Goal: Information Seeking & Learning: Learn about a topic

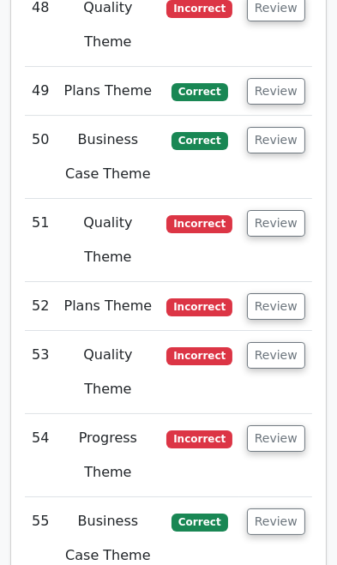
scroll to position [7159, 0]
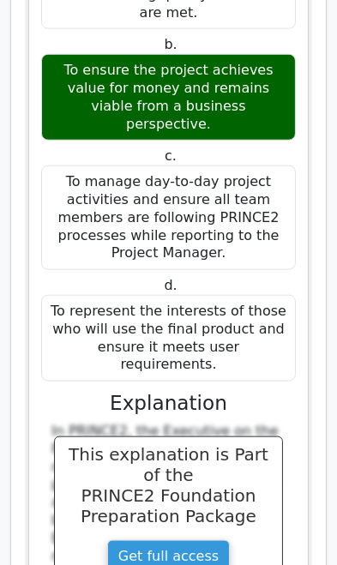
scroll to position [8348, 0]
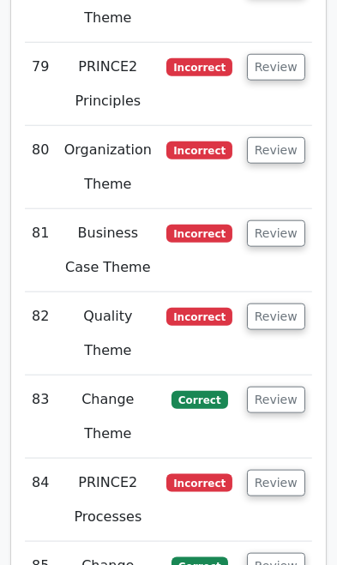
scroll to position [12093, 0]
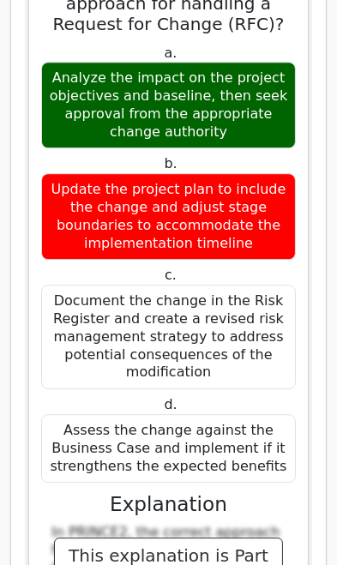
scroll to position [14150, 0]
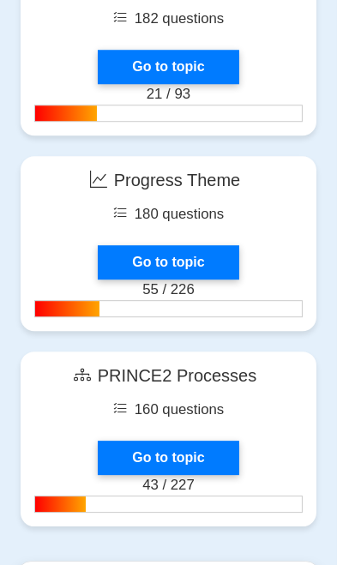
scroll to position [2764, 0]
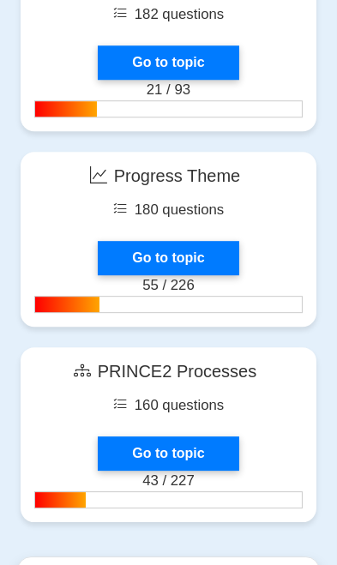
click at [140, 251] on link "Go to topic" at bounding box center [168, 258] width 141 height 34
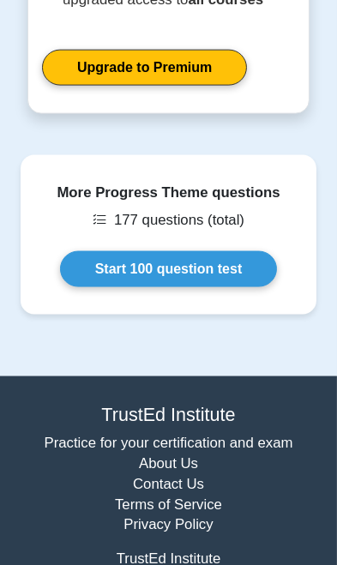
scroll to position [1351, 0]
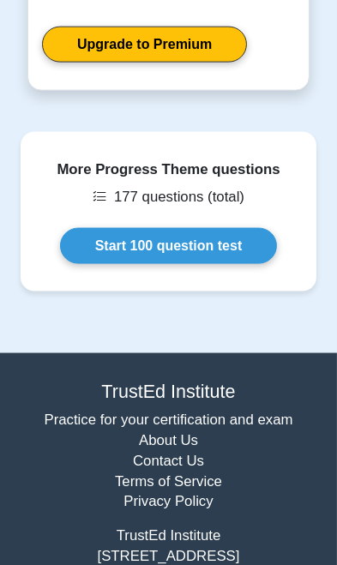
click at [108, 228] on link "Start 100 question test" at bounding box center [169, 246] width 218 height 36
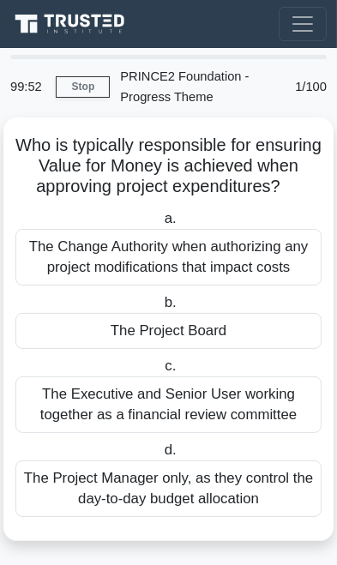
click at [93, 347] on div "The Project Board" at bounding box center [168, 331] width 306 height 36
click at [160, 309] on input "b. The Project Board" at bounding box center [160, 303] width 0 height 11
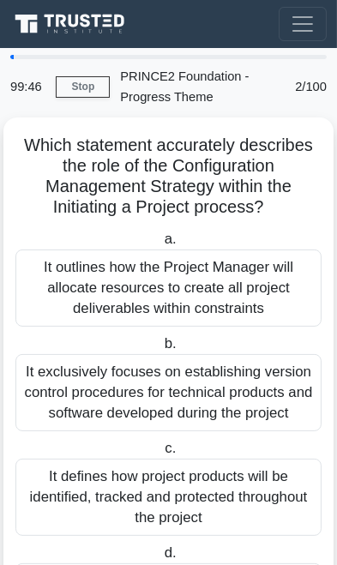
click at [102, 380] on div "It exclusively focuses on establishing version control procedures for technical…" at bounding box center [168, 392] width 306 height 77
click at [160, 350] on input "b. It exclusively focuses on establishing version control procedures for techni…" at bounding box center [160, 344] width 0 height 11
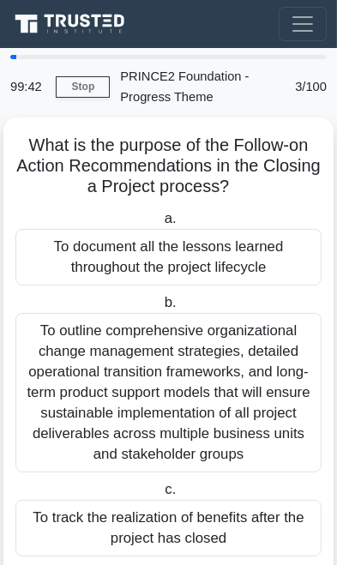
click at [95, 390] on div "To outline comprehensive organizational change management strategies, detailed …" at bounding box center [168, 393] width 306 height 160
click at [160, 309] on input "b. To outline comprehensive organizational change management strategies, detail…" at bounding box center [160, 303] width 0 height 11
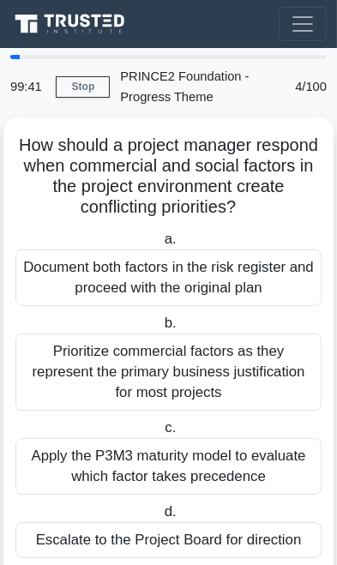
click at [94, 378] on div "Prioritize commercial factors as they represent the primary business justificat…" at bounding box center [168, 372] width 306 height 77
click at [160, 329] on input "b. Prioritize commercial factors as they represent the primary business justifi…" at bounding box center [160, 323] width 0 height 11
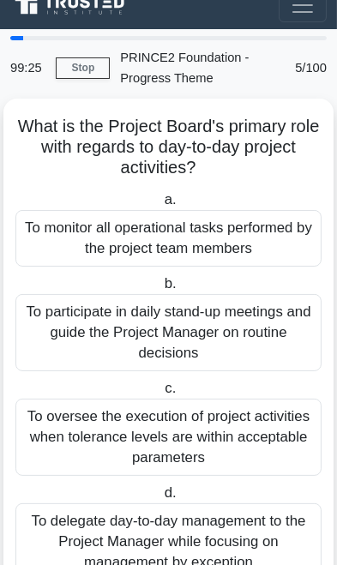
scroll to position [18, 0]
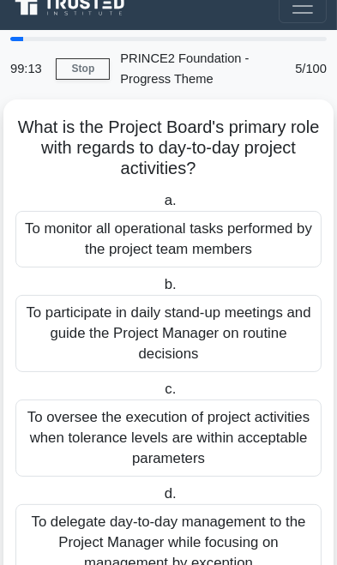
click at [276, 424] on div "To oversee the execution of project activities when tolerance levels are within…" at bounding box center [168, 438] width 306 height 77
click at [161, 395] on input "c. To oversee the execution of project activities when tolerance levels are wit…" at bounding box center [161, 389] width 0 height 11
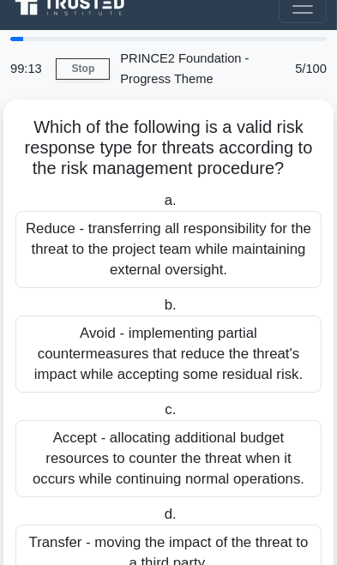
scroll to position [0, 0]
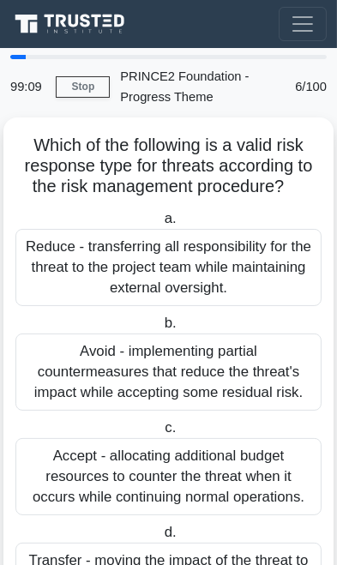
click at [275, 384] on div "Avoid - implementing partial countermeasures that reduce the threat's impact wh…" at bounding box center [168, 372] width 306 height 77
click at [160, 329] on input "b. Avoid - implementing partial countermeasures that reduce the threat's impact…" at bounding box center [160, 323] width 0 height 11
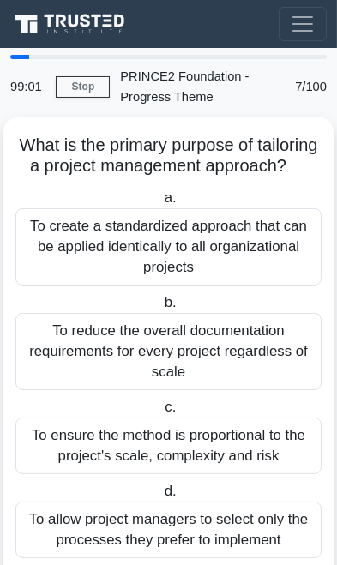
click at [281, 437] on div "To ensure the method is proportional to the project's scale, complexity and risk" at bounding box center [168, 446] width 306 height 57
click at [161, 413] on input "c. To ensure the method is proportional to the project's scale, complexity and …" at bounding box center [161, 407] width 0 height 11
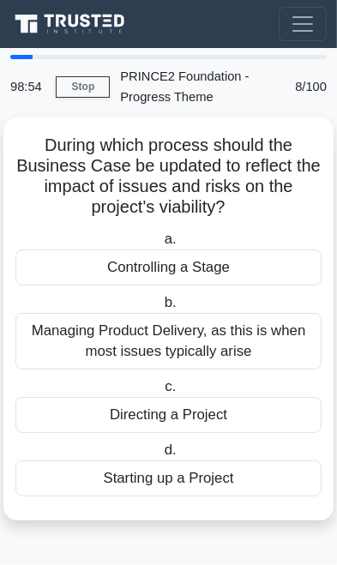
click at [277, 342] on div "Managing Product Delivery, as this is when most issues typically arise" at bounding box center [168, 341] width 306 height 57
click at [160, 309] on input "b. Managing Product Delivery, as this is when most issues typically arise" at bounding box center [160, 303] width 0 height 11
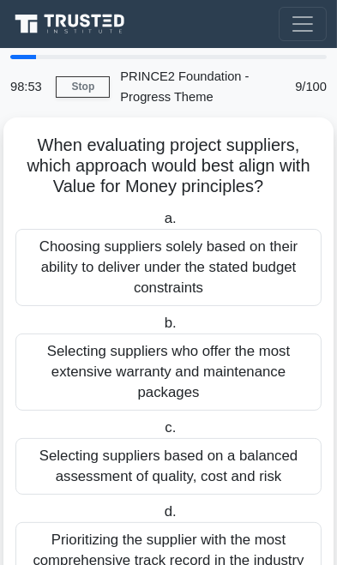
click at [259, 395] on div "Selecting suppliers who offer the most extensive warranty and maintenance packa…" at bounding box center [168, 372] width 306 height 77
click at [160, 329] on input "b. Selecting suppliers who offer the most extensive warranty and maintenance pa…" at bounding box center [160, 323] width 0 height 11
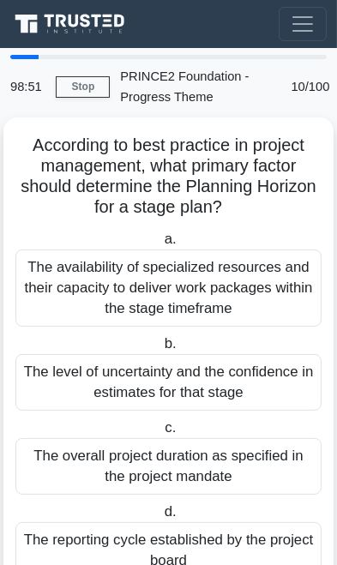
click at [258, 423] on label "c. The overall project duration as specified in the project mandate" at bounding box center [168, 456] width 306 height 77
click at [161, 423] on input "c. The overall project duration as specified in the project mandate" at bounding box center [161, 428] width 0 height 11
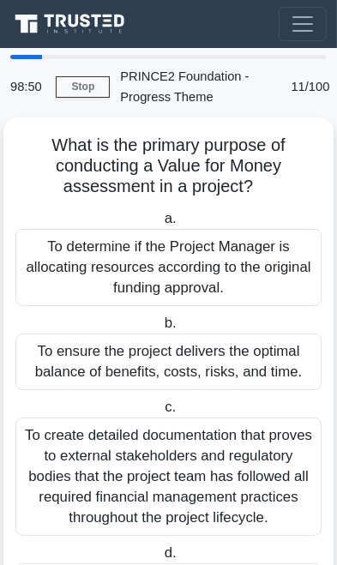
click at [237, 460] on div "To create detailed documentation that proves to external stakeholders and regul…" at bounding box center [168, 477] width 306 height 118
click at [161, 413] on input "c. To create detailed documentation that proves to external stakeholders and re…" at bounding box center [161, 407] width 0 height 11
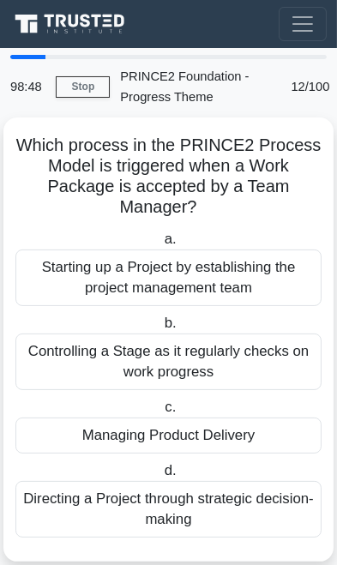
click at [249, 422] on div "Managing Product Delivery" at bounding box center [168, 436] width 306 height 36
click at [161, 413] on input "c. Managing Product Delivery" at bounding box center [161, 407] width 0 height 11
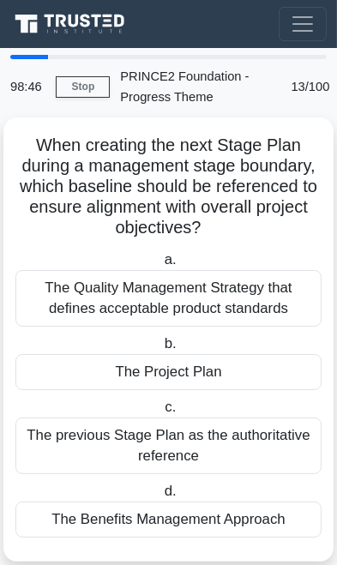
click at [268, 369] on div "The Project Plan" at bounding box center [168, 372] width 306 height 36
click at [160, 350] on input "b. The Project Plan" at bounding box center [160, 344] width 0 height 11
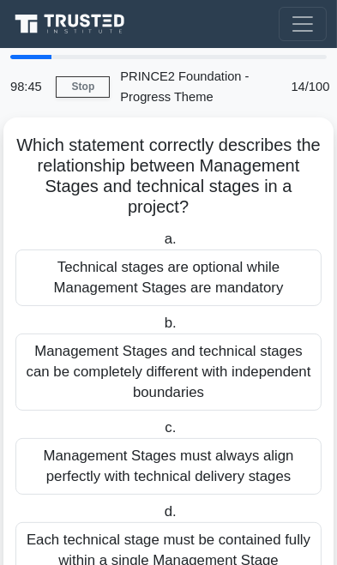
click at [263, 386] on div "Management Stages and technical stages can be completely different with indepen…" at bounding box center [168, 372] width 306 height 77
click at [160, 329] on input "b. Management Stages and technical stages can be completely different with inde…" at bounding box center [160, 323] width 0 height 11
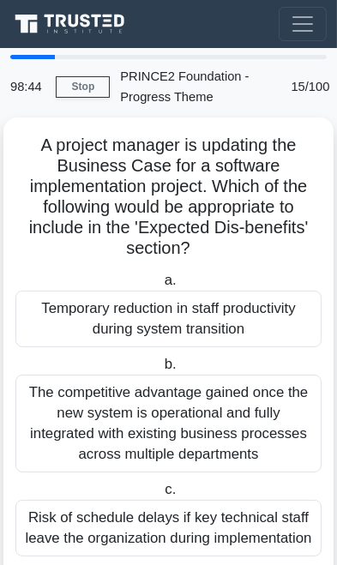
click at [251, 415] on div "The competitive advantage gained once the new system is operational and fully i…" at bounding box center [168, 424] width 306 height 98
click at [160, 371] on input "b. The competitive advantage gained once the new system is operational and full…" at bounding box center [160, 364] width 0 height 11
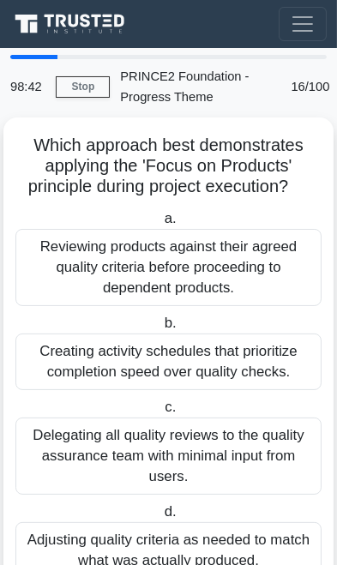
click at [241, 440] on div "Delegating all quality reviews to the quality assurance team with minimal input…" at bounding box center [168, 456] width 306 height 77
click at [161, 413] on input "c. Delegating all quality reviews to the quality assurance team with minimal in…" at bounding box center [161, 407] width 0 height 11
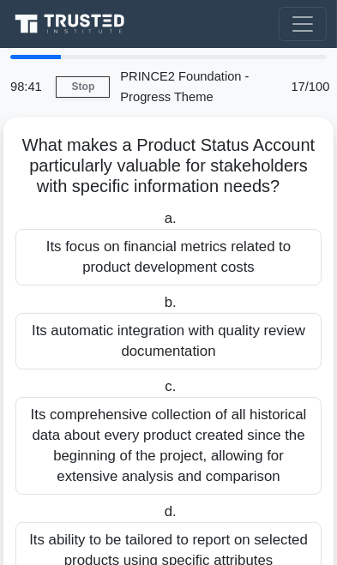
click at [238, 448] on div "Its comprehensive collection of all historical data about every product created…" at bounding box center [168, 446] width 306 height 98
click at [161, 393] on input "c. Its comprehensive collection of all historical data about every product crea…" at bounding box center [161, 387] width 0 height 11
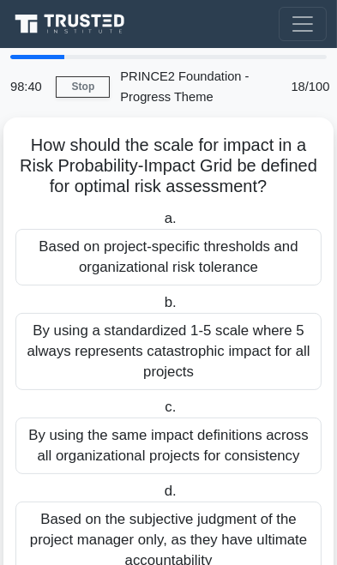
click at [238, 442] on div "By using the same impact definitions across all organizational projects for con…" at bounding box center [168, 446] width 306 height 57
click at [161, 413] on input "c. By using the same impact definitions across all organizational projects for …" at bounding box center [161, 407] width 0 height 11
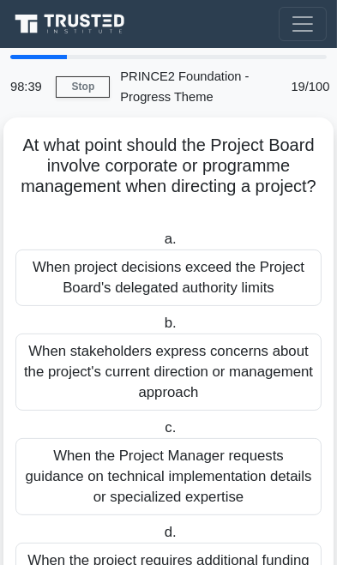
click at [241, 434] on label "c. When the Project Manager requests guidance on technical implementation detai…" at bounding box center [168, 467] width 306 height 98
click at [161, 434] on input "c. When the Project Manager requests guidance on technical implementation detai…" at bounding box center [161, 428] width 0 height 11
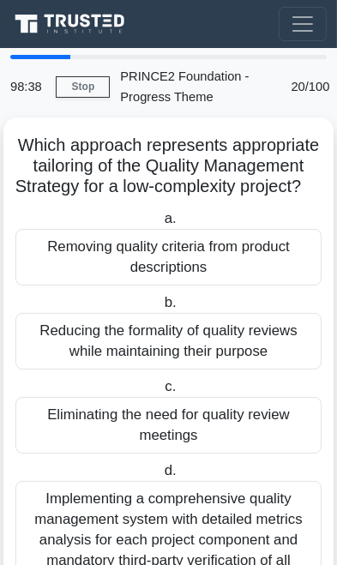
click at [236, 443] on div "Eliminating the need for quality review meetings" at bounding box center [168, 425] width 306 height 57
click at [161, 393] on input "c. Eliminating the need for quality review meetings" at bounding box center [161, 387] width 0 height 11
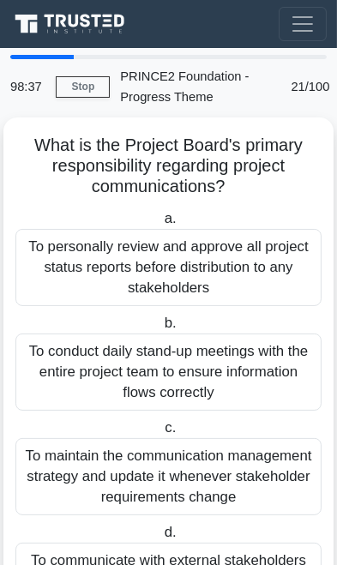
click at [225, 464] on div "To maintain the communication management strategy and update it whenever stakeh…" at bounding box center [168, 476] width 306 height 77
click at [161, 434] on input "c. To maintain the communication management strategy and update it whenever sta…" at bounding box center [161, 428] width 0 height 11
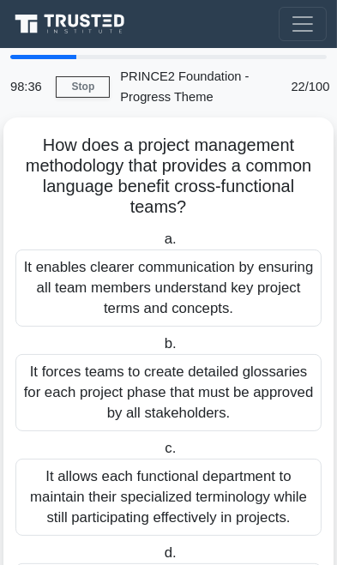
click at [235, 464] on div "It allows each functional department to maintain their specialized terminology …" at bounding box center [168, 497] width 306 height 77
click at [161, 455] on input "c. It allows each functional department to maintain their specialized terminolo…" at bounding box center [161, 448] width 0 height 11
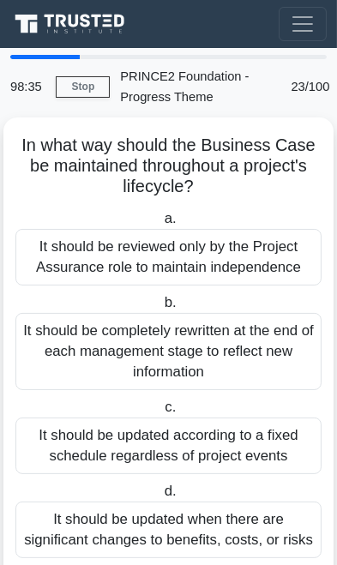
click at [242, 452] on div "It should be updated according to a fixed schedule regardless of project events" at bounding box center [168, 446] width 306 height 57
click at [161, 413] on input "c. It should be updated according to a fixed schedule regardless of project eve…" at bounding box center [161, 407] width 0 height 11
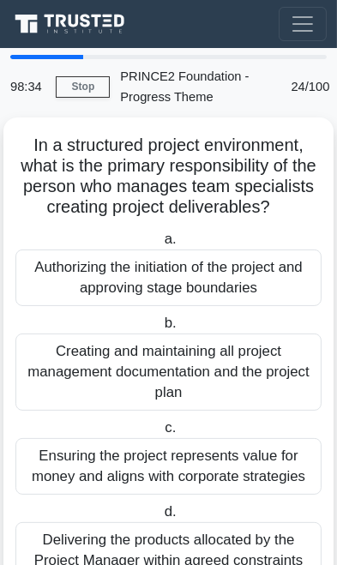
click at [234, 455] on div "Ensuring the project represents value for money and aligns with corporate strat…" at bounding box center [168, 466] width 306 height 57
click at [161, 434] on input "c. Ensuring the project represents value for money and aligns with corporate st…" at bounding box center [161, 428] width 0 height 11
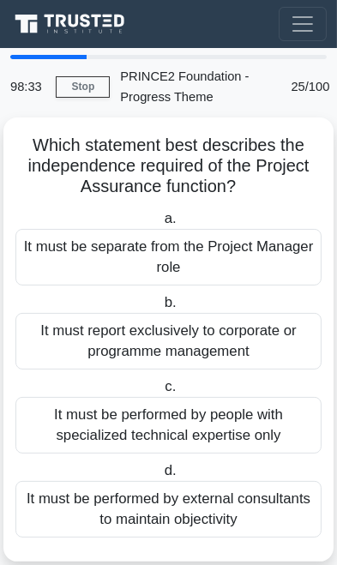
click at [247, 419] on div "It must be performed by people with specialized technical expertise only" at bounding box center [168, 425] width 306 height 57
click at [161, 393] on input "c. It must be performed by people with specialized technical expertise only" at bounding box center [161, 387] width 0 height 11
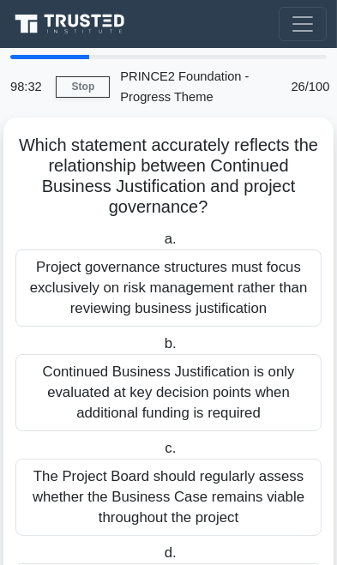
click at [241, 424] on div "Continued Business Justification is only evaluated at key decision points when …" at bounding box center [168, 392] width 306 height 77
click at [160, 350] on input "b. Continued Business Justification is only evaluated at key decision points wh…" at bounding box center [160, 344] width 0 height 11
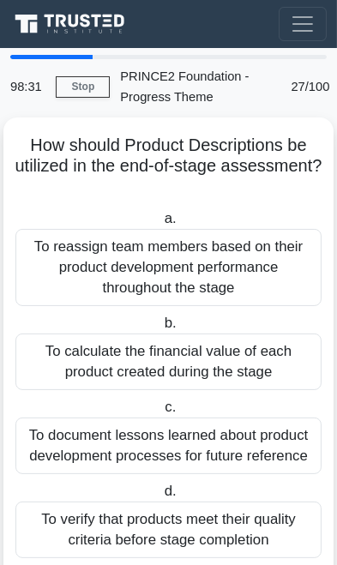
click at [240, 431] on div "To document lessons learned about product development processes for future refe…" at bounding box center [168, 446] width 306 height 57
click at [161, 413] on input "c. To document lessons learned about product development processes for future r…" at bounding box center [161, 407] width 0 height 11
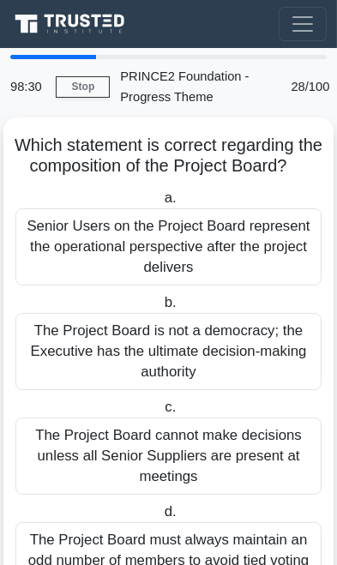
click at [232, 446] on div "The Project Board cannot make decisions unless all Senior Suppliers are present…" at bounding box center [168, 456] width 306 height 77
click at [161, 413] on input "c. The Project Board cannot make decisions unless all Senior Suppliers are pres…" at bounding box center [161, 407] width 0 height 11
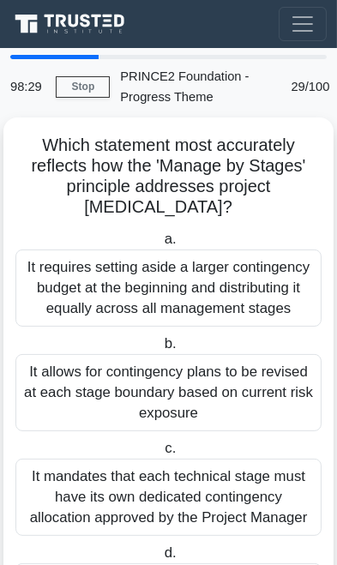
click at [235, 439] on label "c. It mandates that each technical stage must have its own dedicated contingenc…" at bounding box center [168, 487] width 306 height 98
click at [161, 443] on input "c. It mandates that each technical stage must have its own dedicated contingenc…" at bounding box center [161, 448] width 0 height 11
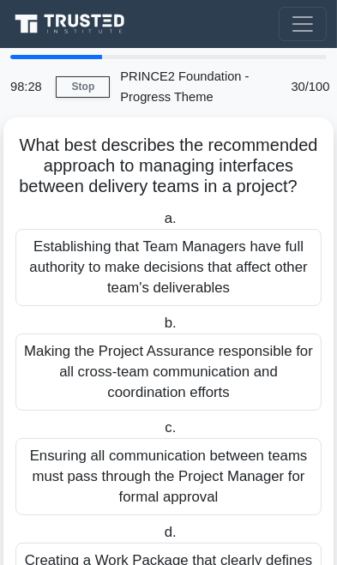
click at [242, 425] on label "c. Ensuring all communication between teams must pass through the Project Manag…" at bounding box center [168, 467] width 306 height 98
click at [161, 425] on input "c. Ensuring all communication between teams must pass through the Project Manag…" at bounding box center [161, 428] width 0 height 11
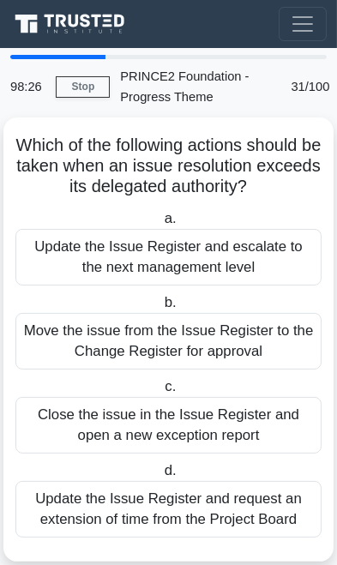
click at [245, 427] on div "Close the issue in the Issue Register and open a new exception report" at bounding box center [168, 425] width 306 height 57
click at [161, 393] on input "c. Close the issue in the Issue Register and open a new exception report" at bounding box center [161, 387] width 0 height 11
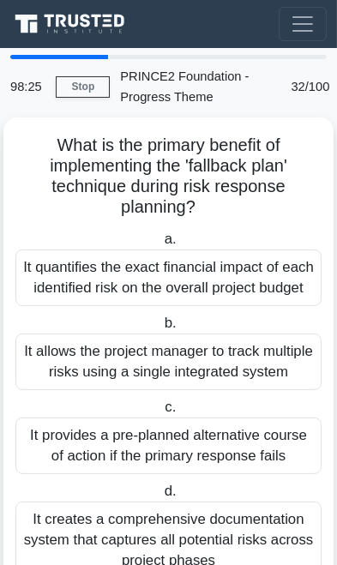
click at [228, 442] on label "c. It provides a pre-planned alternative course of action if the primary respon…" at bounding box center [168, 435] width 306 height 77
click at [161, 413] on input "c. It provides a pre-planned alternative course of action if the primary respon…" at bounding box center [161, 407] width 0 height 11
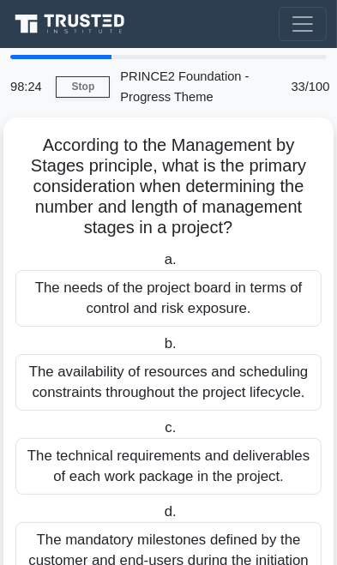
click at [242, 443] on div "The technical requirements and deliverables of each work package in the project." at bounding box center [168, 466] width 306 height 57
click at [161, 434] on input "c. The technical requirements and deliverables of each work package in the proj…" at bounding box center [161, 428] width 0 height 11
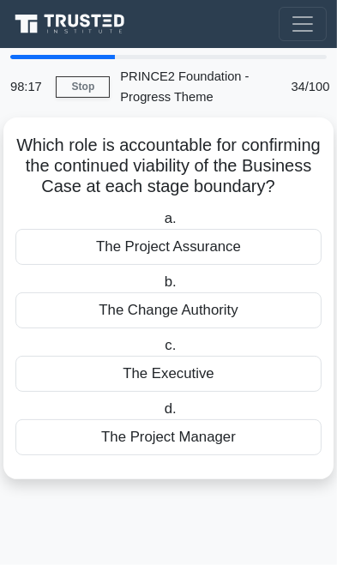
click at [256, 385] on div "The Executive" at bounding box center [168, 374] width 306 height 36
click at [161, 352] on input "c. The Executive" at bounding box center [161, 346] width 0 height 11
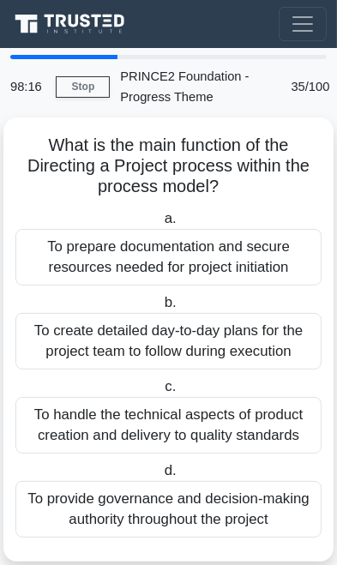
click at [245, 415] on div "To handle the technical aspects of product creation and delivery to quality sta…" at bounding box center [168, 425] width 306 height 57
click at [161, 393] on input "c. To handle the technical aspects of product creation and delivery to quality …" at bounding box center [161, 387] width 0 height 11
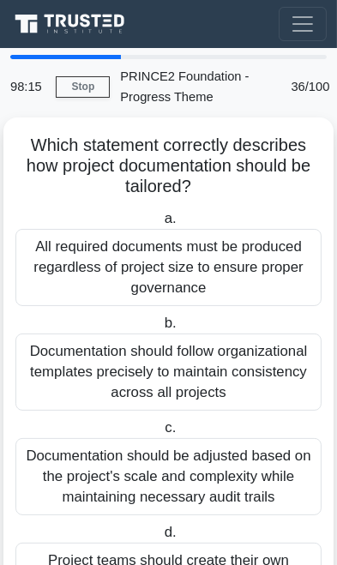
click at [233, 430] on label "c. Documentation should be adjusted based on the project's scale and complexity…" at bounding box center [168, 467] width 306 height 98
click at [161, 430] on input "c. Documentation should be adjusted based on the project's scale and complexity…" at bounding box center [161, 428] width 0 height 11
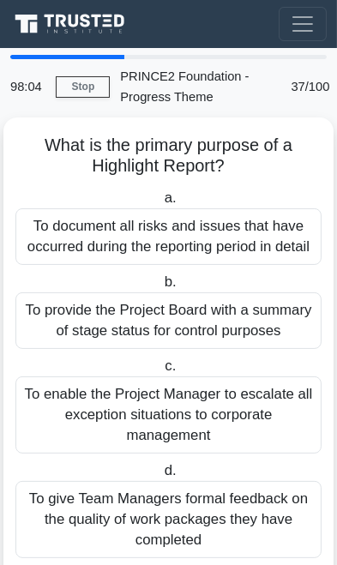
click at [262, 324] on div "To provide the Project Board with a summary of stage status for control purposes" at bounding box center [168, 320] width 306 height 57
click at [160, 288] on input "b. To provide the Project Board with a summary of stage status for control purp…" at bounding box center [160, 282] width 0 height 11
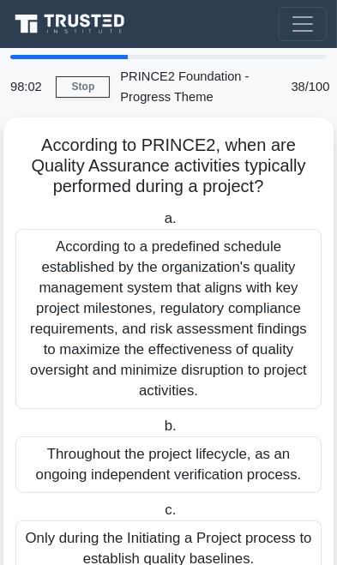
click at [235, 464] on div "Throughout the project lifecycle, as an ongoing independent verification proces…" at bounding box center [168, 465] width 306 height 57
click at [160, 432] on input "b. Throughout the project lifecycle, as an ongoing independent verification pro…" at bounding box center [160, 426] width 0 height 11
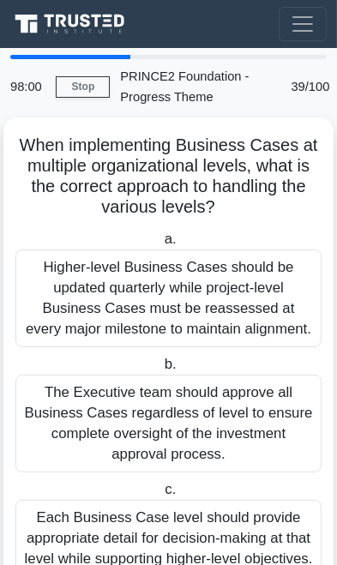
click at [249, 429] on div "The Executive team should approve all Business Cases regardless of level to ens…" at bounding box center [168, 424] width 306 height 98
click at [160, 371] on input "b. The Executive team should approve all Business Cases regardless of level to …" at bounding box center [160, 364] width 0 height 11
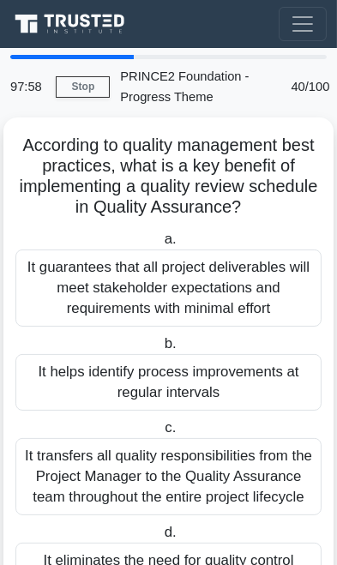
click at [256, 419] on label "c. It transfers all quality responsibilities from the Project Manager to the Qu…" at bounding box center [168, 467] width 306 height 98
click at [161, 423] on input "c. It transfers all quality responsibilities from the Project Manager to the Qu…" at bounding box center [161, 428] width 0 height 11
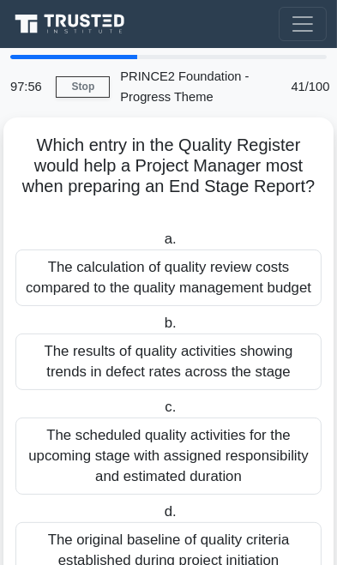
click at [250, 445] on div "The scheduled quality activities for the upcoming stage with assigned responsib…" at bounding box center [168, 456] width 306 height 77
click at [161, 413] on input "c. The scheduled quality activities for the upcoming stage with assigned respon…" at bounding box center [161, 407] width 0 height 11
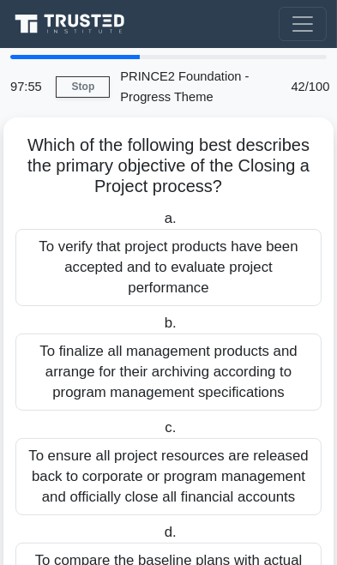
click at [251, 446] on div "To ensure all project resources are released back to corporate or program manag…" at bounding box center [168, 476] width 306 height 77
click at [161, 434] on input "c. To ensure all project resources are released back to corporate or program ma…" at bounding box center [161, 428] width 0 height 11
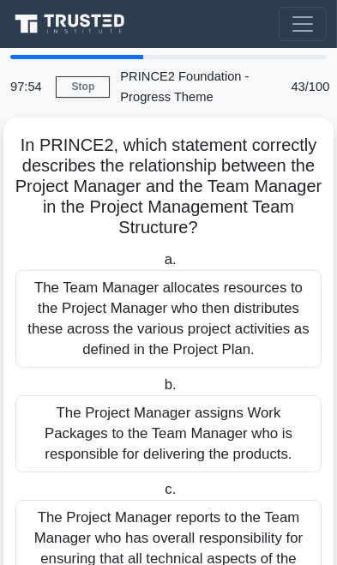
click at [247, 459] on div "The Project Manager assigns Work Packages to the Team Manager who is responsibl…" at bounding box center [168, 433] width 306 height 77
click at [160, 391] on input "b. The Project Manager assigns Work Packages to the Team Manager who is respons…" at bounding box center [160, 385] width 0 height 11
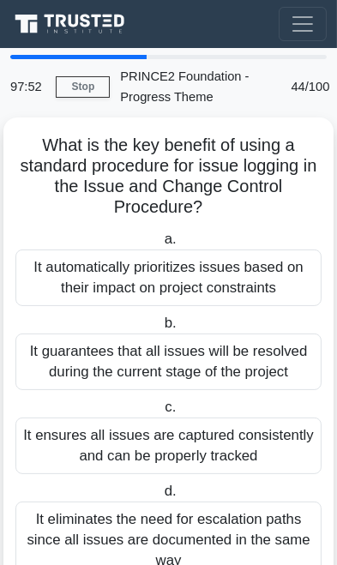
click at [240, 451] on div "It ensures all issues are captured consistently and can be properly tracked" at bounding box center [168, 446] width 306 height 57
click at [161, 413] on input "c. It ensures all issues are captured consistently and can be properly tracked" at bounding box center [161, 407] width 0 height 11
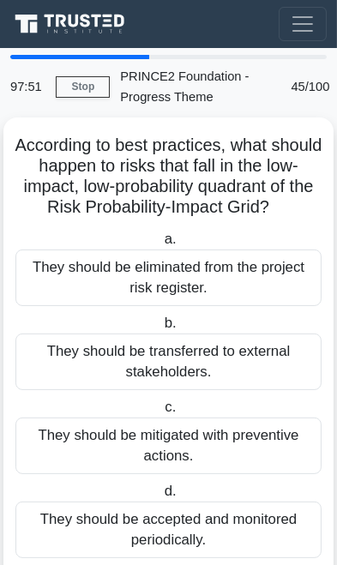
click at [243, 447] on div "They should be mitigated with preventive actions." at bounding box center [168, 446] width 306 height 57
click at [161, 413] on input "c. They should be mitigated with preventive actions." at bounding box center [161, 407] width 0 height 11
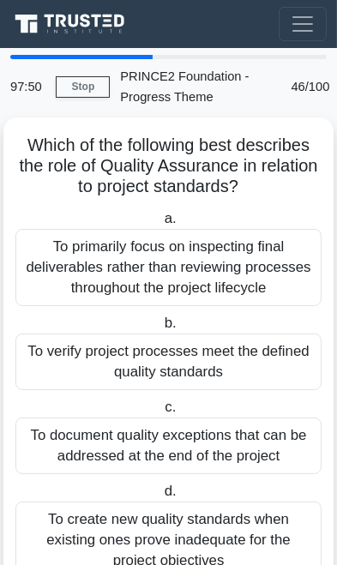
click at [244, 447] on div "To document quality exceptions that can be addressed at the end of the project" at bounding box center [168, 446] width 306 height 57
click at [161, 413] on input "c. To document quality exceptions that can be addressed at the end of the proje…" at bounding box center [161, 407] width 0 height 11
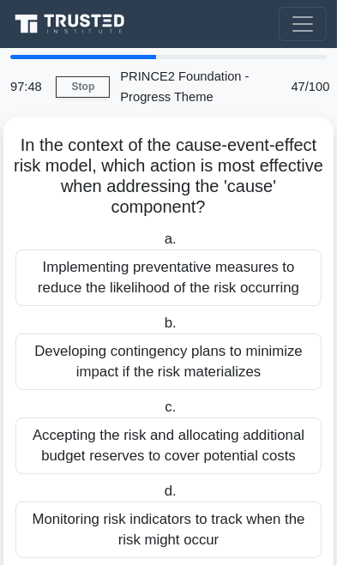
click at [238, 441] on div "Accepting the risk and allocating additional budget reserves to cover potential…" at bounding box center [168, 446] width 306 height 57
click at [161, 413] on input "c. Accepting the risk and allocating additional budget reserves to cover potent…" at bounding box center [161, 407] width 0 height 11
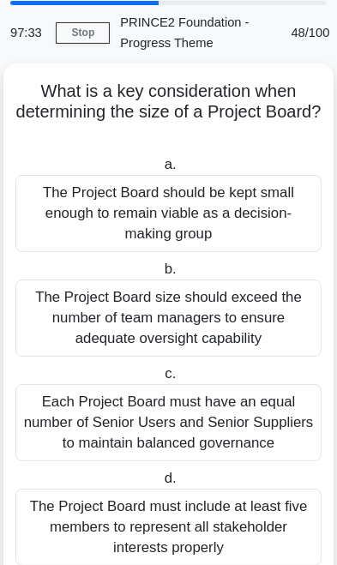
scroll to position [58, 0]
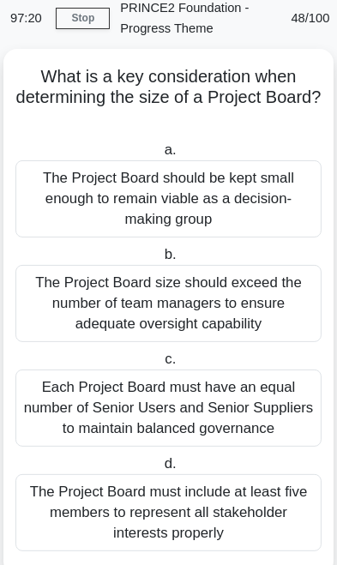
click at [264, 404] on div "Each Project Board must have an equal number of Senior Users and Senior Supplie…" at bounding box center [168, 408] width 306 height 77
click at [161, 365] on input "c. Each Project Board must have an equal number of Senior Users and Senior Supp…" at bounding box center [161, 359] width 0 height 11
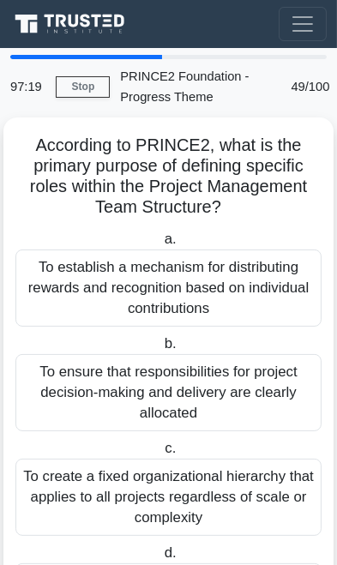
scroll to position [0, 0]
click at [240, 396] on div "To ensure that responsibilities for project decision-making and delivery are cl…" at bounding box center [168, 392] width 306 height 77
click at [160, 350] on input "b. To ensure that responsibilities for project decision-making and delivery are…" at bounding box center [160, 344] width 0 height 11
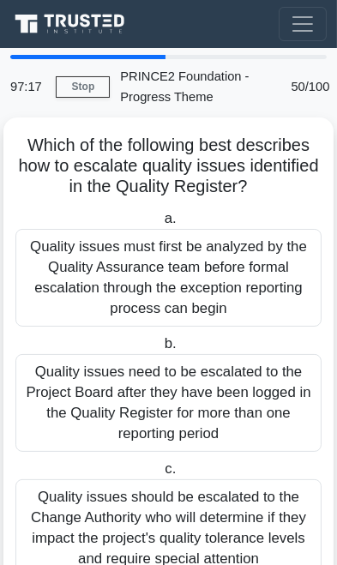
click at [241, 410] on div "Quality issues need to be escalated to the Project Board after they have been l…" at bounding box center [168, 403] width 306 height 98
click at [160, 350] on input "b. Quality issues need to be escalated to the Project Board after they have bee…" at bounding box center [160, 344] width 0 height 11
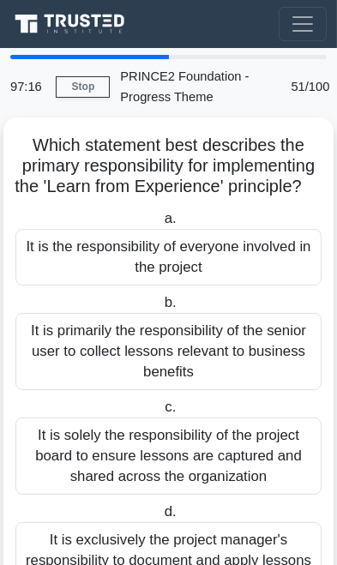
click at [234, 443] on div "It is solely the responsibility of the project board to ensure lessons are capt…" at bounding box center [168, 456] width 306 height 77
click at [161, 413] on input "c. It is solely the responsibility of the project board to ensure lessons are c…" at bounding box center [161, 407] width 0 height 11
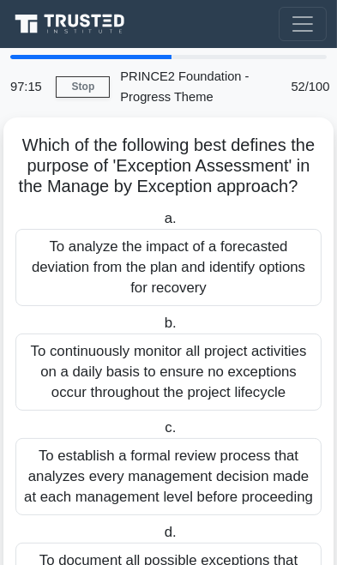
click at [230, 449] on div "To establish a formal review process that analyzes every management decision ma…" at bounding box center [168, 476] width 306 height 77
click at [161, 434] on input "c. To establish a formal review process that analyzes every management decision…" at bounding box center [161, 428] width 0 height 11
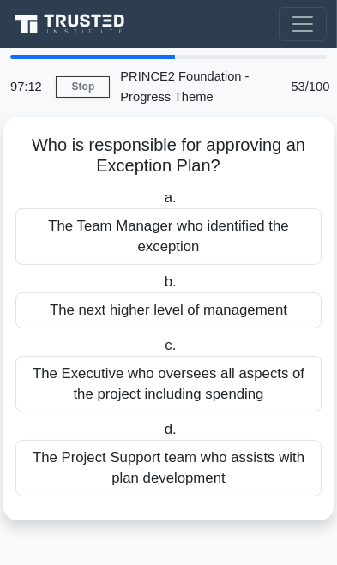
click at [252, 376] on div "The Executive who oversees all aspects of the project including spending" at bounding box center [168, 384] width 306 height 57
click at [161, 352] on input "c. The Executive who oversees all aspects of the project including spending" at bounding box center [161, 346] width 0 height 11
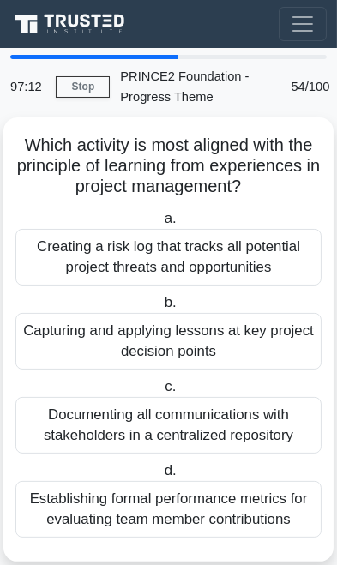
click at [240, 421] on div "Documenting all communications with stakeholders in a centralized repository" at bounding box center [168, 425] width 306 height 57
click at [161, 393] on input "c. Documenting all communications with stakeholders in a centralized repository" at bounding box center [161, 387] width 0 height 11
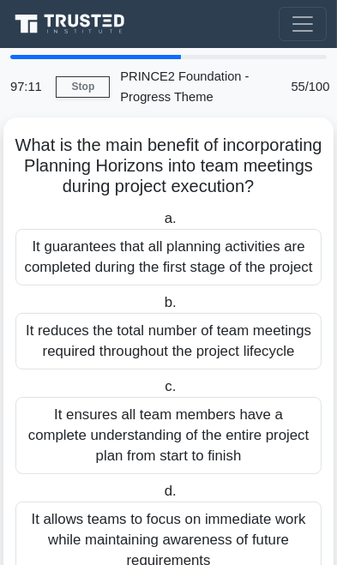
click at [251, 419] on label "c. It ensures all team members have a complete understanding of the entire proj…" at bounding box center [168, 426] width 306 height 98
click at [161, 393] on input "c. It ensures all team members have a complete understanding of the entire proj…" at bounding box center [161, 387] width 0 height 11
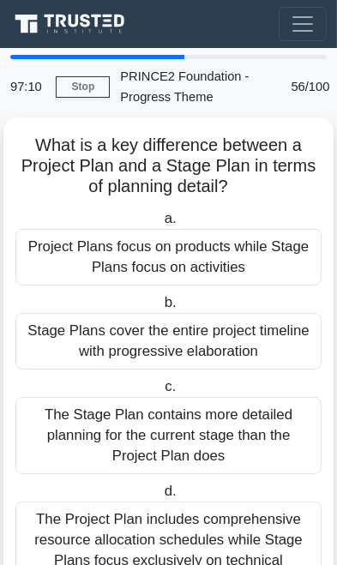
click at [250, 429] on div "The Stage Plan contains more detailed planning for the current stage than the P…" at bounding box center [168, 435] width 306 height 77
click at [161, 393] on input "c. The Stage Plan contains more detailed planning for the current stage than th…" at bounding box center [161, 387] width 0 height 11
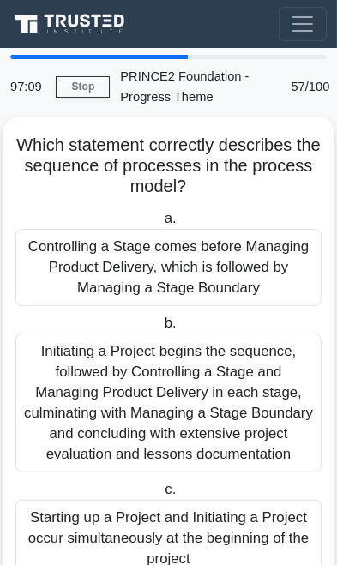
click at [248, 413] on div "Initiating a Project begins the sequence, followed by Controlling a Stage and M…" at bounding box center [168, 403] width 306 height 139
click at [160, 329] on input "b. Initiating a Project begins the sequence, followed by Controlling a Stage an…" at bounding box center [160, 323] width 0 height 11
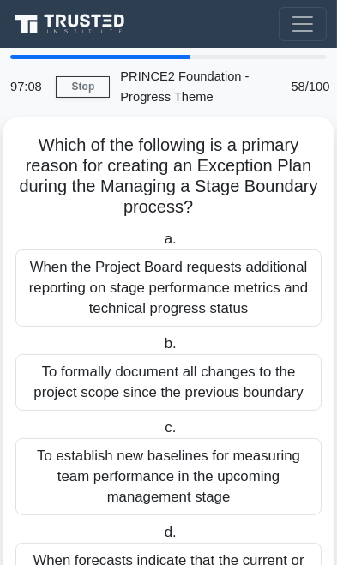
click at [252, 419] on label "c. To establish new baselines for measuring team performance in the upcoming ma…" at bounding box center [168, 467] width 306 height 98
click at [161, 423] on input "c. To establish new baselines for measuring team performance in the upcoming ma…" at bounding box center [161, 428] width 0 height 11
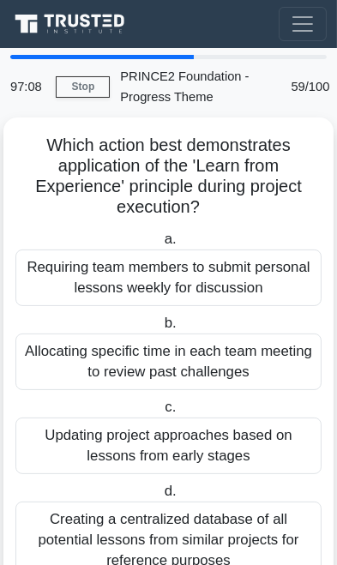
click at [257, 418] on div "Updating project approaches based on lessons from early stages" at bounding box center [168, 446] width 306 height 57
click at [161, 413] on input "c. Updating project approaches based on lessons from early stages" at bounding box center [161, 407] width 0 height 11
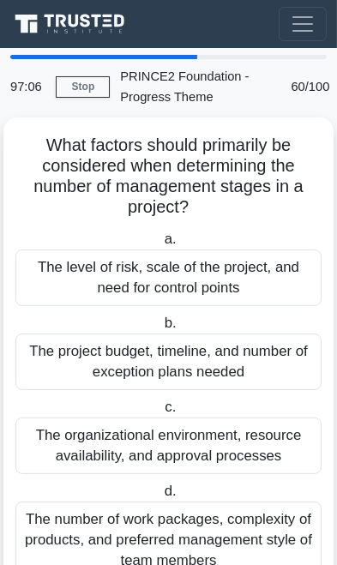
click at [244, 429] on div "The organizational environment, resource availability, and approval processes" at bounding box center [168, 446] width 306 height 57
click at [161, 413] on input "c. The organizational environment, resource availability, and approval processes" at bounding box center [161, 407] width 0 height 11
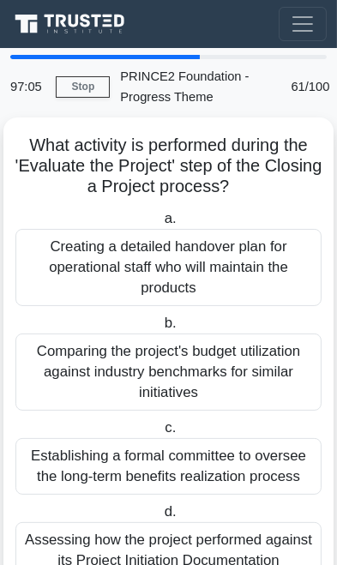
click at [249, 422] on label "c. Establishing a formal committee to oversee the long-term benefits realizatio…" at bounding box center [168, 456] width 306 height 77
click at [161, 423] on input "c. Establishing a formal committee to oversee the long-term benefits realizatio…" at bounding box center [161, 428] width 0 height 11
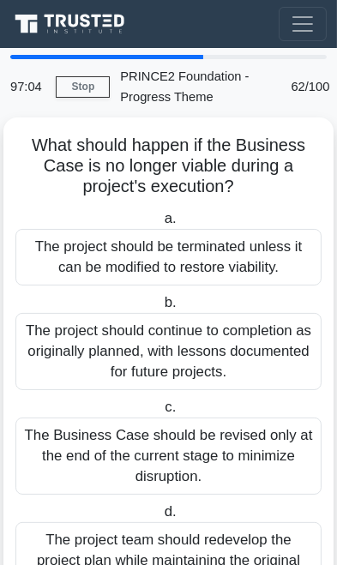
click at [236, 443] on div "The Business Case should be revised only at the end of the current stage to min…" at bounding box center [168, 456] width 306 height 77
click at [161, 413] on input "c. The Business Case should be revised only at the end of the current stage to …" at bounding box center [161, 407] width 0 height 11
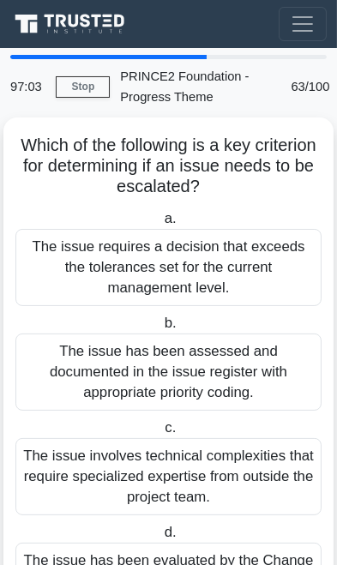
click at [238, 449] on div "The issue involves technical complexities that require specialized expertise fr…" at bounding box center [168, 476] width 306 height 77
click at [161, 434] on input "c. The issue involves technical complexities that require specialized expertise…" at bounding box center [161, 428] width 0 height 11
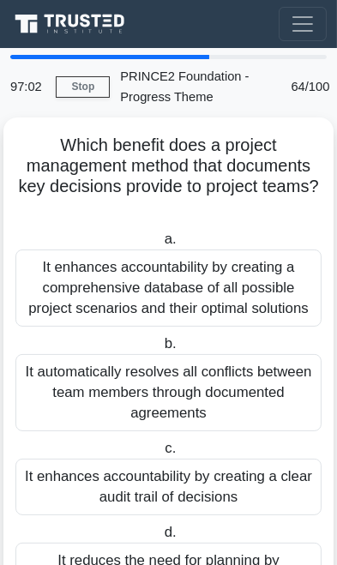
click at [247, 417] on div "It automatically resolves all conflicts between team members through documented…" at bounding box center [168, 392] width 306 height 77
click at [160, 350] on input "b. It automatically resolves all conflicts between team members through documen…" at bounding box center [160, 344] width 0 height 11
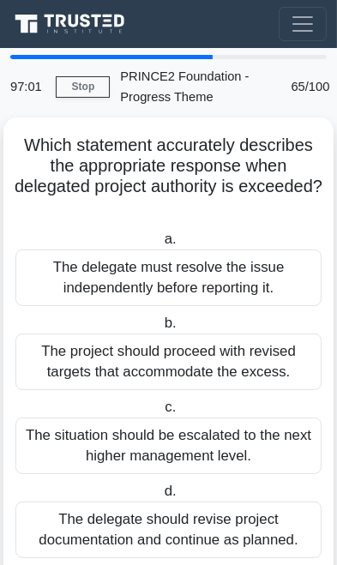
click at [250, 407] on label "c. The situation should be escalated to the next higher management level." at bounding box center [168, 435] width 306 height 77
click at [161, 407] on input "c. The situation should be escalated to the next higher management level." at bounding box center [161, 407] width 0 height 11
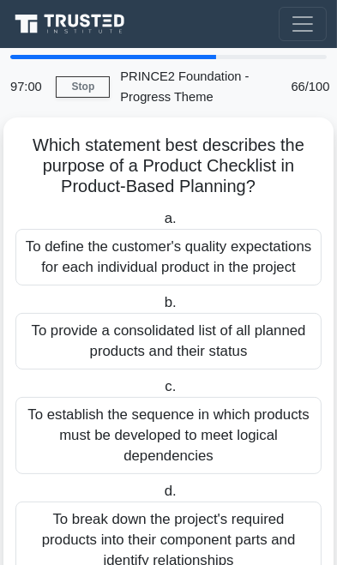
click at [248, 428] on div "To establish the sequence in which products must be developed to meet logical d…" at bounding box center [168, 435] width 306 height 77
click at [161, 393] on input "c. To establish the sequence in which products must be developed to meet logica…" at bounding box center [161, 387] width 0 height 11
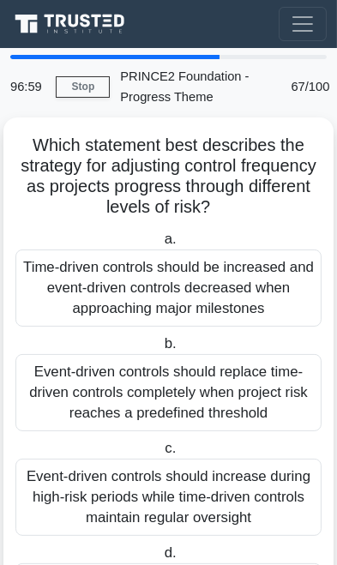
click at [249, 439] on label "c. Event-driven controls should increase during high-risk periods while time-dr…" at bounding box center [168, 487] width 306 height 98
click at [161, 443] on input "c. Event-driven controls should increase during high-risk periods while time-dr…" at bounding box center [161, 448] width 0 height 11
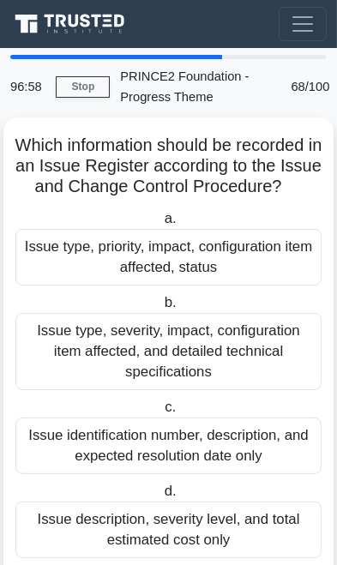
click at [256, 422] on label "c. Issue identification number, description, and expected resolution date only" at bounding box center [168, 435] width 306 height 77
click at [161, 413] on input "c. Issue identification number, description, and expected resolution date only" at bounding box center [161, 407] width 0 height 11
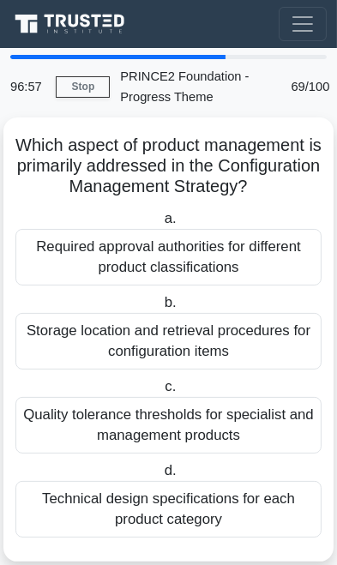
click at [240, 437] on div "Quality tolerance thresholds for specialist and management products" at bounding box center [168, 425] width 306 height 57
click at [161, 393] on input "c. Quality tolerance thresholds for specialist and management products" at bounding box center [161, 387] width 0 height 11
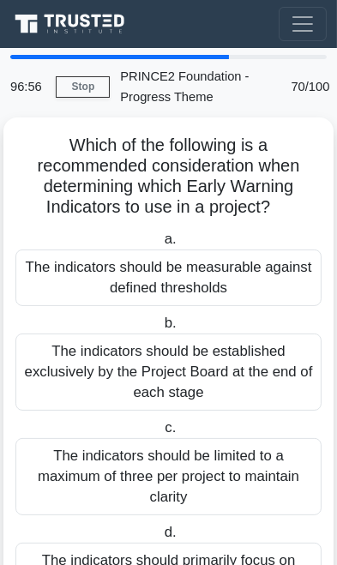
click at [244, 438] on div "The indicators should be limited to a maximum of three per project to maintain …" at bounding box center [168, 476] width 306 height 77
click at [161, 434] on input "c. The indicators should be limited to a maximum of three per project to mainta…" at bounding box center [161, 428] width 0 height 11
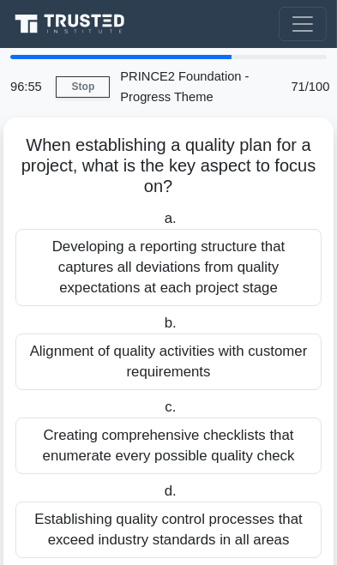
click at [244, 439] on div "Creating comprehensive checklists that enumerate every possible quality check" at bounding box center [168, 446] width 306 height 57
click at [161, 413] on input "c. Creating comprehensive checklists that enumerate every possible quality check" at bounding box center [161, 407] width 0 height 11
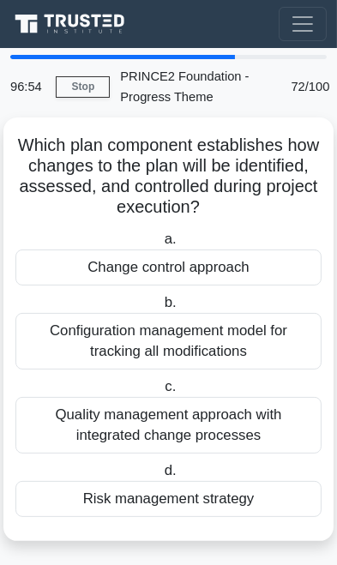
click at [249, 425] on div "Quality management approach with integrated change processes" at bounding box center [168, 425] width 306 height 57
click at [161, 393] on input "c. Quality management approach with integrated change processes" at bounding box center [161, 387] width 0 height 11
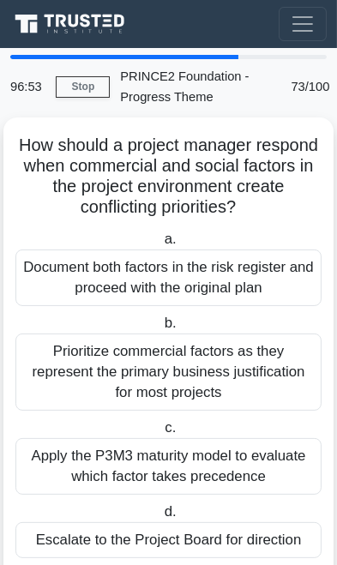
click at [248, 434] on label "c. Apply the P3M3 maturity model to evaluate which factor takes precedence" at bounding box center [168, 456] width 306 height 77
click at [161, 434] on input "c. Apply the P3M3 maturity model to evaluate which factor takes precedence" at bounding box center [161, 428] width 0 height 11
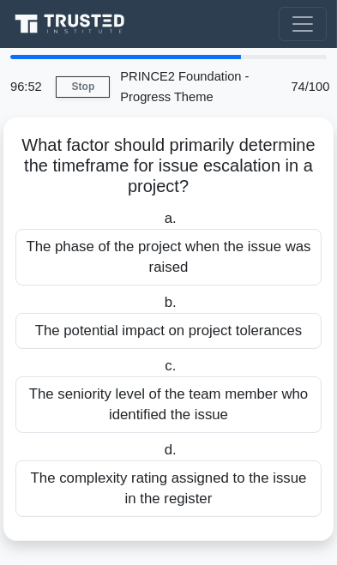
click at [243, 402] on div "The seniority level of the team member who identified the issue" at bounding box center [168, 405] width 306 height 57
click at [161, 372] on input "c. The seniority level of the team member who identified the issue" at bounding box center [161, 366] width 0 height 11
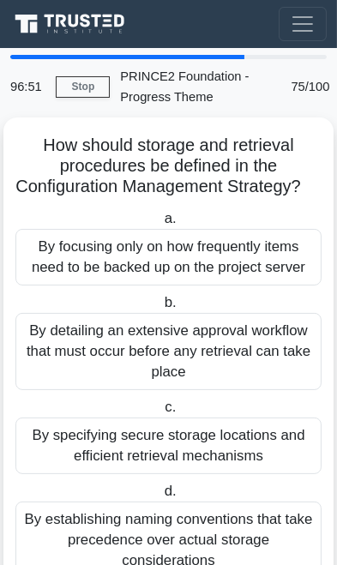
click at [242, 419] on label "c. By specifying secure storage locations and efficient retrieval mechanisms" at bounding box center [168, 435] width 306 height 77
click at [161, 413] on input "c. By specifying secure storage locations and efficient retrieval mechanisms" at bounding box center [161, 407] width 0 height 11
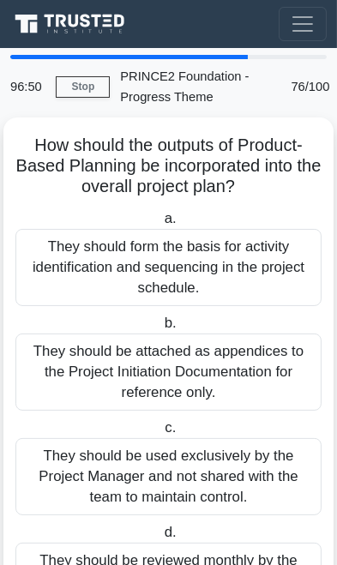
click at [244, 435] on label "c. They should be used exclusively by the Project Manager and not shared with t…" at bounding box center [168, 467] width 306 height 98
click at [161, 434] on input "c. They should be used exclusively by the Project Manager and not shared with t…" at bounding box center [161, 428] width 0 height 11
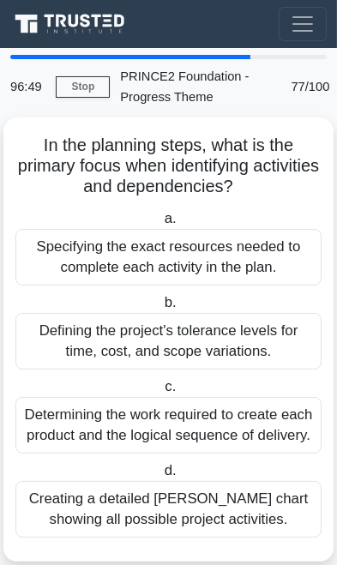
click at [250, 441] on div "Determining the work required to create each product and the logical sequence o…" at bounding box center [168, 425] width 306 height 57
click at [161, 393] on input "c. Determining the work required to create each product and the logical sequenc…" at bounding box center [161, 387] width 0 height 11
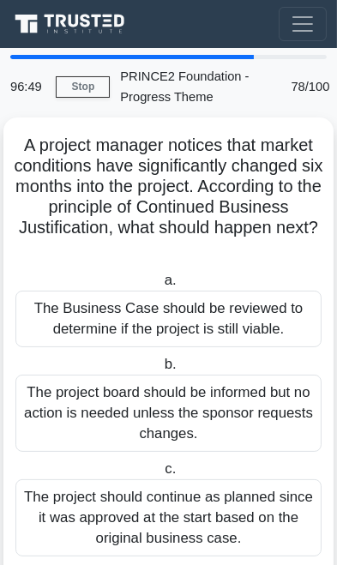
click at [248, 444] on div "The project board should be informed but no action is needed unless the sponsor…" at bounding box center [168, 413] width 306 height 77
click at [160, 371] on input "b. The project board should be informed but no action is needed unless the spon…" at bounding box center [160, 364] width 0 height 11
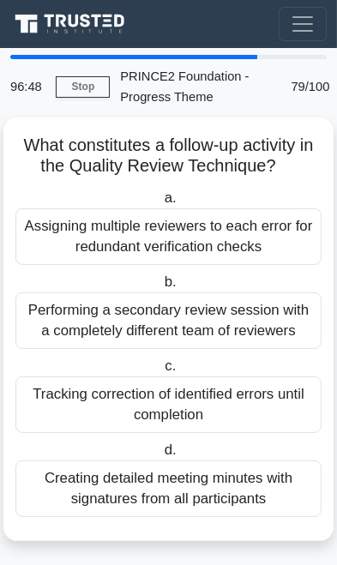
click at [249, 419] on div "Tracking correction of identified errors until completion" at bounding box center [168, 405] width 306 height 57
click at [161, 372] on input "c. Tracking correction of identified errors until completion" at bounding box center [161, 366] width 0 height 11
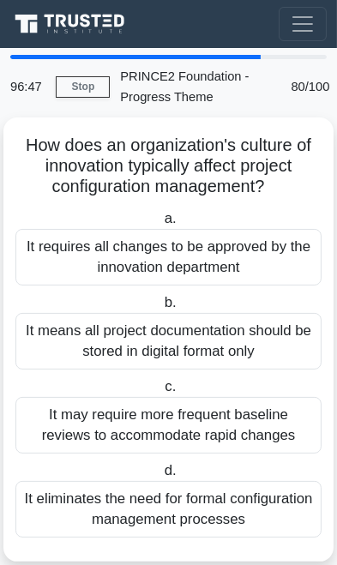
click at [247, 441] on div "It may require more frequent baseline reviews to accommodate rapid changes" at bounding box center [168, 425] width 306 height 57
click at [161, 393] on input "c. It may require more frequent baseline reviews to accommodate rapid changes" at bounding box center [161, 387] width 0 height 11
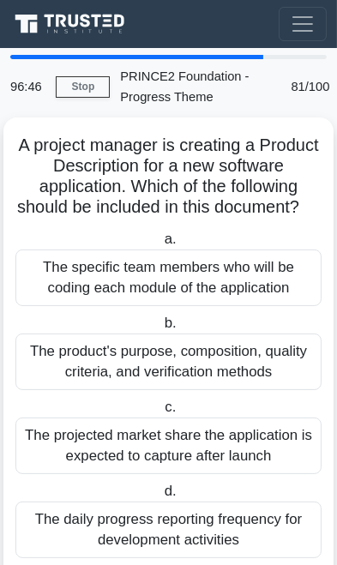
click at [244, 426] on label "c. The projected market share the application is expected to capture after laun…" at bounding box center [168, 435] width 306 height 77
click at [161, 413] on input "c. The projected market share the application is expected to capture after laun…" at bounding box center [161, 407] width 0 height 11
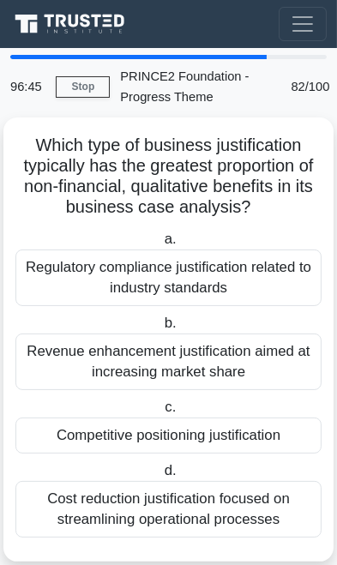
click at [248, 419] on div "Competitive positioning justification" at bounding box center [168, 436] width 306 height 36
click at [161, 413] on input "c. Competitive positioning justification" at bounding box center [161, 407] width 0 height 11
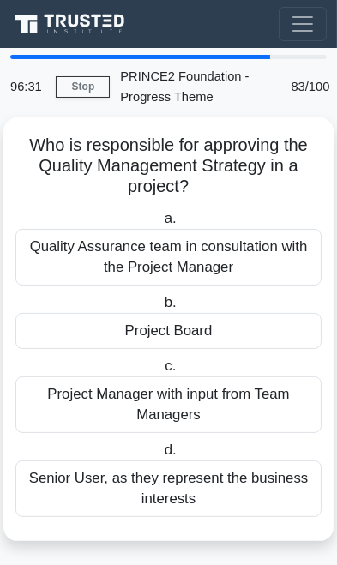
click at [271, 340] on div "Project Board" at bounding box center [168, 331] width 306 height 36
click at [160, 309] on input "b. Project Board" at bounding box center [160, 303] width 0 height 11
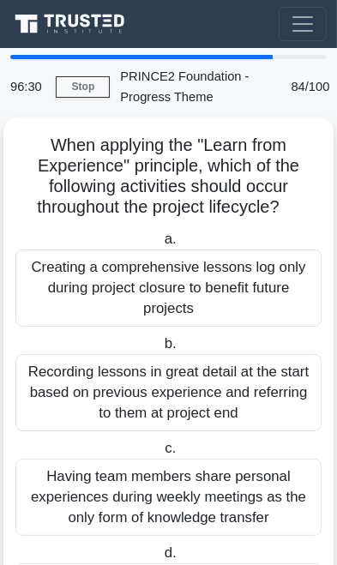
click at [260, 391] on div "Recording lessons in great detail at the start based on previous experience and…" at bounding box center [168, 392] width 306 height 77
click at [160, 350] on input "b. Recording lessons in great detail at the start based on previous experience …" at bounding box center [160, 344] width 0 height 11
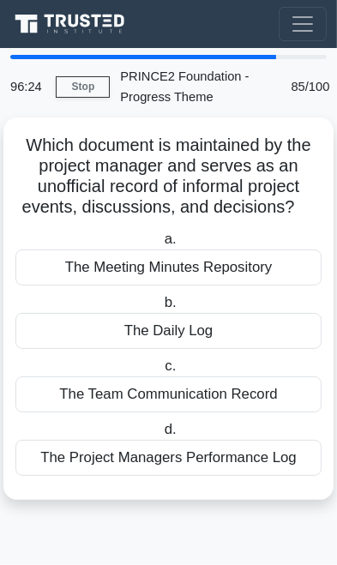
click at [270, 323] on div "The Daily Log" at bounding box center [168, 331] width 306 height 36
click at [160, 309] on input "b. The Daily Log" at bounding box center [160, 303] width 0 height 11
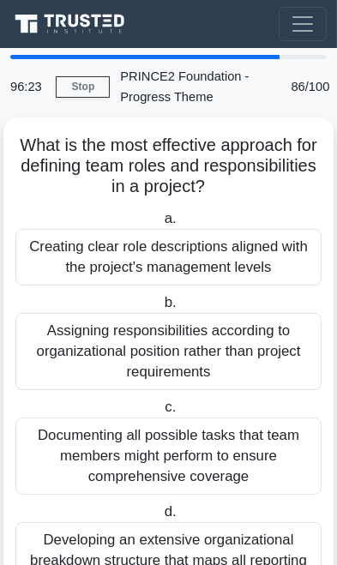
click at [268, 368] on div "Assigning responsibilities according to organizational position rather than pro…" at bounding box center [168, 351] width 306 height 77
click at [160, 309] on input "b. Assigning responsibilities according to organizational position rather than …" at bounding box center [160, 303] width 0 height 11
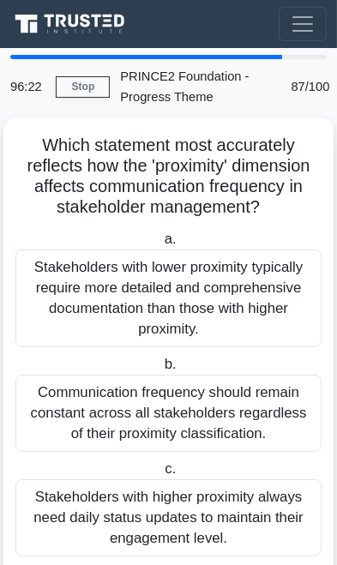
click at [252, 393] on div "Communication frequency should remain constant across all stakeholders regardle…" at bounding box center [168, 413] width 306 height 77
click at [160, 371] on input "b. Communication frequency should remain constant across all stakeholders regar…" at bounding box center [160, 364] width 0 height 11
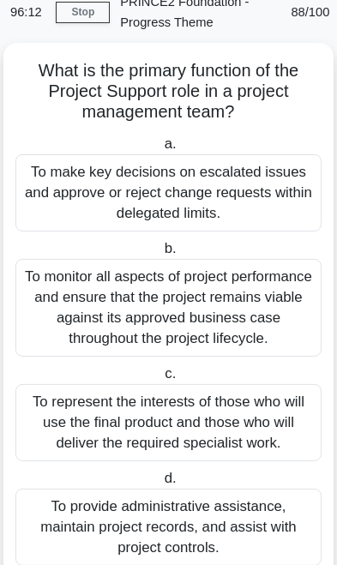
scroll to position [79, 0]
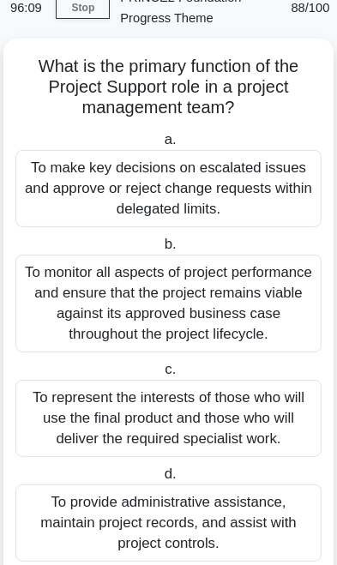
click at [237, 512] on div "To provide administrative assistance, maintain project records, and assist with…" at bounding box center [168, 523] width 306 height 77
click at [160, 480] on input "d. To provide administrative assistance, maintain project records, and assist w…" at bounding box center [160, 474] width 0 height 11
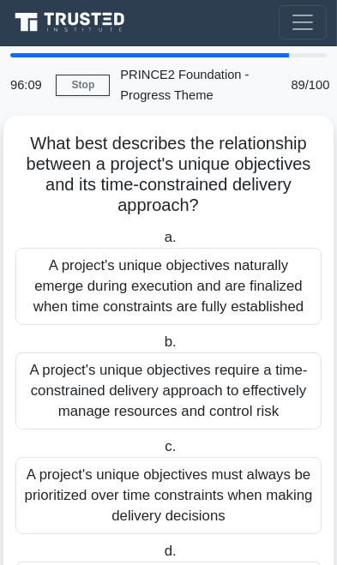
scroll to position [0, 0]
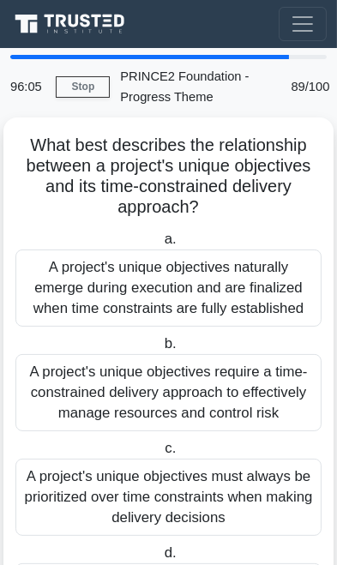
click at [231, 469] on div "A project's unique objectives must always be prioritized over time constraints …" at bounding box center [168, 497] width 306 height 77
click at [161, 455] on input "c. A project's unique objectives must always be prioritized over time constrain…" at bounding box center [161, 448] width 0 height 11
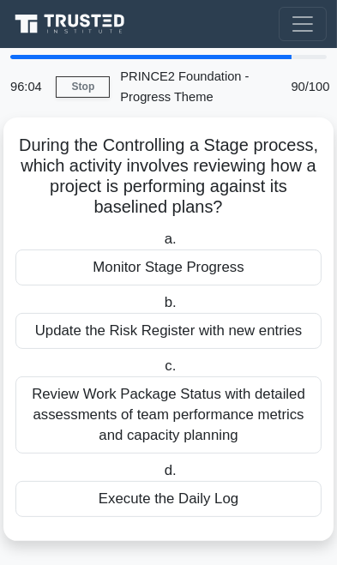
click at [260, 412] on div "Review Work Package Status with detailed assessments of team performance metric…" at bounding box center [168, 415] width 306 height 77
click at [161, 372] on input "c. Review Work Package Status with detailed assessments of team performance met…" at bounding box center [161, 366] width 0 height 11
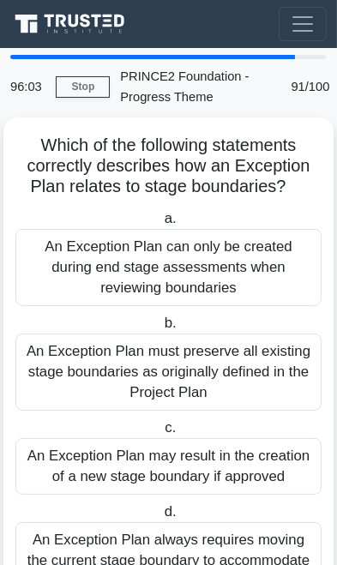
click at [242, 453] on div "An Exception Plan may result in the creation of a new stage boundary if approved" at bounding box center [168, 466] width 306 height 57
click at [161, 434] on input "c. An Exception Plan may result in the creation of a new stage boundary if appr…" at bounding box center [161, 428] width 0 height 11
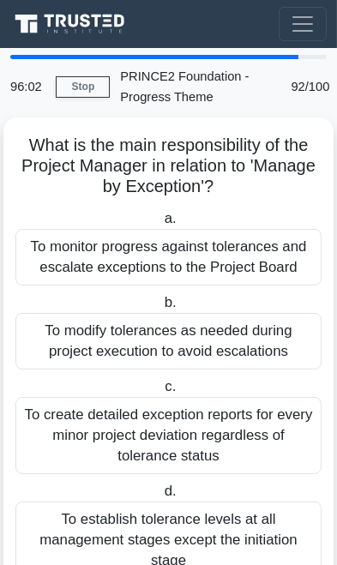
click at [254, 441] on div "To create detailed exception reports for every minor project deviation regardle…" at bounding box center [168, 435] width 306 height 77
click at [161, 393] on input "c. To create detailed exception reports for every minor project deviation regar…" at bounding box center [161, 387] width 0 height 11
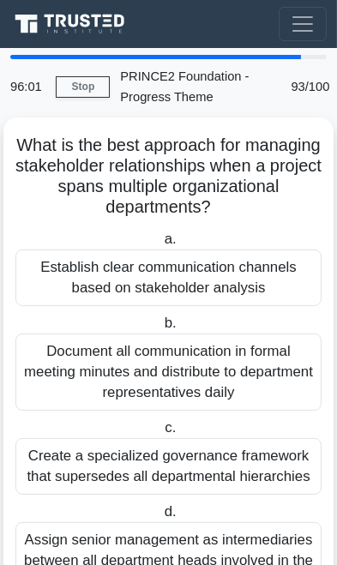
click at [251, 440] on div "Create a specialized governance framework that supersedes all departmental hier…" at bounding box center [168, 466] width 306 height 57
click at [161, 434] on input "c. Create a specialized governance framework that supersedes all departmental h…" at bounding box center [161, 428] width 0 height 11
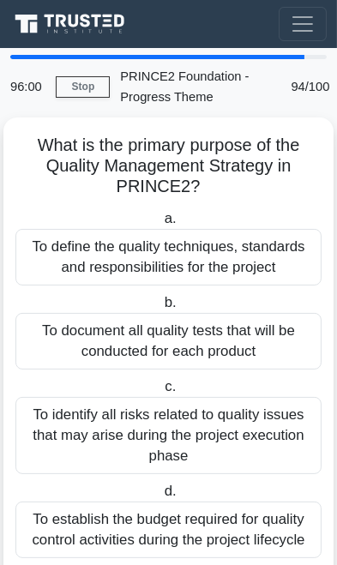
click at [252, 431] on div "To identify all risks related to quality issues that may arise during the proje…" at bounding box center [168, 435] width 306 height 77
click at [161, 393] on input "c. To identify all risks related to quality issues that may arise during the pr…" at bounding box center [161, 387] width 0 height 11
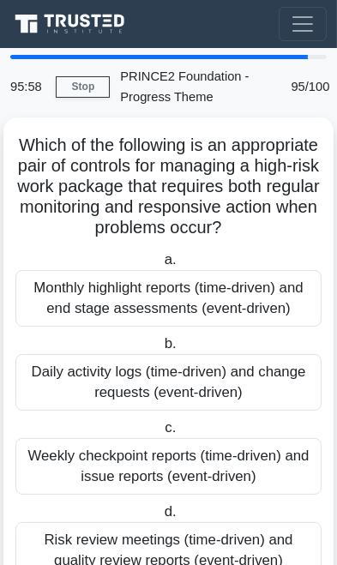
click at [245, 460] on div "Weekly checkpoint reports (time-driven) and issue reports (event-driven)" at bounding box center [168, 466] width 306 height 57
click at [161, 434] on input "c. Weekly checkpoint reports (time-driven) and issue reports (event-driven)" at bounding box center [161, 428] width 0 height 11
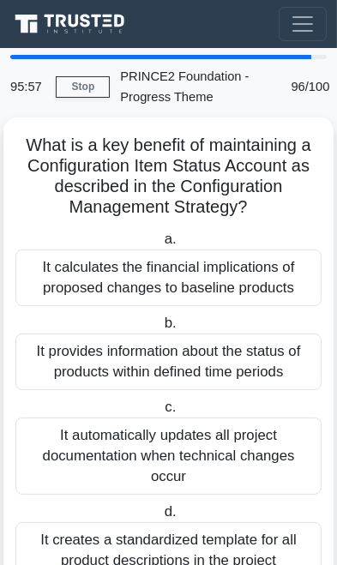
click at [241, 453] on div "It automatically updates all project documentation when technical changes occur" at bounding box center [168, 456] width 306 height 77
click at [161, 413] on input "c. It automatically updates all project documentation when technical changes oc…" at bounding box center [161, 407] width 0 height 11
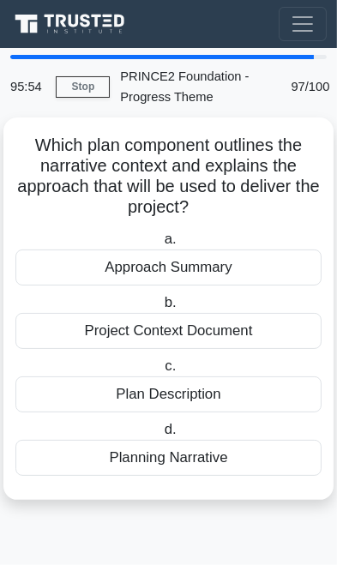
click at [250, 391] on div "Plan Description" at bounding box center [168, 395] width 306 height 36
click at [161, 372] on input "c. Plan Description" at bounding box center [161, 366] width 0 height 11
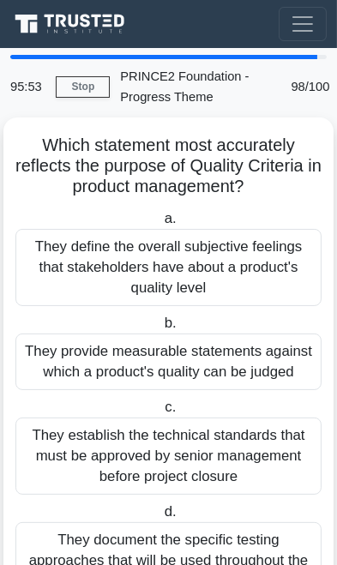
click at [243, 426] on div "They establish the technical standards that must be approved by senior manageme…" at bounding box center [168, 456] width 306 height 77
click at [161, 413] on input "c. They establish the technical standards that must be approved by senior manag…" at bounding box center [161, 407] width 0 height 11
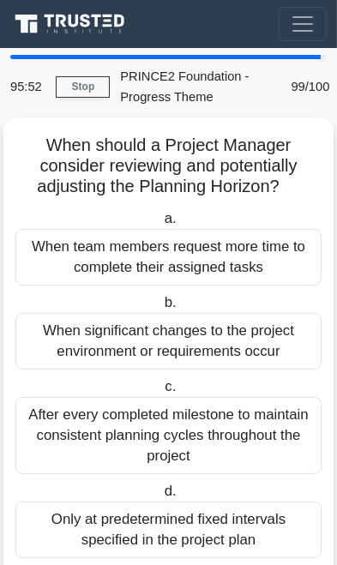
click at [240, 431] on div "After every completed milestone to maintain consistent planning cycles througho…" at bounding box center [168, 435] width 306 height 77
click at [161, 393] on input "c. After every completed milestone to maintain consistent planning cycles throu…" at bounding box center [161, 387] width 0 height 11
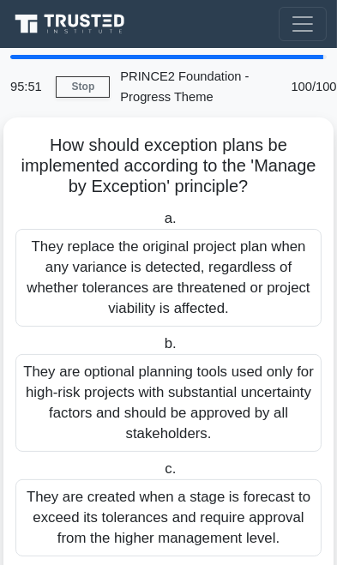
click at [244, 413] on div "They are optional planning tools used only for high-risk projects with substant…" at bounding box center [168, 403] width 306 height 98
click at [160, 350] on input "b. They are optional planning tools used only for high-risk projects with subst…" at bounding box center [160, 344] width 0 height 11
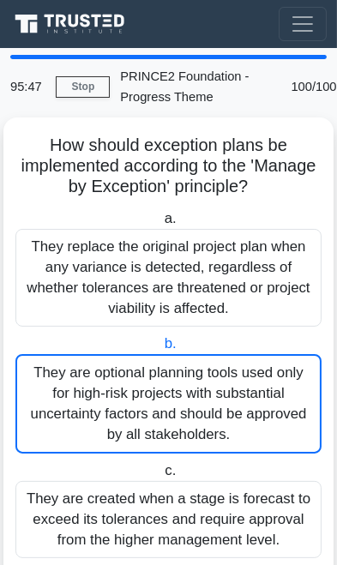
click at [73, 80] on link "Stop" at bounding box center [83, 86] width 54 height 21
click at [102, 79] on link "Stop" at bounding box center [83, 86] width 54 height 21
click at [87, 89] on link "Stop" at bounding box center [83, 86] width 54 height 21
click at [89, 86] on link "Stop" at bounding box center [83, 86] width 54 height 21
click at [81, 84] on link "Stop" at bounding box center [83, 86] width 54 height 21
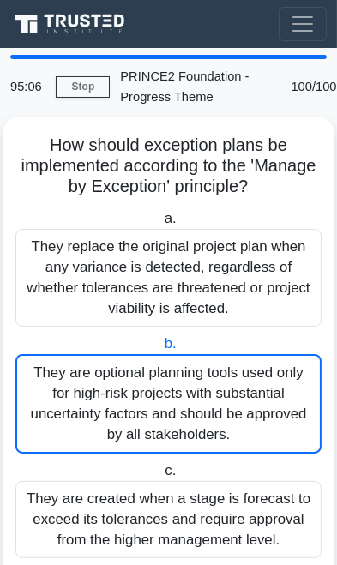
click at [82, 85] on link "Stop" at bounding box center [83, 86] width 54 height 21
click at [69, 94] on link "Stop" at bounding box center [83, 86] width 54 height 21
click at [72, 89] on link "Stop" at bounding box center [83, 86] width 54 height 21
click at [81, 83] on link "Stop" at bounding box center [83, 86] width 54 height 21
click at [80, 89] on link "Stop" at bounding box center [83, 86] width 54 height 21
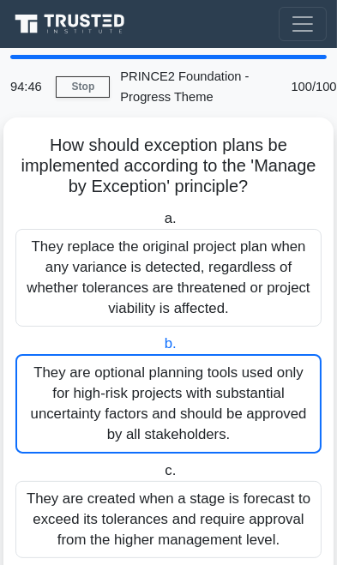
click at [80, 89] on link "Stop" at bounding box center [83, 86] width 54 height 21
click at [83, 83] on link "Stop" at bounding box center [83, 86] width 54 height 21
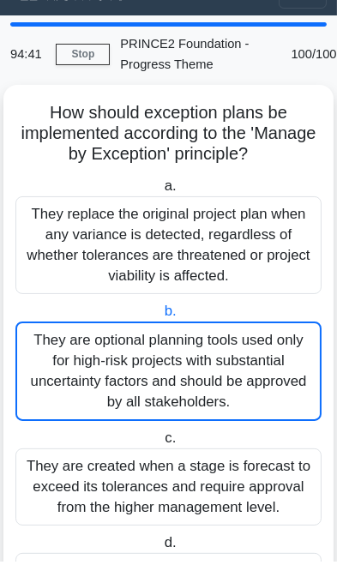
scroll to position [30, 0]
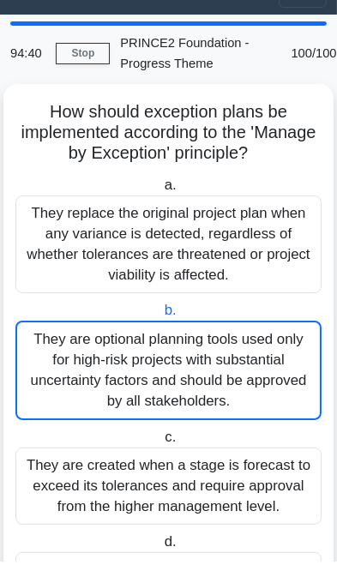
click at [93, 56] on link "Stop" at bounding box center [83, 56] width 54 height 21
click at [75, 61] on link "Stop" at bounding box center [83, 56] width 54 height 21
click at [81, 61] on link "Stop" at bounding box center [83, 56] width 54 height 21
click at [80, 58] on link "Stop" at bounding box center [83, 56] width 54 height 21
click at [79, 51] on link "Stop" at bounding box center [83, 56] width 54 height 21
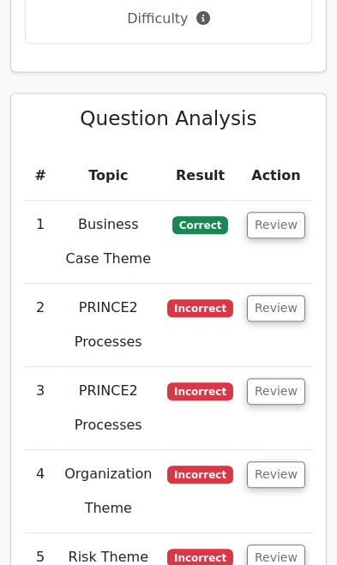
scroll to position [2167, 0]
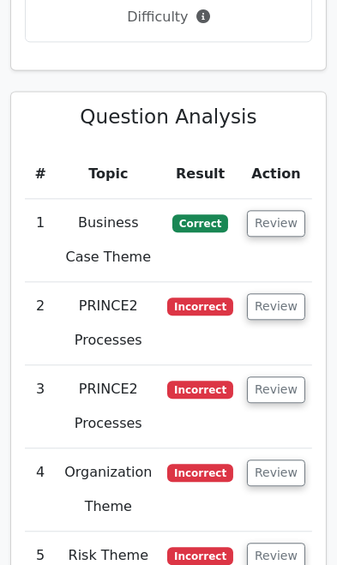
click at [272, 210] on button "Review" at bounding box center [276, 223] width 58 height 27
click at [275, 293] on button "Review" at bounding box center [276, 306] width 58 height 27
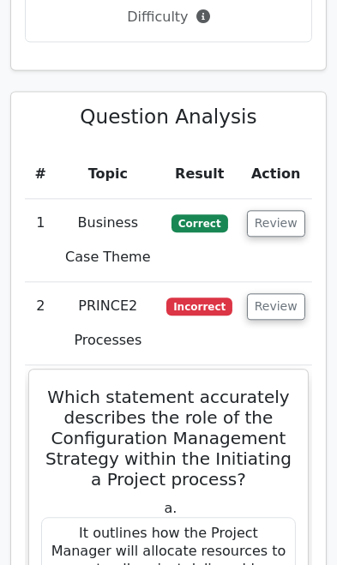
click at [283, 210] on button "Review" at bounding box center [276, 223] width 58 height 27
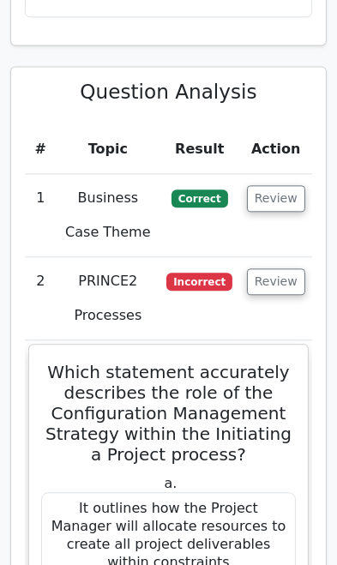
scroll to position [2190, 0]
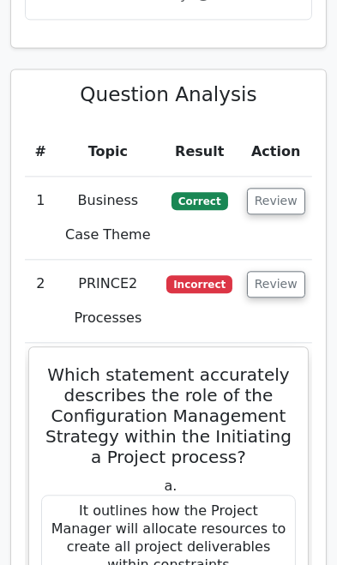
click at [277, 188] on button "Review" at bounding box center [276, 201] width 58 height 27
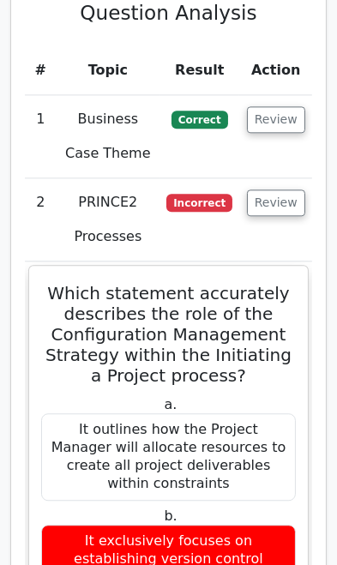
scroll to position [2273, 0]
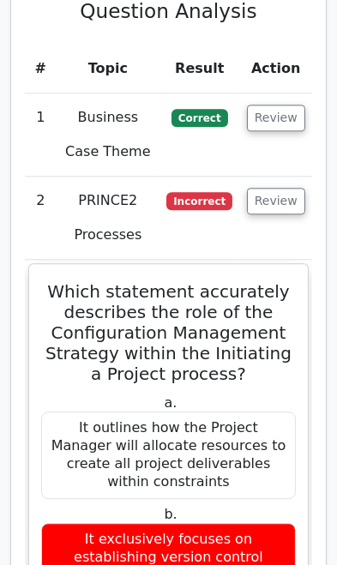
click at [268, 105] on button "Review" at bounding box center [276, 118] width 58 height 27
click at [266, 188] on button "Review" at bounding box center [276, 201] width 58 height 27
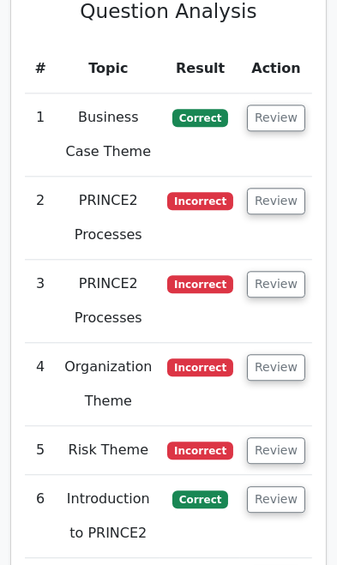
click at [263, 105] on button "Review" at bounding box center [276, 118] width 58 height 27
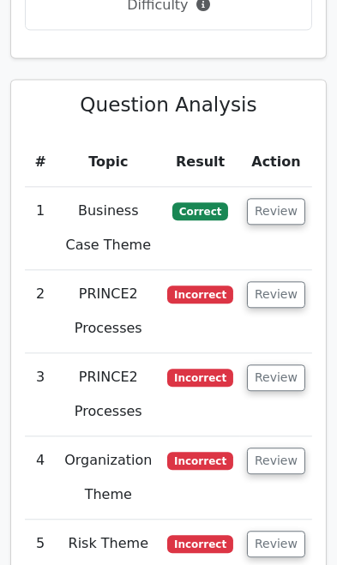
scroll to position [2180, 0]
click at [286, 365] on button "Review" at bounding box center [276, 378] width 58 height 27
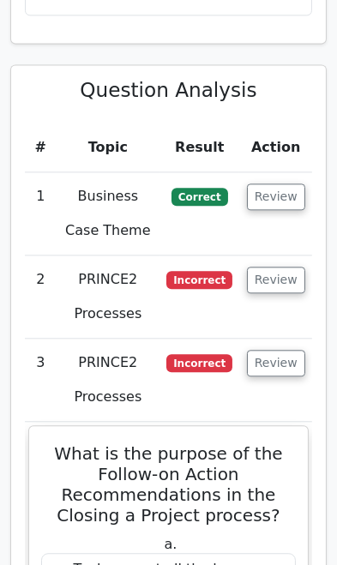
scroll to position [2157, 0]
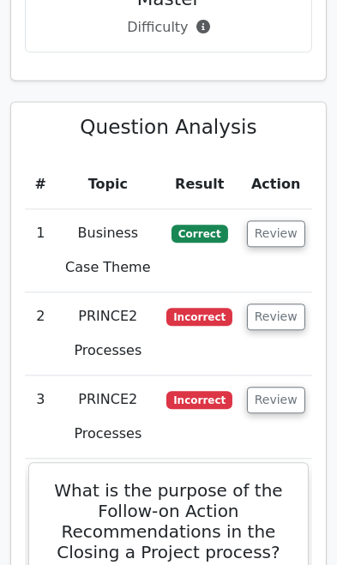
click at [276, 220] on button "Review" at bounding box center [276, 233] width 58 height 27
click at [287, 387] on button "Review" at bounding box center [276, 400] width 58 height 27
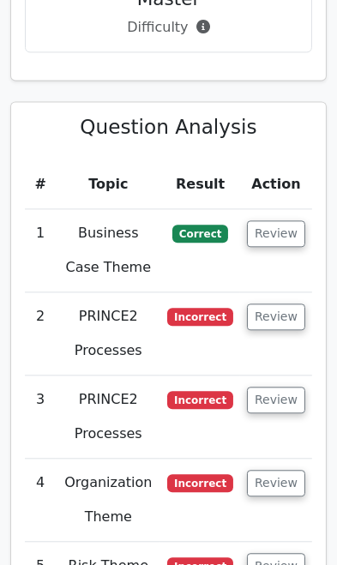
click at [275, 220] on button "Review" at bounding box center [276, 233] width 58 height 27
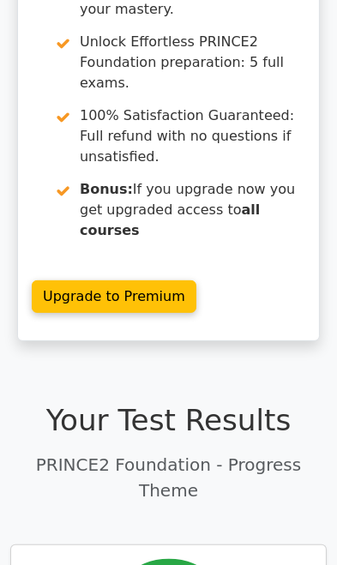
scroll to position [0, 0]
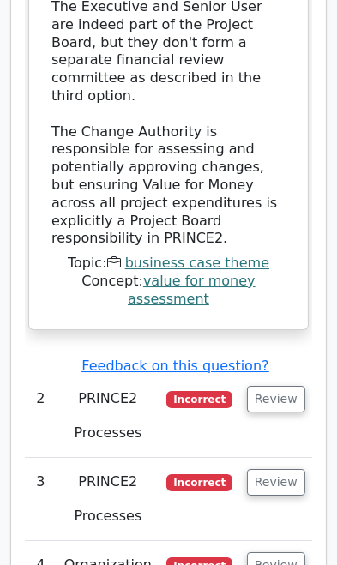
scroll to position [3261, 0]
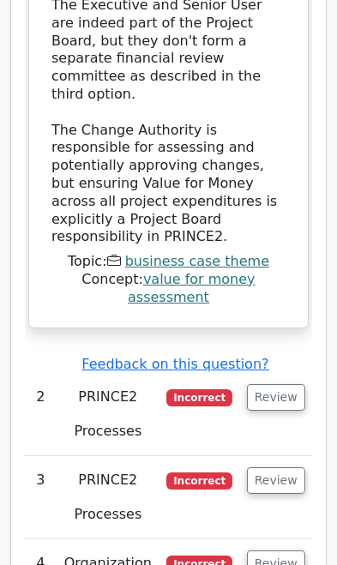
click at [269, 467] on button "Review" at bounding box center [276, 480] width 58 height 27
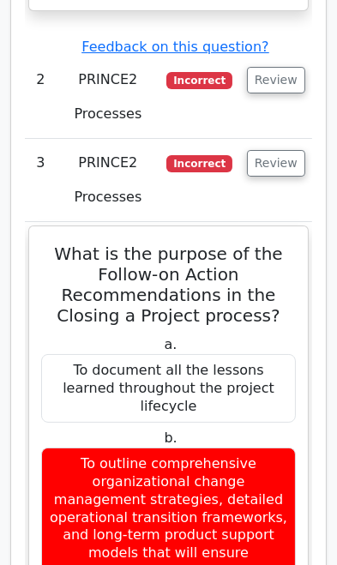
scroll to position [3578, 0]
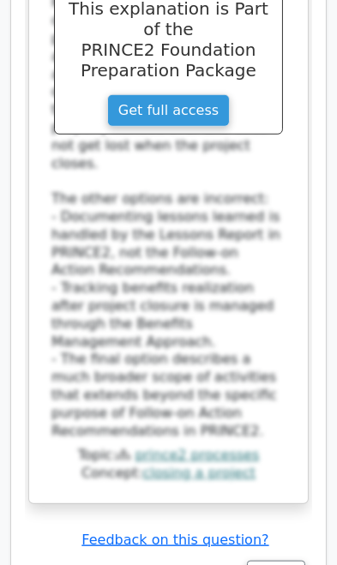
click at [290, 561] on button "Review" at bounding box center [276, 574] width 58 height 27
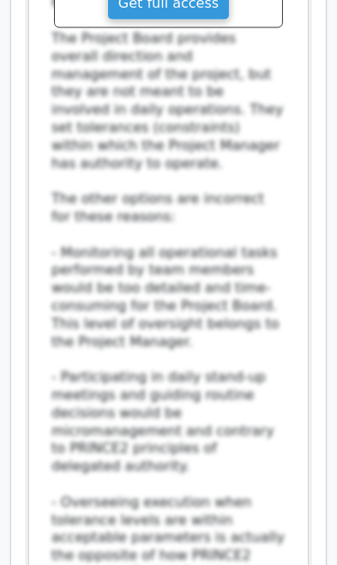
scroll to position [5763, 0]
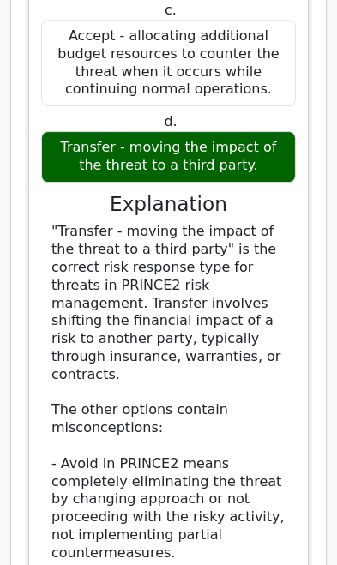
scroll to position [6918, 0]
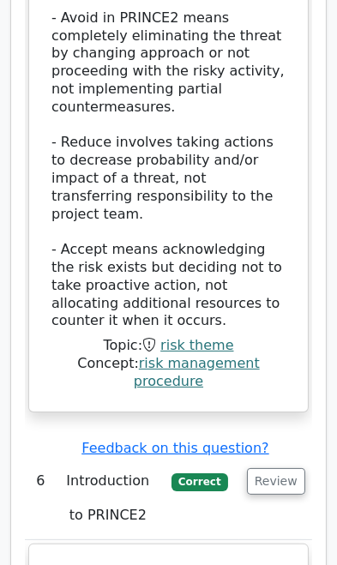
scroll to position [7352, 0]
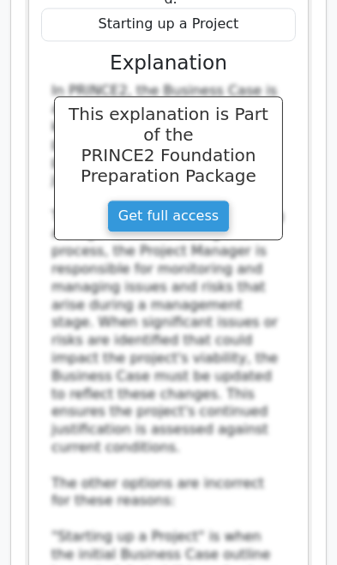
scroll to position [9643, 0]
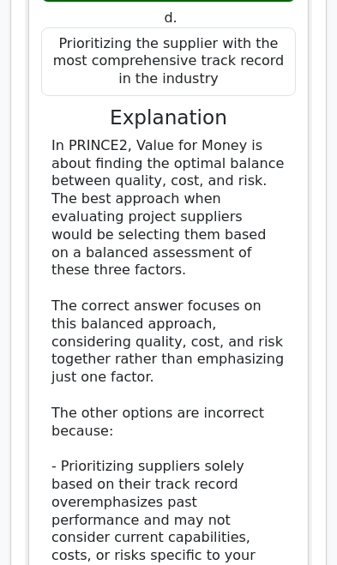
scroll to position [11175, 0]
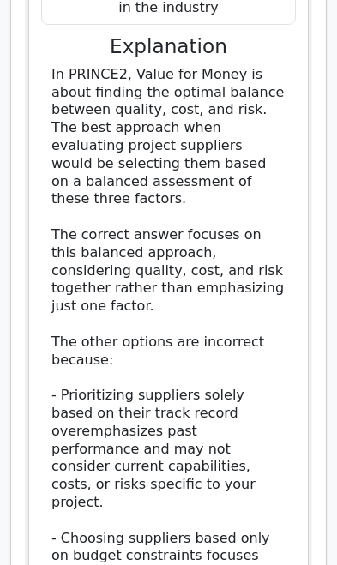
scroll to position [11253, 0]
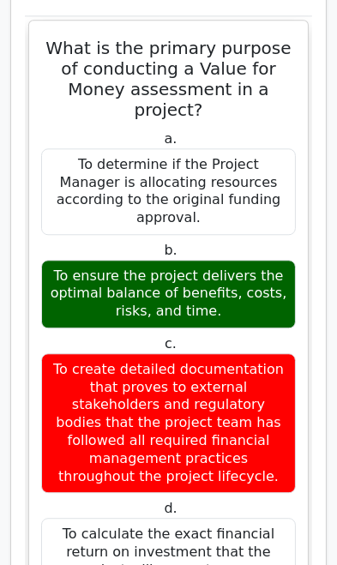
scroll to position [13542, 0]
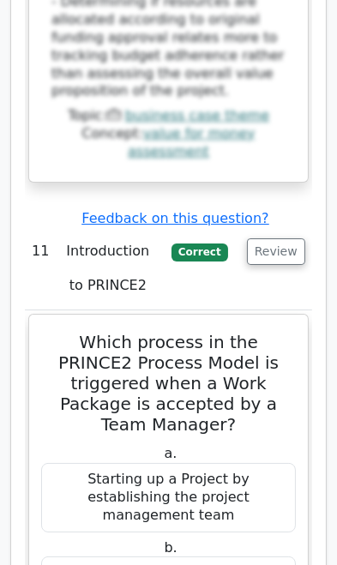
scroll to position [14623, 0]
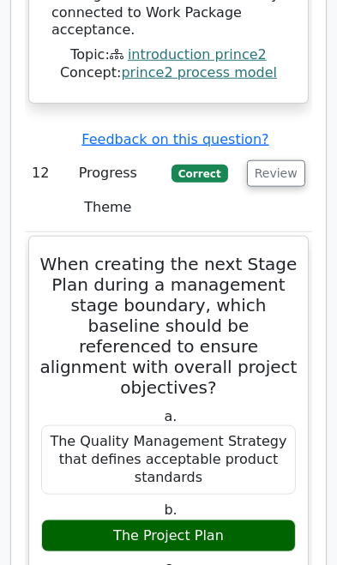
scroll to position [15848, 0]
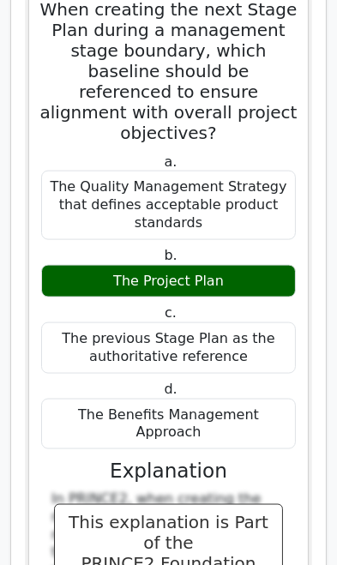
scroll to position [16123, 0]
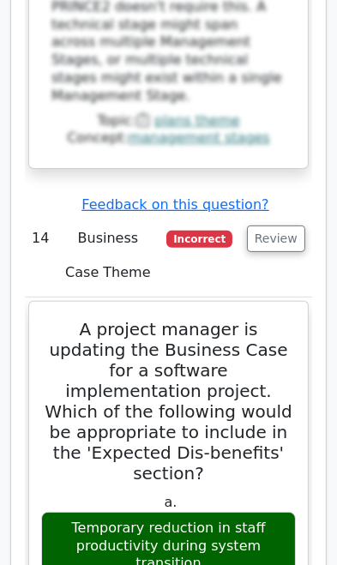
scroll to position [18796, 0]
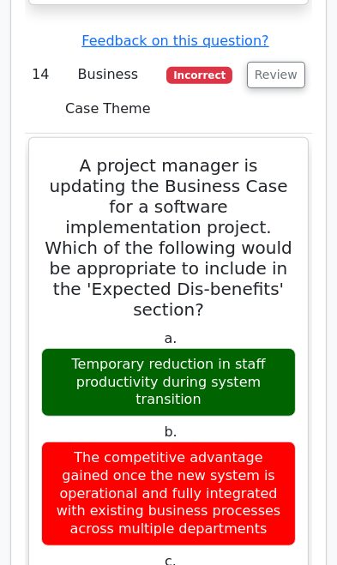
scroll to position [18961, 0]
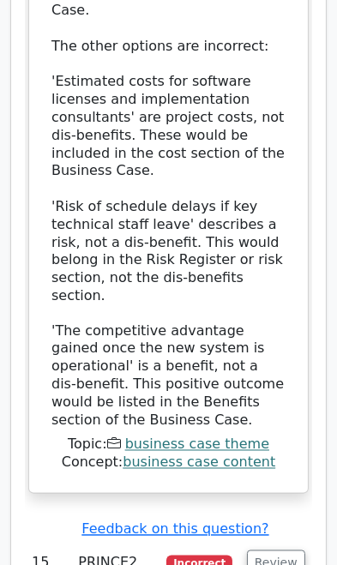
scroll to position [20161, 0]
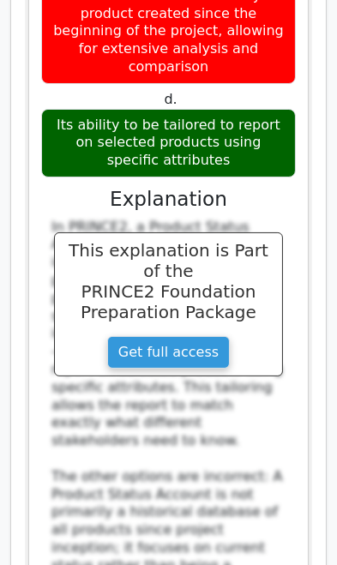
scroll to position [22299, 0]
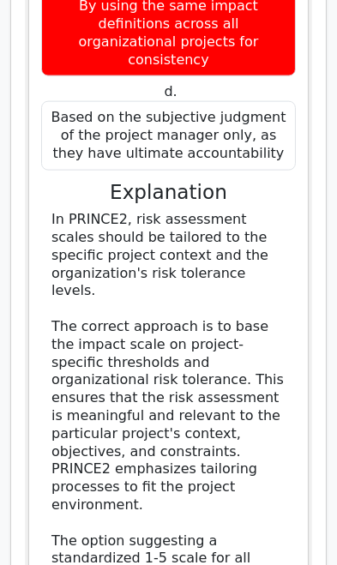
scroll to position [23532, 0]
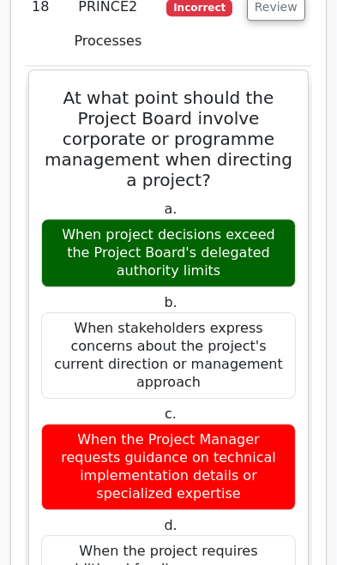
scroll to position [24704, 0]
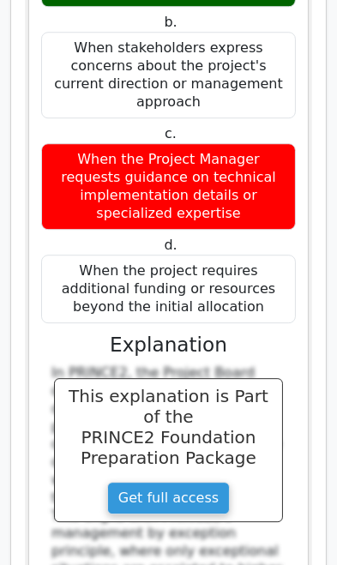
scroll to position [24982, 0]
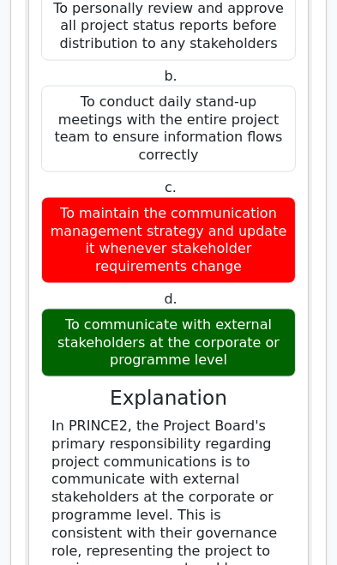
scroll to position [27447, 0]
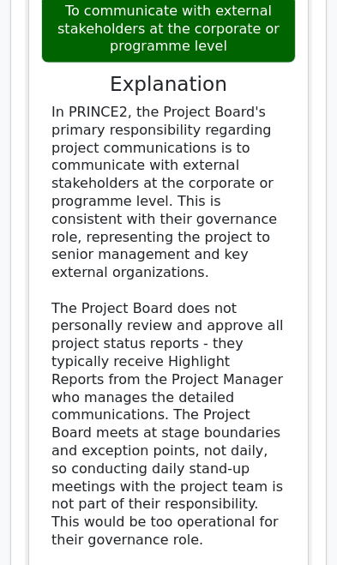
scroll to position [27761, 0]
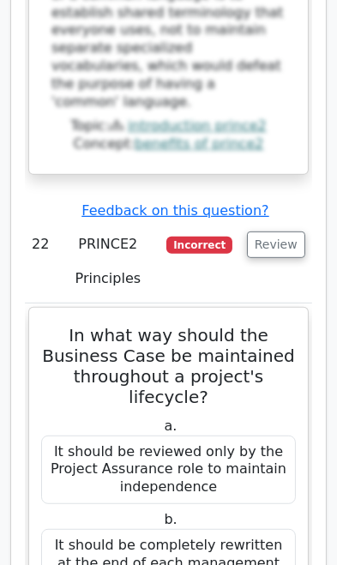
scroll to position [30024, 0]
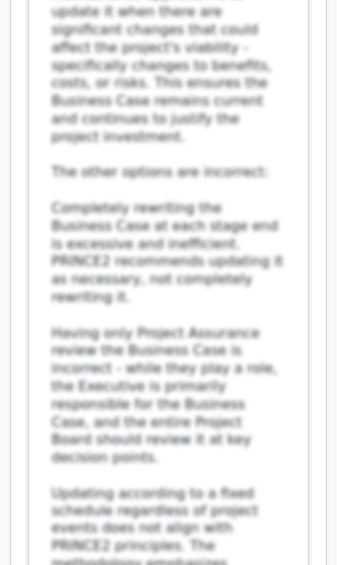
scroll to position [31052, 0]
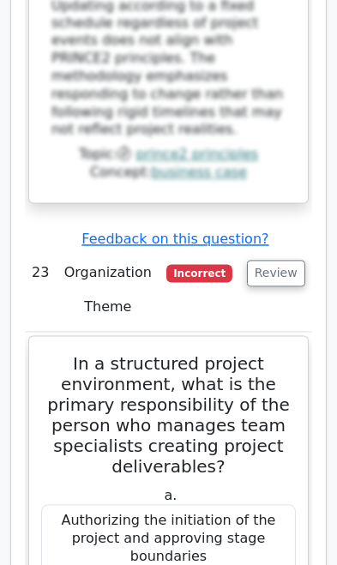
scroll to position [31507, 0]
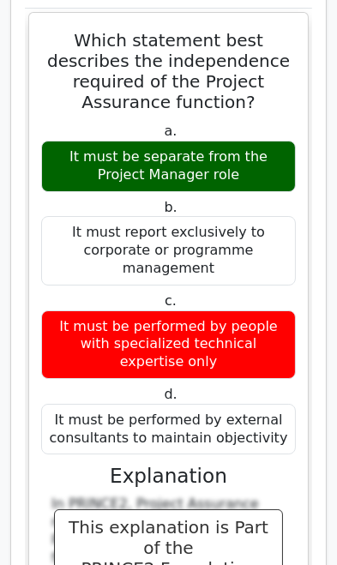
scroll to position [33052, 0]
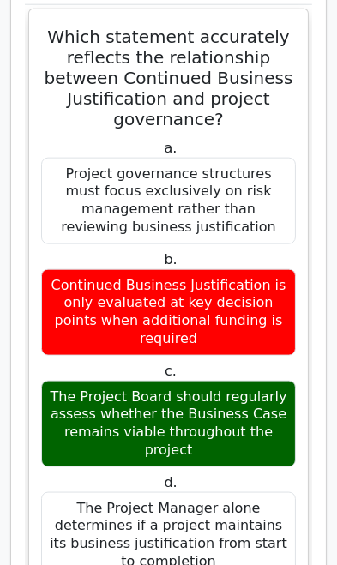
scroll to position [34506, 0]
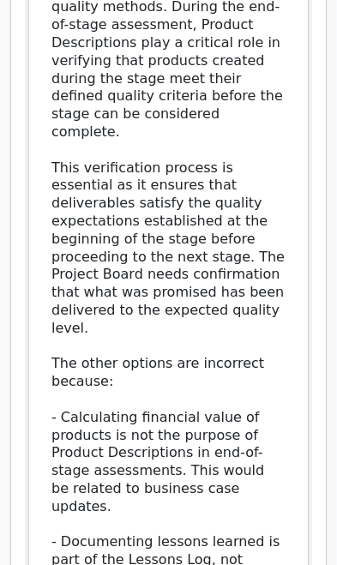
scroll to position [36790, 0]
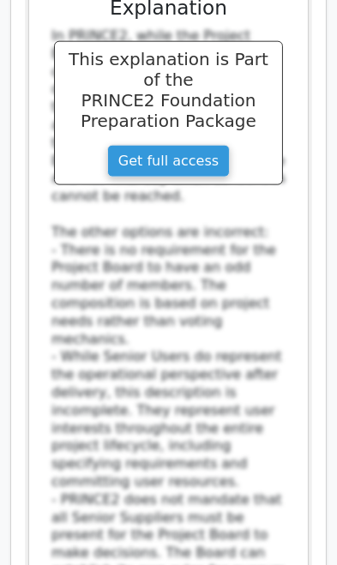
scroll to position [38276, 0]
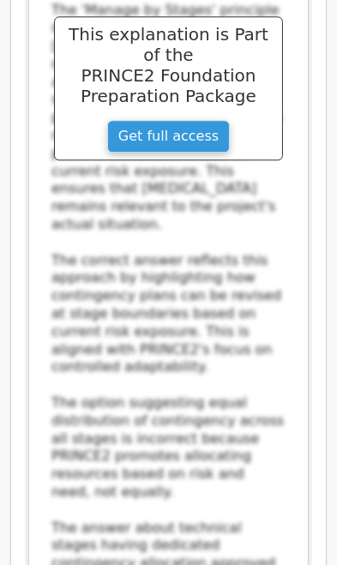
scroll to position [39702, 0]
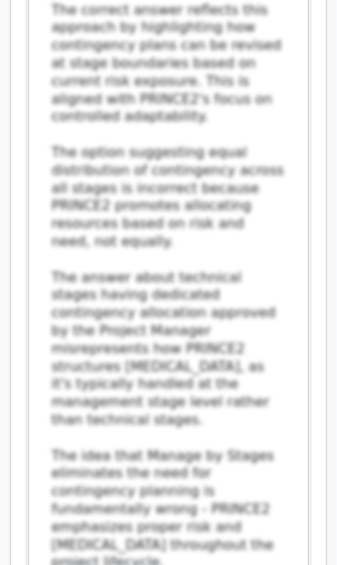
scroll to position [39975, 0]
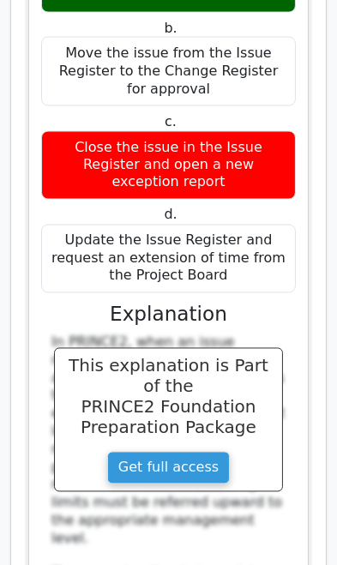
scroll to position [42478, 0]
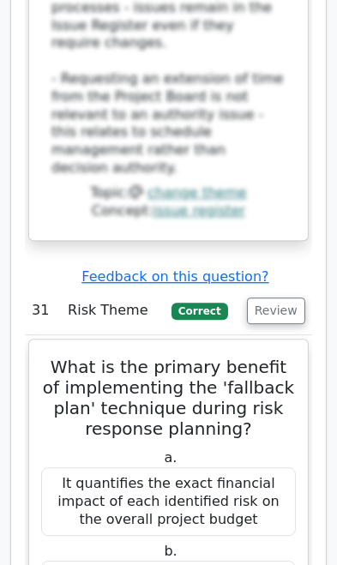
scroll to position [43451, 0]
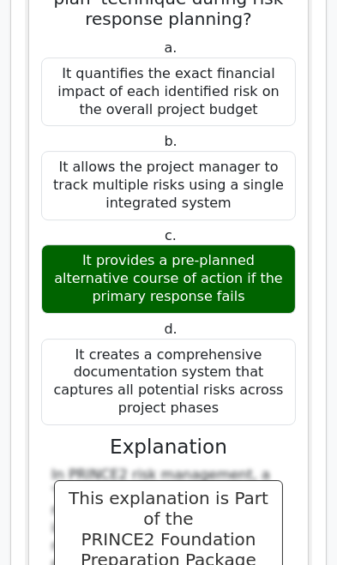
scroll to position [43856, 0]
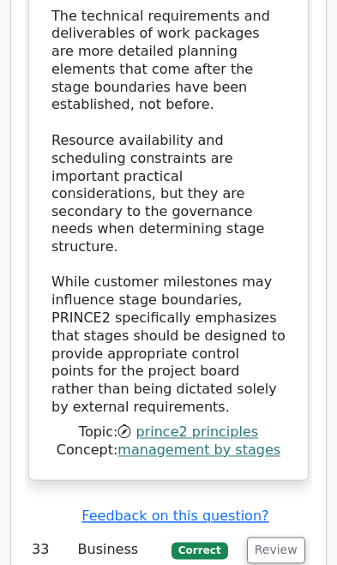
scroll to position [46151, 0]
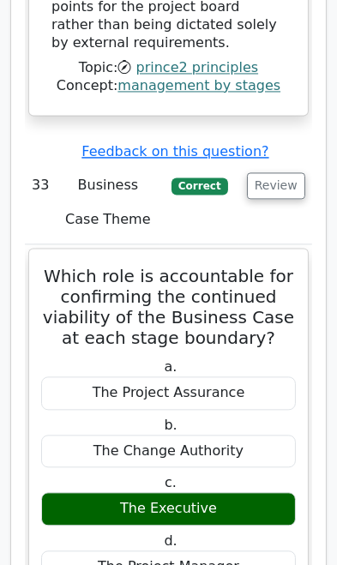
scroll to position [46511, 0]
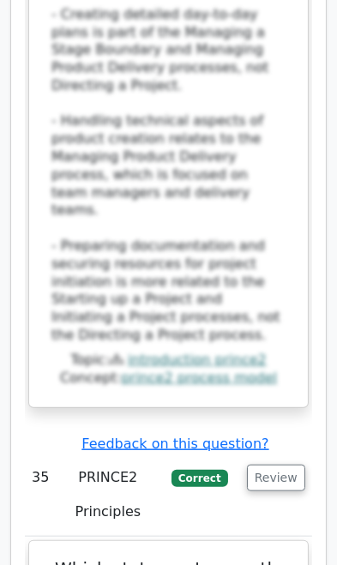
scroll to position [48954, 0]
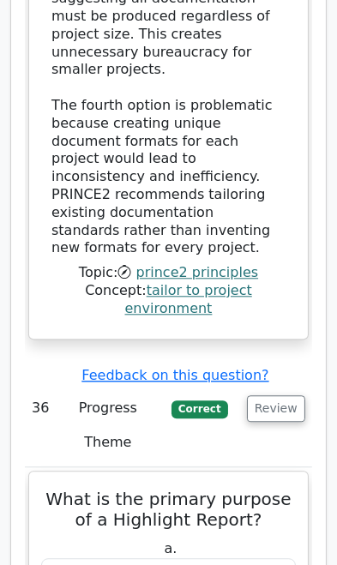
scroll to position [50503, 0]
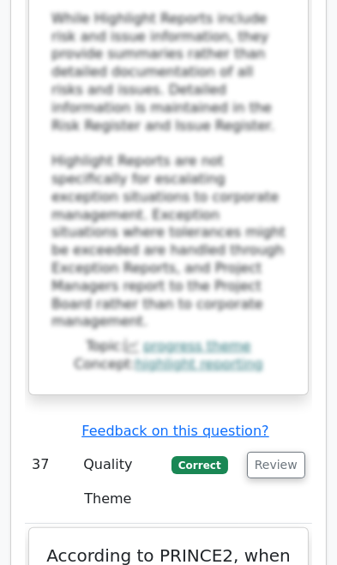
scroll to position [51907, 0]
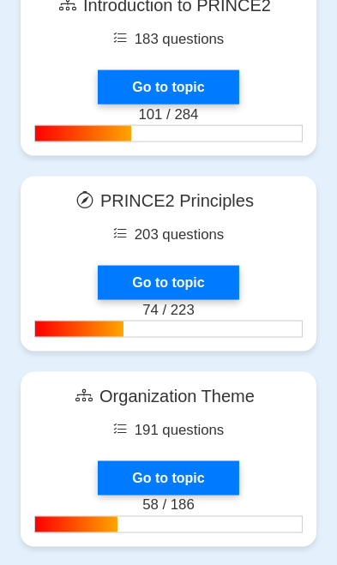
scroll to position [1244, 0]
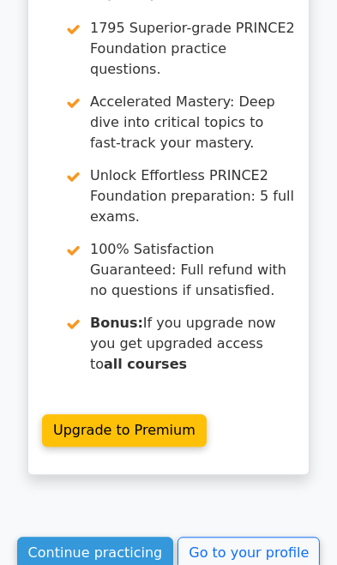
scroll to position [2072, 0]
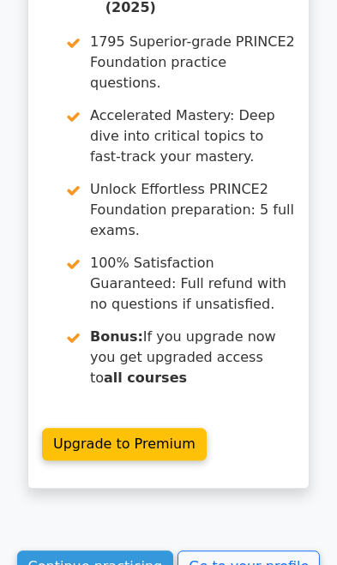
click at [124, 551] on link "Continue practicing" at bounding box center [95, 567] width 157 height 33
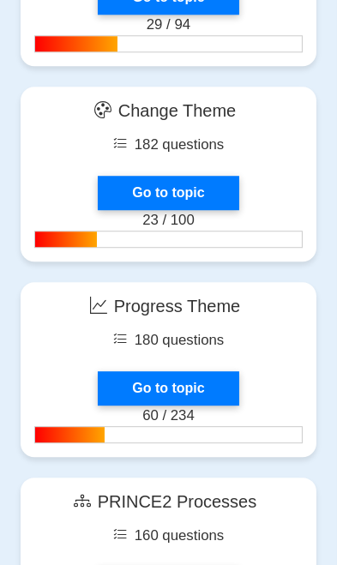
scroll to position [2630, 0]
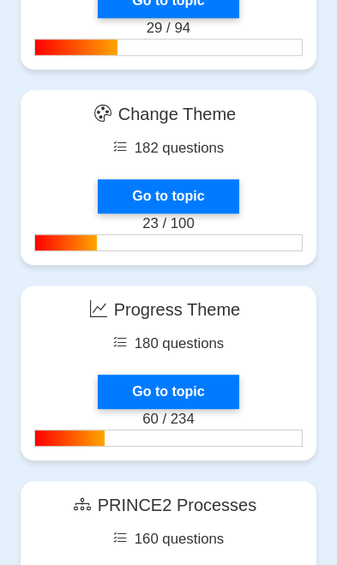
click at [195, 388] on link "Go to topic" at bounding box center [168, 392] width 141 height 34
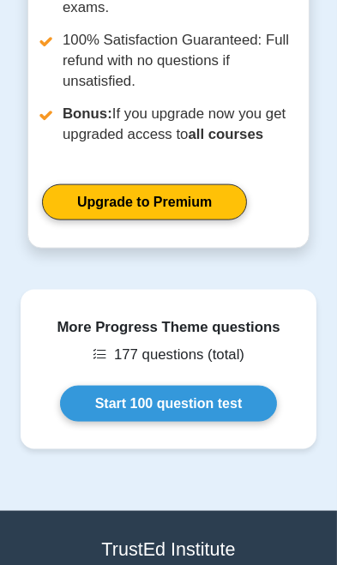
scroll to position [1192, 0]
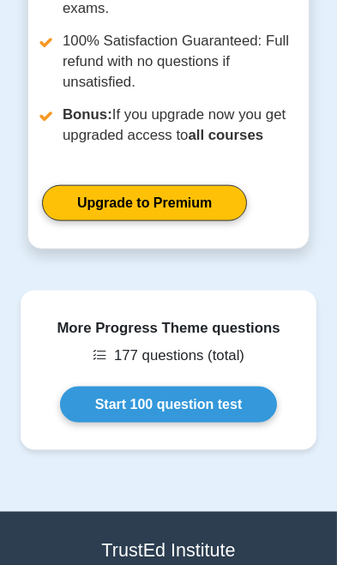
click at [231, 387] on link "Start 100 question test" at bounding box center [169, 405] width 218 height 36
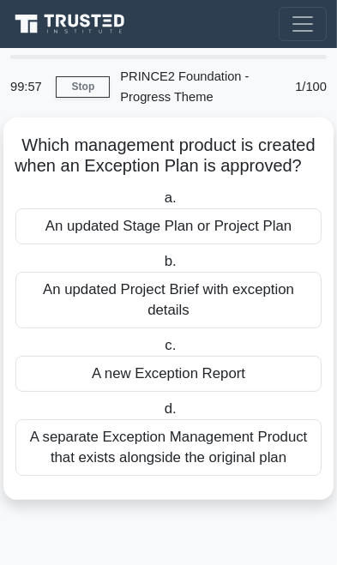
click at [69, 220] on div "An updated Stage Plan or Project Plan" at bounding box center [168, 226] width 306 height 36
click at [160, 204] on input "a. An updated Stage Plan or Project Plan" at bounding box center [160, 198] width 0 height 11
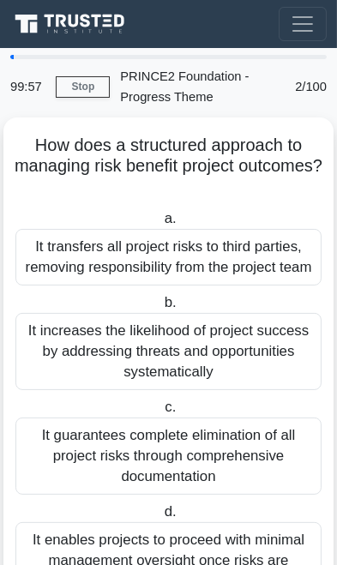
click at [58, 267] on div "It transfers all project risks to third parties, removing responsibility from t…" at bounding box center [168, 257] width 306 height 57
click at [160, 225] on input "a. It transfers all project risks to third parties, removing responsibility fro…" at bounding box center [160, 219] width 0 height 11
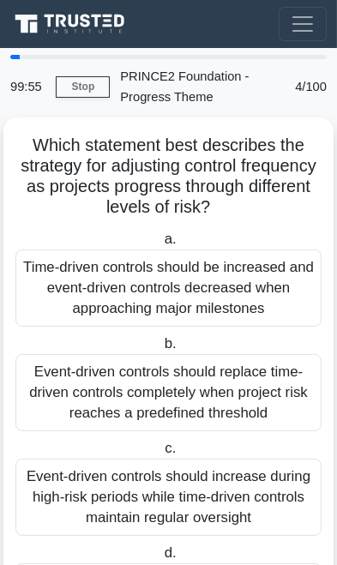
click at [66, 284] on div "Time-driven controls should be increased and event-driven controls decreased wh…" at bounding box center [168, 288] width 306 height 77
click at [160, 245] on input "a. Time-driven controls should be increased and event-driven controls decreased…" at bounding box center [160, 239] width 0 height 11
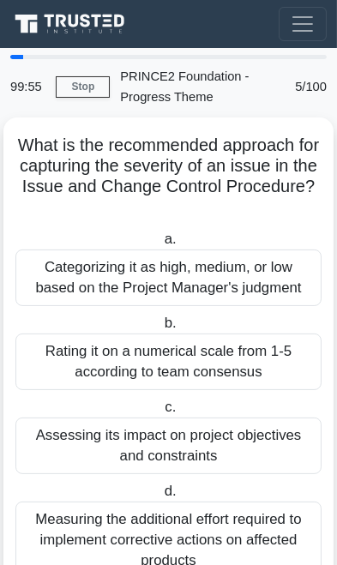
click at [63, 274] on div "Categorizing it as high, medium, or low based on the Project Manager's judgment" at bounding box center [168, 278] width 306 height 57
click at [160, 245] on input "a. Categorizing it as high, medium, or low based on the Project Manager's judgm…" at bounding box center [160, 239] width 0 height 11
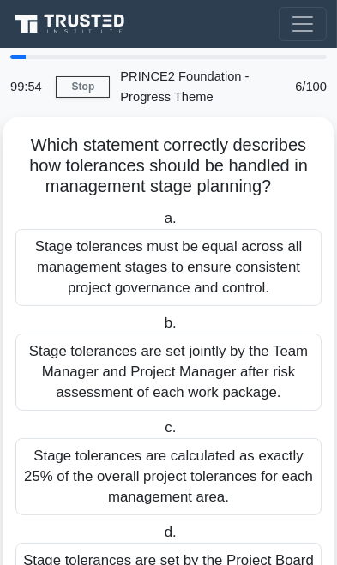
click at [62, 281] on div "Stage tolerances must be equal across all management stages to ensure consisten…" at bounding box center [168, 267] width 306 height 77
click at [160, 225] on input "a. Stage tolerances must be equal across all management stages to ensure consis…" at bounding box center [160, 219] width 0 height 11
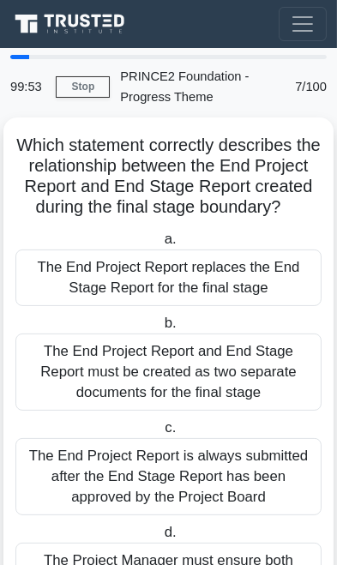
click at [64, 276] on div "The End Project Report replaces the End Stage Report for the final stage" at bounding box center [168, 278] width 306 height 57
click at [160, 245] on input "a. The End Project Report replaces the End Stage Report for the final stage" at bounding box center [160, 239] width 0 height 11
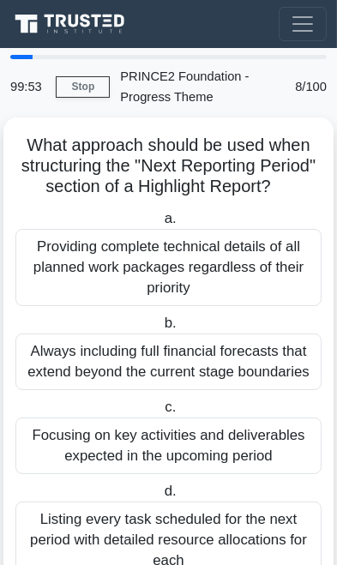
click at [65, 270] on div "Providing complete technical details of all planned work packages regardless of…" at bounding box center [168, 267] width 306 height 77
click at [160, 225] on input "a. Providing complete technical details of all planned work packages regardless…" at bounding box center [160, 219] width 0 height 11
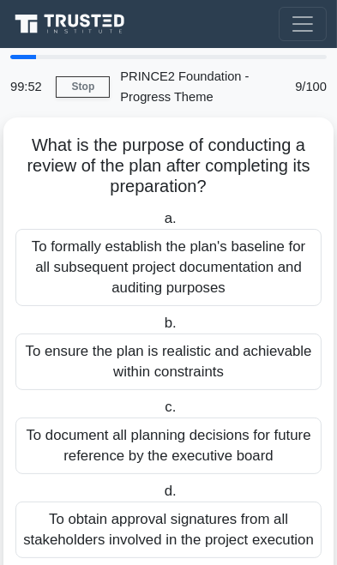
click at [66, 269] on div "To formally establish the plan's baseline for all subsequent project documentat…" at bounding box center [168, 267] width 306 height 77
click at [160, 225] on input "a. To formally establish the plan's baseline for all subsequent project documen…" at bounding box center [160, 219] width 0 height 11
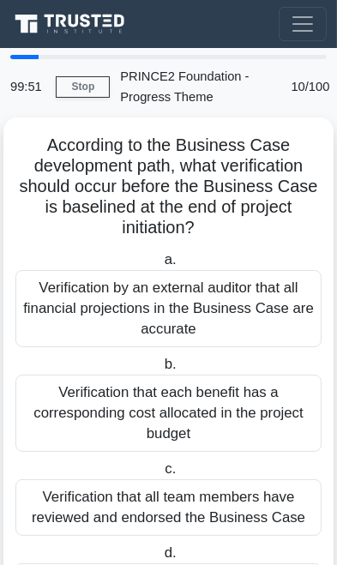
click at [64, 283] on div "Verification by an external auditor that all financial projections in the Busin…" at bounding box center [168, 308] width 306 height 77
click at [160, 266] on input "a. Verification by an external auditor that all financial projections in the Bu…" at bounding box center [160, 260] width 0 height 11
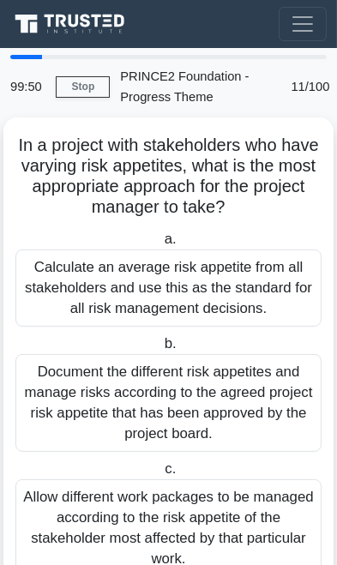
click at [68, 290] on div "Calculate an average risk appetite from all stakeholders and use this as the st…" at bounding box center [168, 288] width 306 height 77
click at [160, 245] on input "a. Calculate an average risk appetite from all stakeholders and use this as the…" at bounding box center [160, 239] width 0 height 11
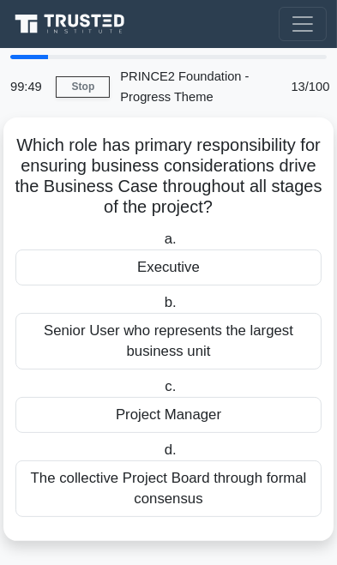
click at [70, 283] on div "Executive" at bounding box center [168, 268] width 306 height 36
click at [160, 245] on input "a. Executive" at bounding box center [160, 239] width 0 height 11
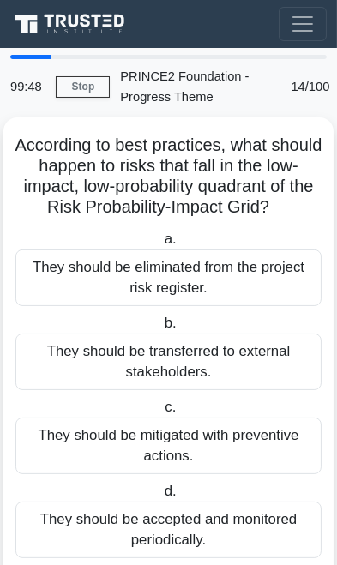
click at [69, 292] on div "They should be eliminated from the project risk register." at bounding box center [168, 278] width 306 height 57
click at [160, 245] on input "a. They should be eliminated from the project risk register." at bounding box center [160, 239] width 0 height 11
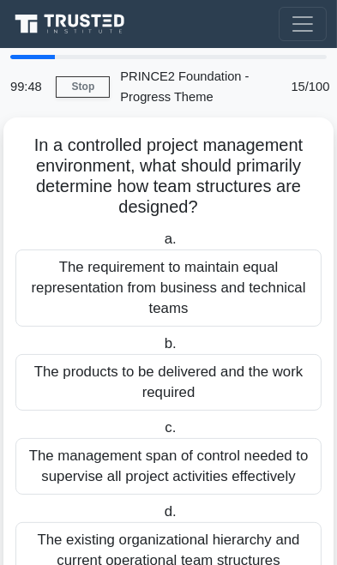
click at [74, 286] on div "The requirement to maintain equal representation from business and technical te…" at bounding box center [168, 288] width 306 height 77
click at [160, 245] on input "a. The requirement to maintain equal representation from business and technical…" at bounding box center [160, 239] width 0 height 11
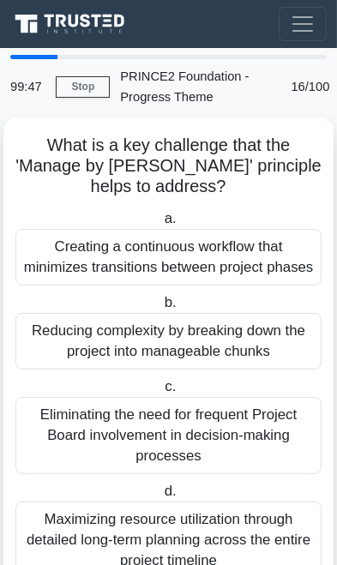
click at [74, 286] on div "Creating a continuous workflow that minimizes transitions between project phases" at bounding box center [168, 257] width 306 height 57
click at [160, 225] on input "a. Creating a continuous workflow that minimizes transitions between project ph…" at bounding box center [160, 219] width 0 height 11
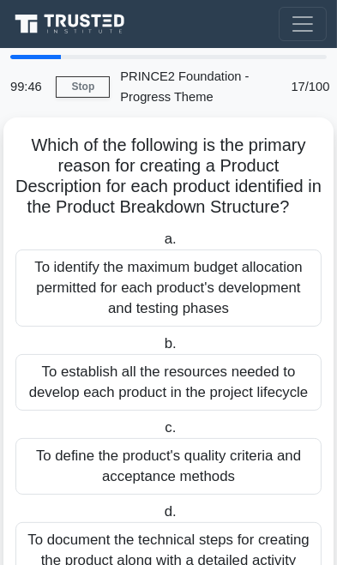
click at [73, 289] on div "To identify the maximum budget allocation permitted for each product's developm…" at bounding box center [168, 288] width 306 height 77
click at [160, 245] on input "a. To identify the maximum budget allocation permitted for each product's devel…" at bounding box center [160, 239] width 0 height 11
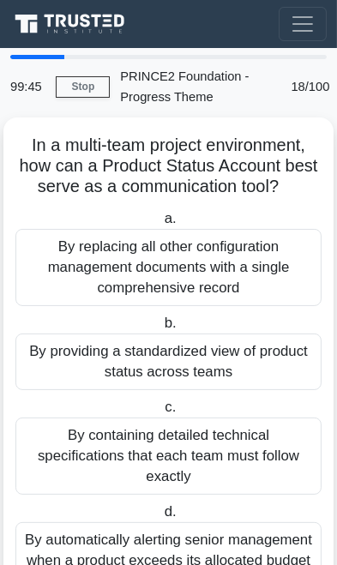
click at [75, 286] on div "By replacing all other configuration management documents with a single compreh…" at bounding box center [168, 267] width 306 height 77
click at [160, 225] on input "a. By replacing all other configuration management documents with a single comp…" at bounding box center [160, 219] width 0 height 11
click at [72, 282] on div "By replacing all other configuration management documents with a single compreh…" at bounding box center [168, 267] width 306 height 77
click at [160, 225] on input "a. By replacing all other configuration management documents with a single comp…" at bounding box center [160, 219] width 0 height 11
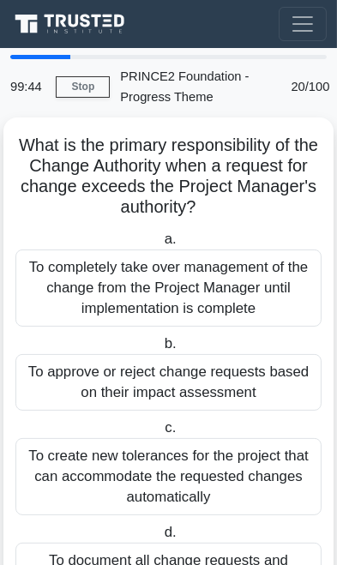
click at [73, 290] on div "To completely take over management of the change from the Project Manager until…" at bounding box center [168, 288] width 306 height 77
click at [160, 245] on input "a. To completely take over management of the change from the Project Manager un…" at bounding box center [160, 239] width 0 height 11
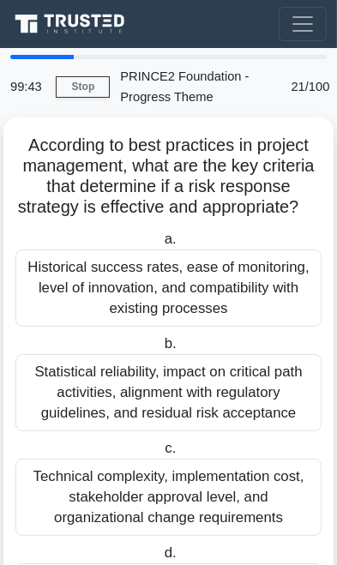
click at [73, 290] on div "Historical success rates, ease of monitoring, level of innovation, and compatib…" at bounding box center [168, 288] width 306 height 77
click at [160, 245] on input "a. Historical success rates, ease of monitoring, level of innovation, and compa…" at bounding box center [160, 239] width 0 height 11
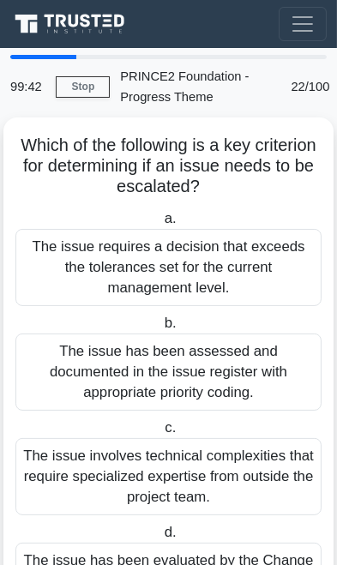
click at [73, 296] on div "The issue requires a decision that exceeds the tolerances set for the current m…" at bounding box center [168, 267] width 306 height 77
click at [160, 225] on input "a. The issue requires a decision that exceeds the tolerances set for the curren…" at bounding box center [160, 219] width 0 height 11
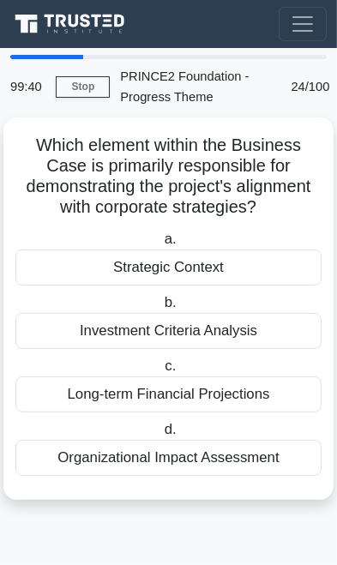
click at [73, 283] on div "Strategic Context" at bounding box center [168, 268] width 306 height 36
click at [160, 245] on input "a. Strategic Context" at bounding box center [160, 239] width 0 height 11
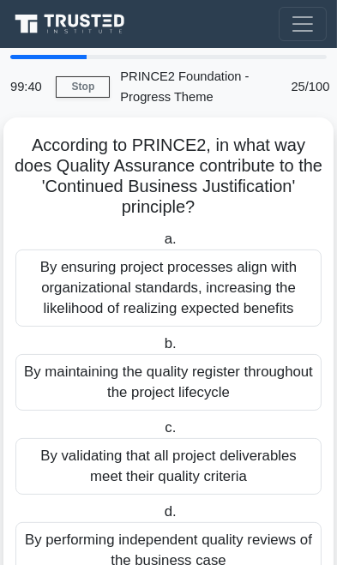
click at [75, 284] on div "By ensuring project processes align with organizational standards, increasing t…" at bounding box center [168, 288] width 306 height 77
click at [160, 245] on input "a. By ensuring project processes align with organizational standards, increasin…" at bounding box center [160, 239] width 0 height 11
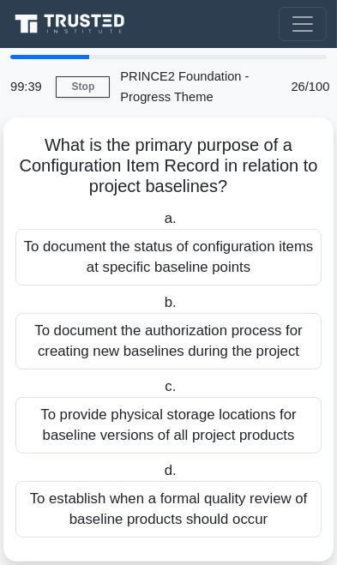
click at [74, 280] on div "To document the status of configuration items at specific baseline points" at bounding box center [168, 257] width 306 height 57
click at [160, 225] on input "a. To document the status of configuration items at specific baseline points" at bounding box center [160, 219] width 0 height 11
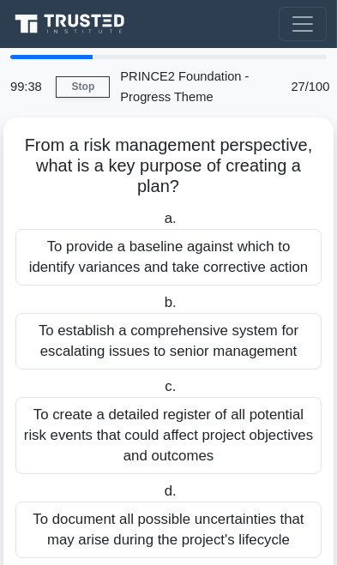
click at [75, 273] on div "To provide a baseline against which to identify variances and take corrective a…" at bounding box center [168, 257] width 306 height 57
click at [160, 225] on input "a. To provide a baseline against which to identify variances and take correctiv…" at bounding box center [160, 219] width 0 height 11
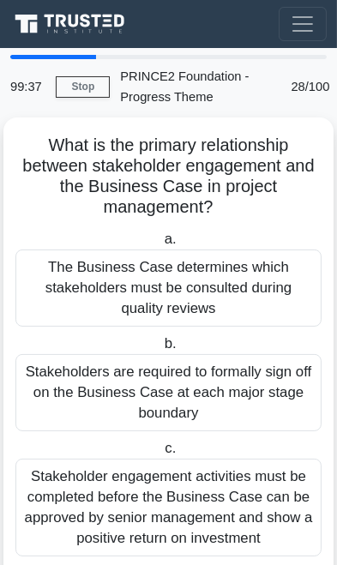
click at [75, 268] on div "The Business Case determines which stakeholders must be consulted during qualit…" at bounding box center [168, 288] width 306 height 77
click at [160, 245] on input "a. The Business Case determines which stakeholders must be consulted during qua…" at bounding box center [160, 239] width 0 height 11
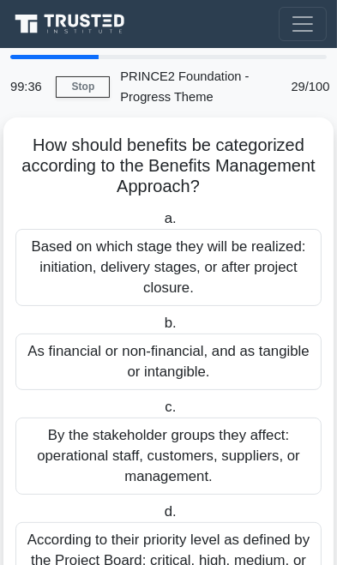
click at [75, 260] on div "Based on which stage they will be realized: initiation, delivery stages, or aft…" at bounding box center [168, 267] width 306 height 77
click at [160, 225] on input "a. Based on which stage they will be realized: initiation, delivery stages, or …" at bounding box center [160, 219] width 0 height 11
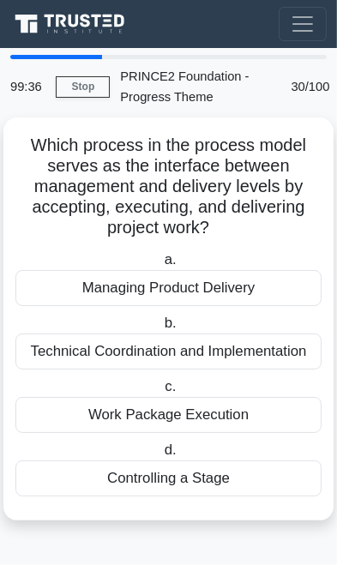
click at [76, 264] on label "a. Managing Product Delivery" at bounding box center [168, 278] width 306 height 57
click at [160, 264] on input "a. Managing Product Delivery" at bounding box center [160, 260] width 0 height 11
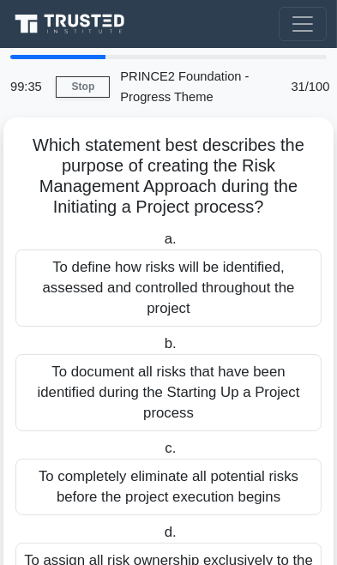
click at [76, 275] on div "To define how risks will be identified, assessed and controlled throughout the …" at bounding box center [168, 288] width 306 height 77
click at [160, 245] on input "a. To define how risks will be identified, assessed and controlled throughout t…" at bounding box center [160, 239] width 0 height 11
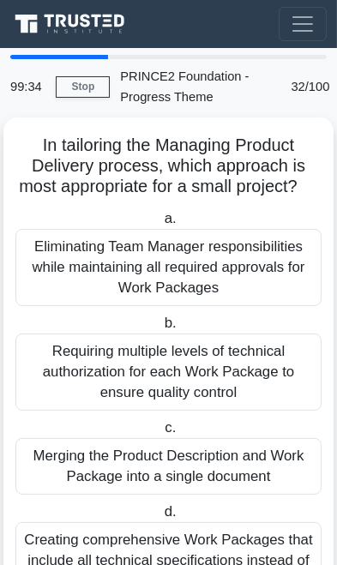
click at [76, 280] on div "Eliminating Team Manager responsibilities while maintaining all required approv…" at bounding box center [168, 267] width 306 height 77
click at [160, 225] on input "a. Eliminating Team Manager responsibilities while maintaining all required app…" at bounding box center [160, 219] width 0 height 11
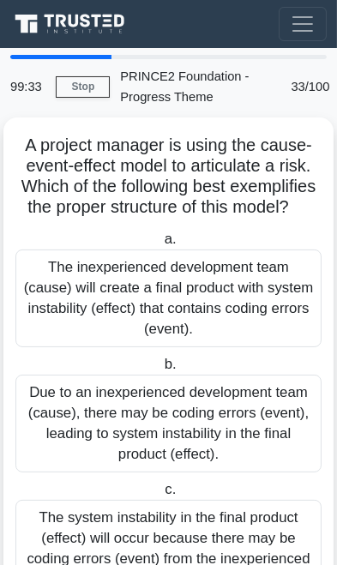
click at [75, 286] on div "The inexperienced development team (cause) will create a final product with sys…" at bounding box center [168, 299] width 306 height 98
click at [160, 245] on input "a. The inexperienced development team (cause) will create a final product with …" at bounding box center [160, 239] width 0 height 11
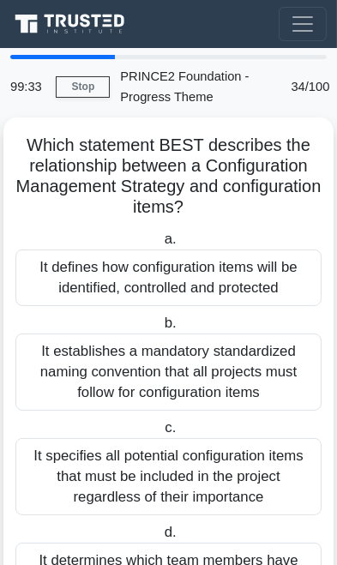
click at [74, 281] on div "It defines how configuration items will be identified, controlled and protected" at bounding box center [168, 278] width 306 height 57
click at [160, 245] on input "a. It defines how configuration items will be identified, controlled and protec…" at bounding box center [160, 239] width 0 height 11
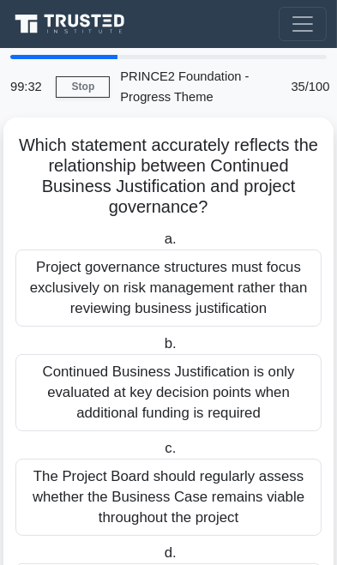
click at [74, 282] on div "Project governance structures must focus exclusively on risk management rather …" at bounding box center [168, 288] width 306 height 77
click at [160, 245] on input "a. Project governance structures must focus exclusively on risk management rath…" at bounding box center [160, 239] width 0 height 11
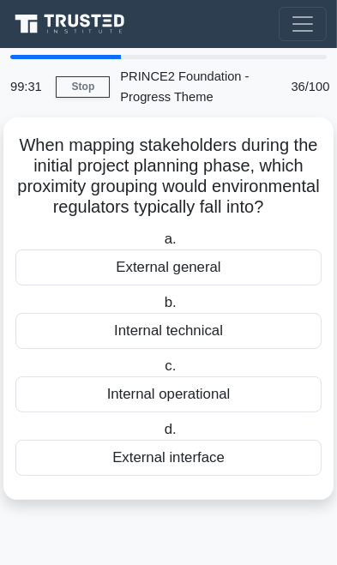
click at [75, 280] on div "External general" at bounding box center [168, 268] width 306 height 36
click at [160, 245] on input "a. External general" at bounding box center [160, 239] width 0 height 11
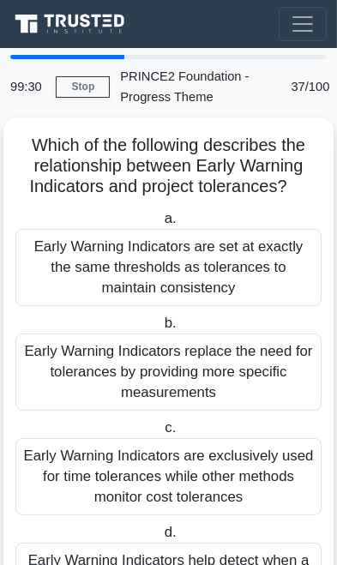
click at [75, 279] on div "Early Warning Indicators are set at exactly the same thresholds as tolerances t…" at bounding box center [168, 267] width 306 height 77
click at [160, 225] on input "a. Early Warning Indicators are set at exactly the same thresholds as tolerance…" at bounding box center [160, 219] width 0 height 11
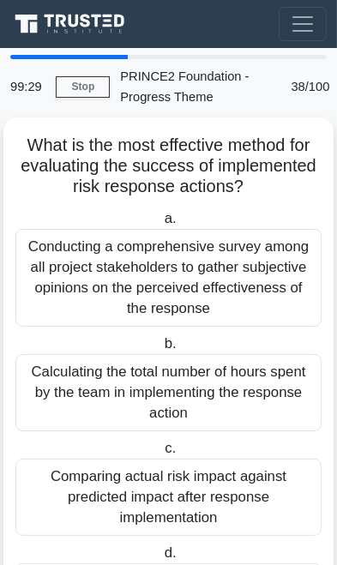
click at [75, 274] on div "Conducting a comprehensive survey among all project stakeholders to gather subj…" at bounding box center [168, 278] width 306 height 98
click at [160, 225] on input "a. Conducting a comprehensive survey among all project stakeholders to gather s…" at bounding box center [160, 219] width 0 height 11
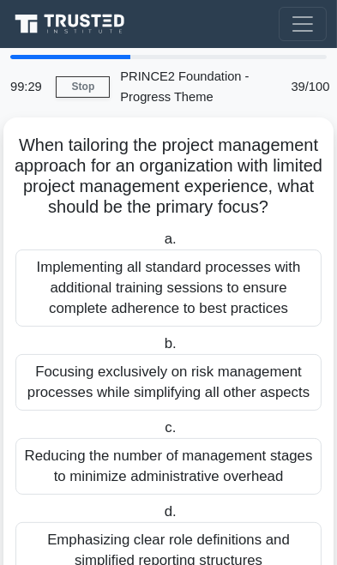
click at [76, 268] on div "Implementing all standard processes with additional training sessions to ensure…" at bounding box center [168, 288] width 306 height 77
click at [160, 245] on input "a. Implementing all standard processes with additional training sessions to ens…" at bounding box center [160, 239] width 0 height 11
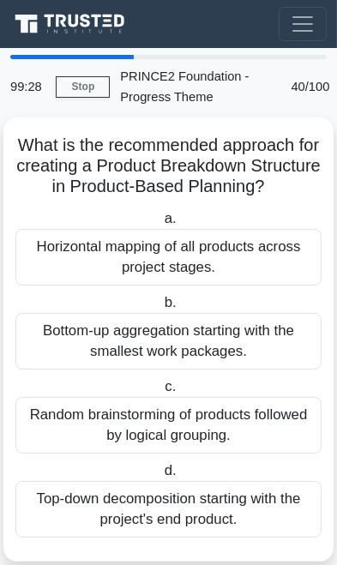
click at [76, 269] on div "Horizontal mapping of all products across project stages." at bounding box center [168, 257] width 306 height 57
click at [160, 225] on input "a. Horizontal mapping of all products across project stages." at bounding box center [160, 219] width 0 height 11
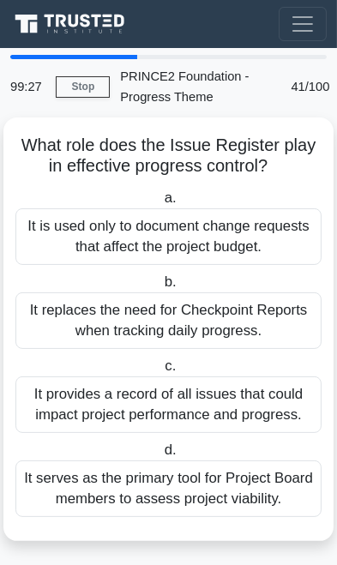
click at [75, 272] on label "b. It replaces the need for Checkpoint Reports when tracking daily progress." at bounding box center [168, 310] width 306 height 77
click at [160, 277] on input "b. It replaces the need for Checkpoint Reports when tracking daily progress." at bounding box center [160, 282] width 0 height 11
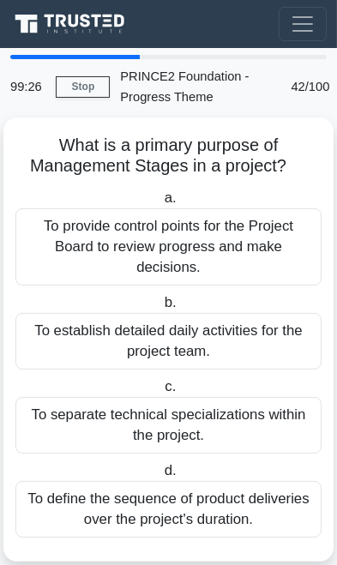
click at [75, 267] on div "To provide control points for the Project Board to review progress and make dec…" at bounding box center [168, 246] width 306 height 77
click at [160, 204] on input "a. To provide control points for the Project Board to review progress and make …" at bounding box center [160, 198] width 0 height 11
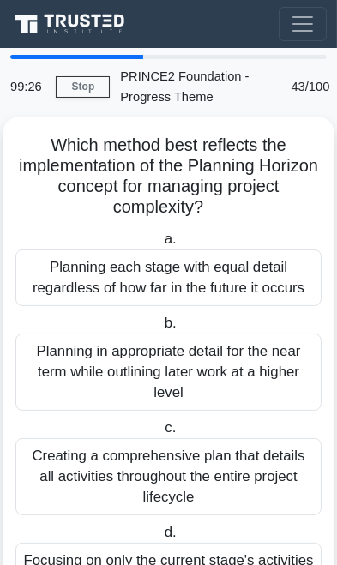
click at [74, 257] on div "Planning each stage with equal detail regardless of how far in the future it oc…" at bounding box center [168, 278] width 306 height 57
click at [160, 245] on input "a. Planning each stage with equal detail regardless of how far in the future it…" at bounding box center [160, 239] width 0 height 11
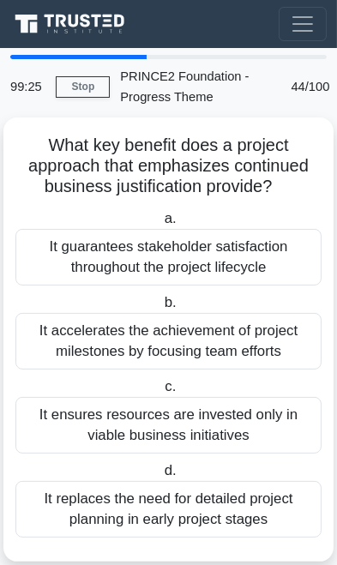
click at [78, 267] on div "It guarantees stakeholder satisfaction throughout the project lifecycle" at bounding box center [168, 257] width 306 height 57
click at [160, 225] on input "a. It guarantees stakeholder satisfaction throughout the project lifecycle" at bounding box center [160, 219] width 0 height 11
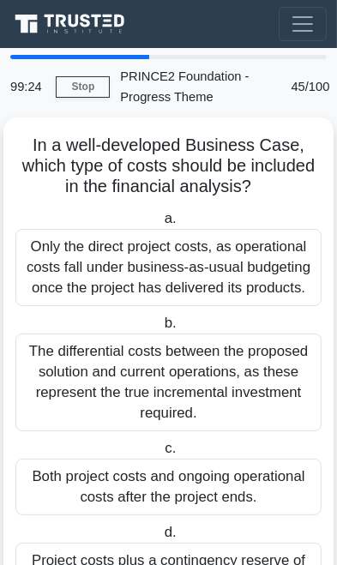
click at [77, 268] on div "Only the direct project costs, as operational costs fall under business-as-usua…" at bounding box center [168, 267] width 306 height 77
click at [160, 225] on input "a. Only the direct project costs, as operational costs fall under business-as-u…" at bounding box center [160, 219] width 0 height 11
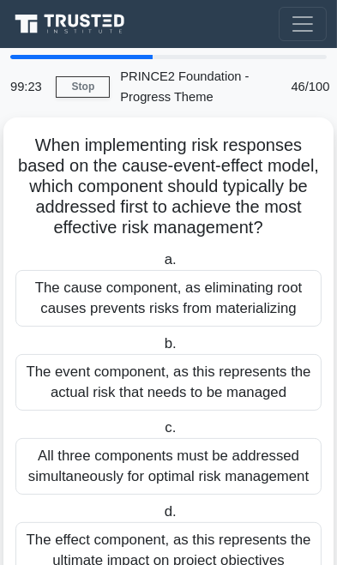
click at [75, 259] on label "a. The cause component, as eliminating root causes prevents risks from material…" at bounding box center [168, 288] width 306 height 77
click at [160, 259] on input "a. The cause component, as eliminating root causes prevents risks from material…" at bounding box center [160, 260] width 0 height 11
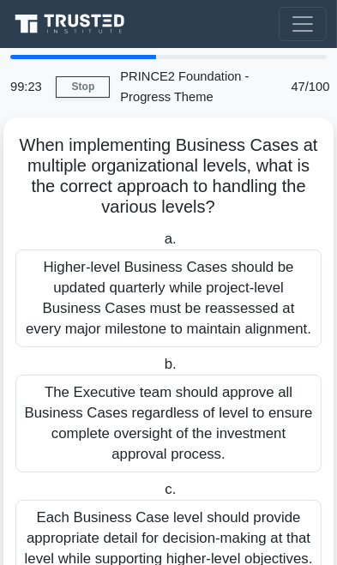
click at [77, 268] on div "Higher-level Business Cases should be updated quarterly while project-level Bus…" at bounding box center [168, 299] width 306 height 98
click at [160, 245] on input "a. Higher-level Business Cases should be updated quarterly while project-level …" at bounding box center [160, 239] width 0 height 11
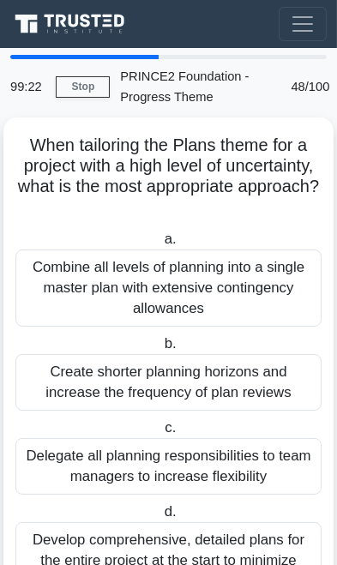
click at [79, 266] on div "Combine all levels of planning into a single master plan with extensive conting…" at bounding box center [168, 288] width 306 height 77
click at [160, 245] on input "a. Combine all levels of planning into a single master plan with extensive cont…" at bounding box center [160, 239] width 0 height 11
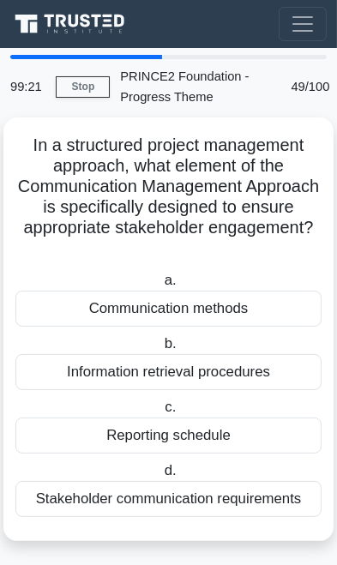
click at [78, 281] on label "a. Communication methods" at bounding box center [168, 298] width 306 height 57
click at [160, 281] on input "a. Communication methods" at bounding box center [160, 280] width 0 height 11
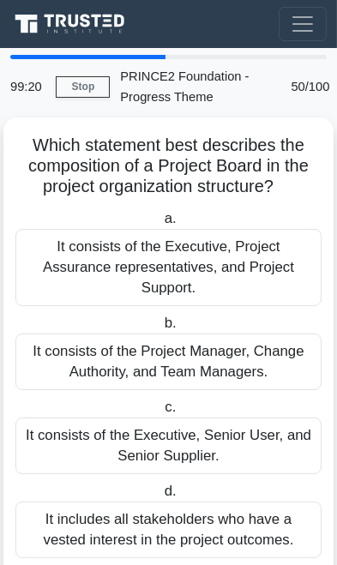
click at [78, 278] on div "It consists of the Executive, Project Assurance representatives, and Project Su…" at bounding box center [168, 267] width 306 height 77
click at [160, 225] on input "a. It consists of the Executive, Project Assurance representatives, and Project…" at bounding box center [160, 219] width 0 height 11
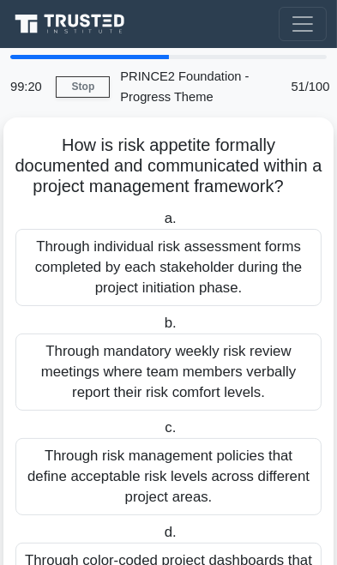
click at [77, 273] on div "Through individual risk assessment forms completed by each stakeholder during t…" at bounding box center [168, 267] width 306 height 77
click at [160, 225] on input "a. Through individual risk assessment forms completed by each stakeholder durin…" at bounding box center [160, 219] width 0 height 11
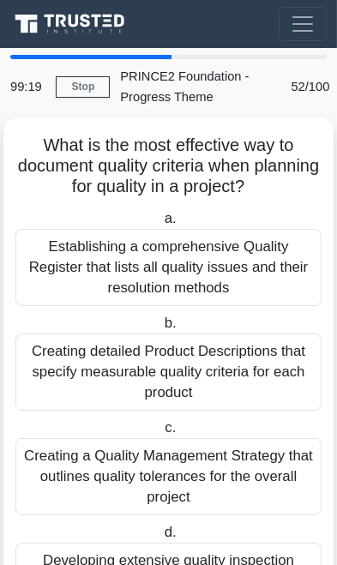
click at [80, 269] on div "Establishing a comprehensive Quality Register that lists all quality issues and…" at bounding box center [168, 267] width 306 height 77
click at [160, 225] on input "a. Establishing a comprehensive Quality Register that lists all quality issues …" at bounding box center [160, 219] width 0 height 11
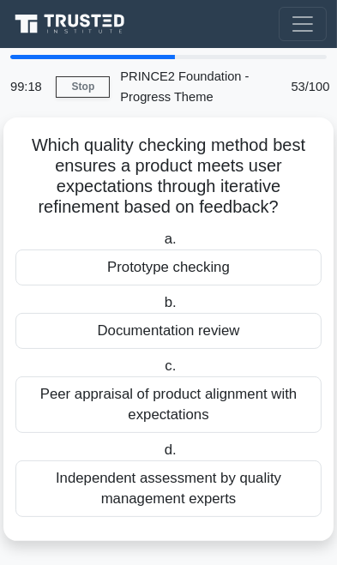
click at [79, 273] on div "Prototype checking" at bounding box center [168, 268] width 306 height 36
click at [160, 245] on input "a. Prototype checking" at bounding box center [160, 239] width 0 height 11
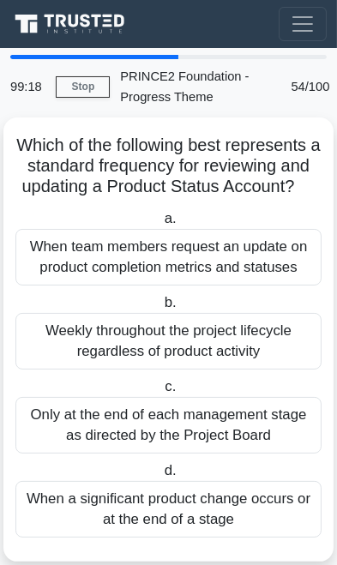
click at [79, 273] on div "When team members request an update on product completion metrics and statuses" at bounding box center [168, 257] width 306 height 57
click at [160, 225] on input "a. When team members request an update on product completion metrics and status…" at bounding box center [160, 219] width 0 height 11
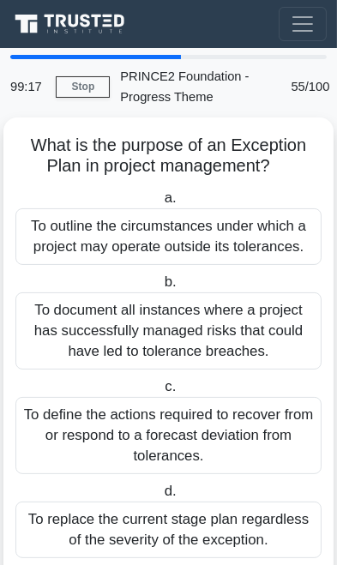
click at [80, 261] on div "To outline the circumstances under which a project may operate outside its tole…" at bounding box center [168, 236] width 306 height 57
click at [160, 204] on input "a. To outline the circumstances under which a project may operate outside its t…" at bounding box center [160, 198] width 0 height 11
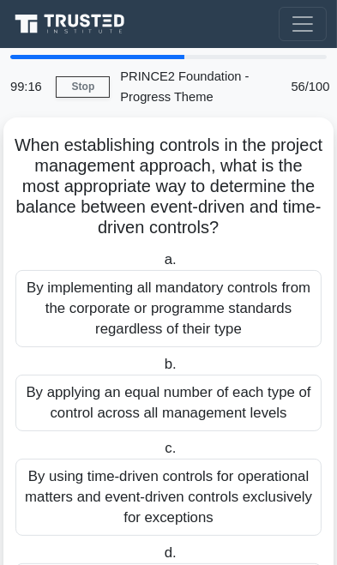
click at [78, 254] on label "a. By implementing all mandatory controls from the corporate or programme stand…" at bounding box center [168, 299] width 306 height 98
click at [160, 255] on input "a. By implementing all mandatory controls from the corporate or programme stand…" at bounding box center [160, 260] width 0 height 11
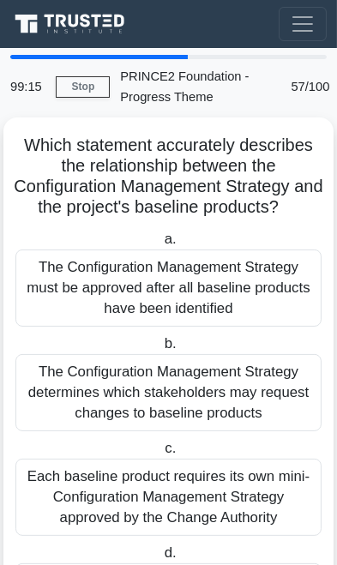
click at [79, 266] on div "The Configuration Management Strategy must be approved after all baseline produ…" at bounding box center [168, 288] width 306 height 77
click at [160, 245] on input "a. The Configuration Management Strategy must be approved after all baseline pr…" at bounding box center [160, 239] width 0 height 11
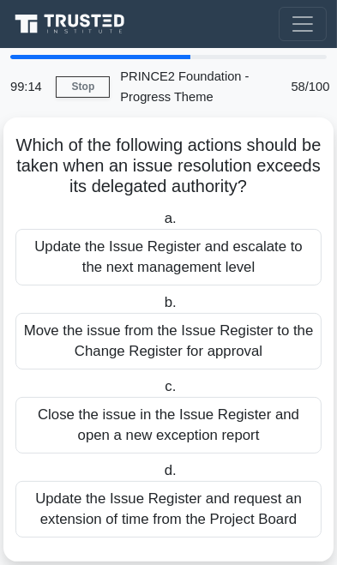
click at [80, 271] on div "Update the Issue Register and escalate to the next management level" at bounding box center [168, 257] width 306 height 57
click at [160, 225] on input "a. Update the Issue Register and escalate to the next management level" at bounding box center [160, 219] width 0 height 11
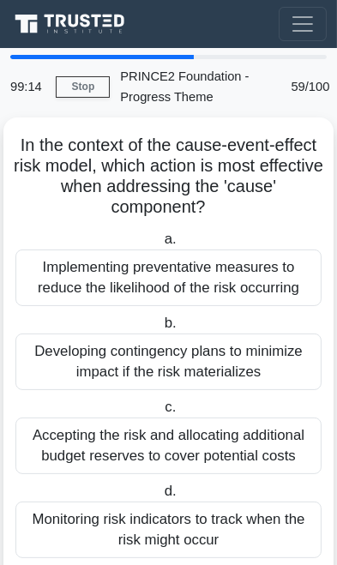
click at [79, 272] on div "Implementing preventative measures to reduce the likelihood of the risk occurri…" at bounding box center [168, 278] width 306 height 57
click at [160, 245] on input "a. Implementing preventative measures to reduce the likelihood of the risk occu…" at bounding box center [160, 239] width 0 height 11
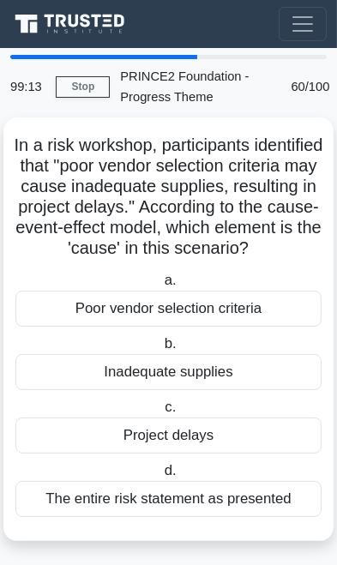
click at [81, 260] on h5 "In a risk workshop, participants identified that "poor vendor selection criteri…" at bounding box center [169, 197] width 310 height 125
click at [83, 297] on label "a. Poor vendor selection criteria" at bounding box center [168, 298] width 306 height 57
click at [160, 286] on input "a. Poor vendor selection criteria" at bounding box center [160, 280] width 0 height 11
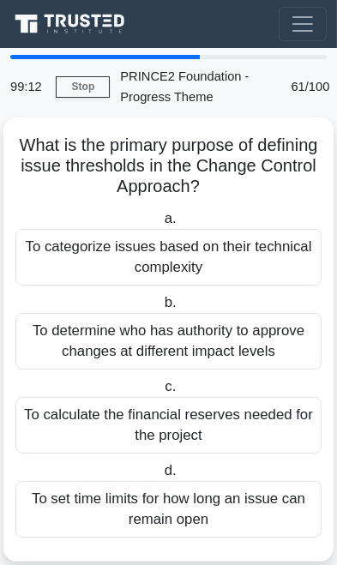
click at [82, 299] on label "b. To determine who has authority to approve changes at different impact levels" at bounding box center [168, 330] width 306 height 77
click at [160, 299] on input "b. To determine who has authority to approve changes at different impact levels" at bounding box center [160, 303] width 0 height 11
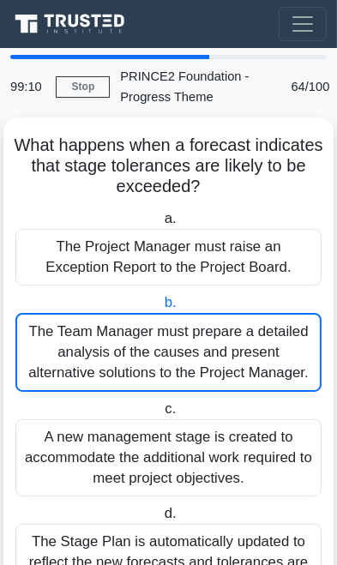
click at [208, 359] on div "The Team Manager must prepare a detailed analysis of the causes and present alt…" at bounding box center [168, 352] width 306 height 79
click at [160, 309] on input "b. The Team Manager must prepare a detailed analysis of the causes and present …" at bounding box center [160, 303] width 0 height 11
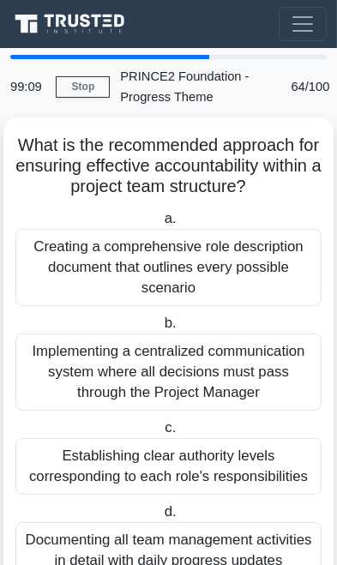
click at [209, 399] on div "Implementing a centralized communication system where all decisions must pass t…" at bounding box center [168, 372] width 306 height 77
click at [160, 329] on input "b. Implementing a centralized communication system where all decisions must pas…" at bounding box center [160, 323] width 0 height 11
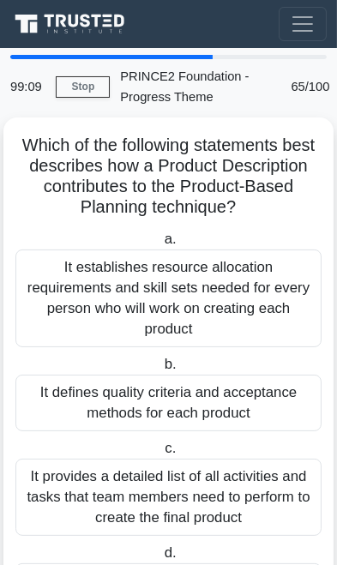
click at [216, 371] on label "b. It defines quality criteria and acceptance methods for each product" at bounding box center [168, 392] width 306 height 77
click at [160, 371] on input "b. It defines quality criteria and acceptance methods for each product" at bounding box center [160, 364] width 0 height 11
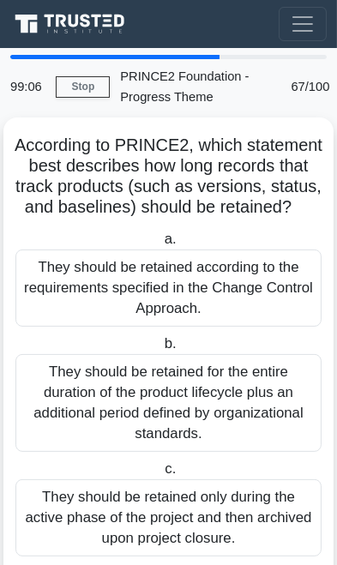
click at [230, 359] on div "They should be retained for the entire duration of the product lifecycle plus a…" at bounding box center [168, 403] width 306 height 98
click at [160, 350] on input "b. They should be retained for the entire duration of the product lifecycle plu…" at bounding box center [160, 344] width 0 height 11
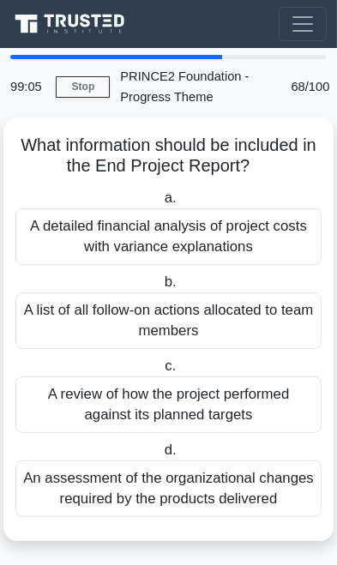
click at [232, 357] on label "c. A review of how the project performed against its planned targets" at bounding box center [168, 394] width 306 height 77
click at [161, 361] on input "c. A review of how the project performed against its planned targets" at bounding box center [161, 366] width 0 height 11
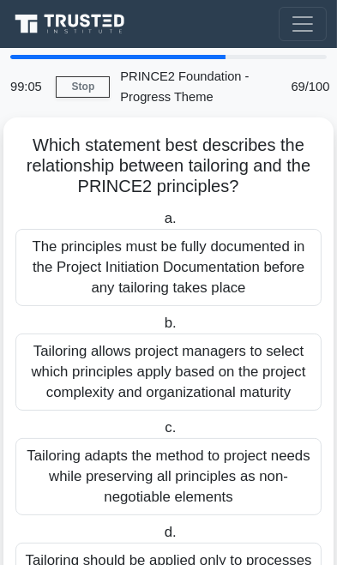
click at [232, 352] on div "Tailoring allows project managers to select which principles apply based on the…" at bounding box center [168, 372] width 306 height 77
click at [160, 329] on input "b. Tailoring allows project managers to select which principles apply based on …" at bounding box center [160, 323] width 0 height 11
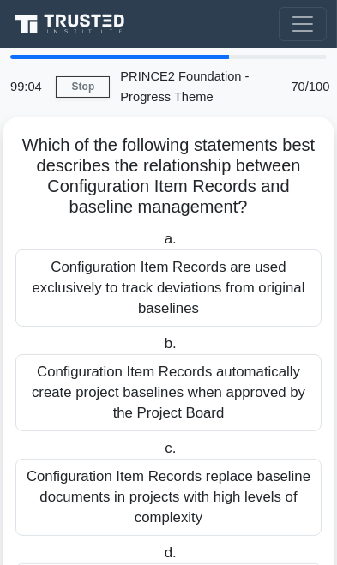
click at [238, 354] on div "Configuration Item Records automatically create project baselines when approved…" at bounding box center [168, 392] width 306 height 77
click at [160, 350] on input "b. Configuration Item Records automatically create project baselines when appro…" at bounding box center [160, 344] width 0 height 11
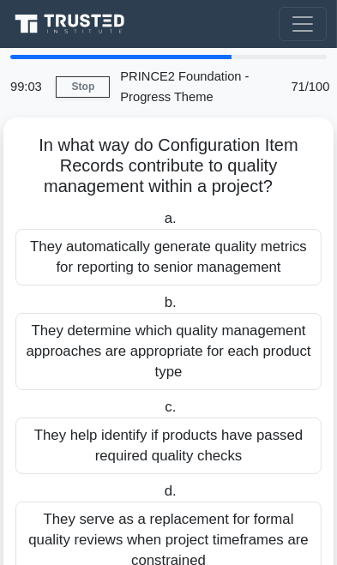
click at [238, 353] on div "They determine which quality management approaches are appropriate for each pro…" at bounding box center [168, 351] width 306 height 77
click at [160, 309] on input "b. They determine which quality management approaches are appropriate for each …" at bounding box center [160, 303] width 0 height 11
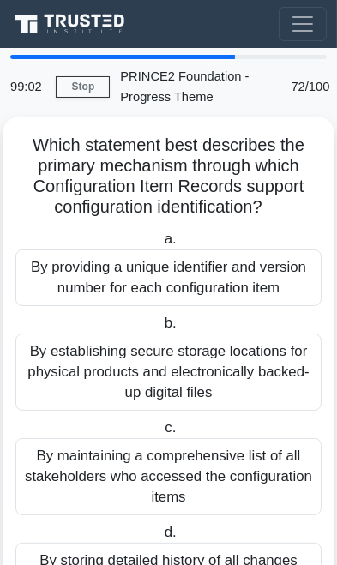
click at [234, 354] on div "By establishing secure storage locations for physical products and electronical…" at bounding box center [168, 372] width 306 height 77
click at [160, 329] on input "b. By establishing secure storage locations for physical products and electroni…" at bounding box center [160, 323] width 0 height 11
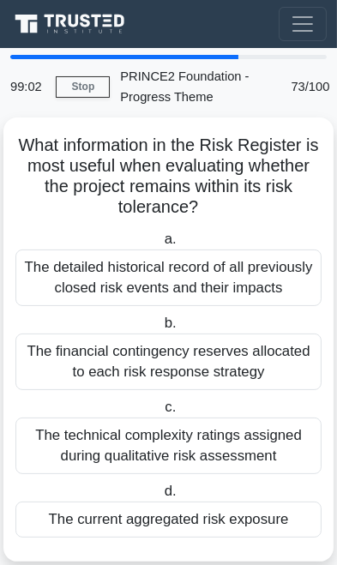
click at [232, 358] on div "The financial contingency reserves allocated to each risk response strategy" at bounding box center [168, 362] width 306 height 57
click at [160, 329] on input "b. The financial contingency reserves allocated to each risk response strategy" at bounding box center [160, 323] width 0 height 11
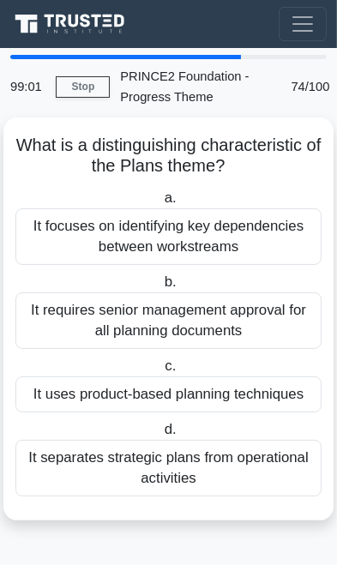
click at [228, 360] on label "c. It uses product-based planning techniques" at bounding box center [168, 384] width 306 height 57
click at [161, 361] on input "c. It uses product-based planning techniques" at bounding box center [161, 366] width 0 height 11
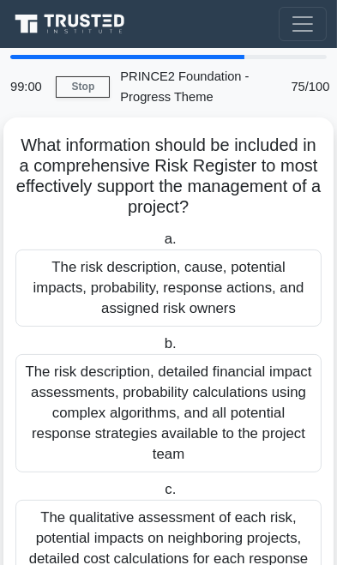
click at [238, 347] on label "b. The risk description, detailed financial impact assessments, probability cal…" at bounding box center [168, 403] width 306 height 139
click at [160, 347] on input "b. The risk description, detailed financial impact assessments, probability cal…" at bounding box center [160, 344] width 0 height 11
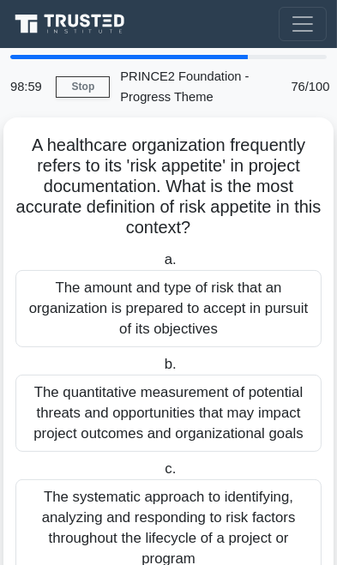
click at [231, 354] on label "b. The quantitative measurement of potential threats and opportunities that may…" at bounding box center [168, 403] width 306 height 98
click at [160, 359] on input "b. The quantitative measurement of potential threats and opportunities that may…" at bounding box center [160, 364] width 0 height 11
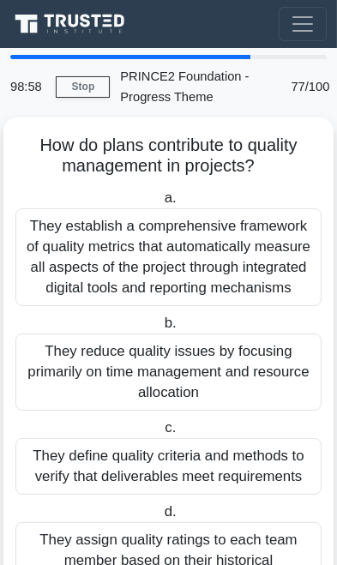
click at [236, 352] on div "They reduce quality issues by focusing primarily on time management and resourc…" at bounding box center [168, 372] width 306 height 77
click at [160, 329] on input "b. They reduce quality issues by focusing primarily on time management and reso…" at bounding box center [160, 323] width 0 height 11
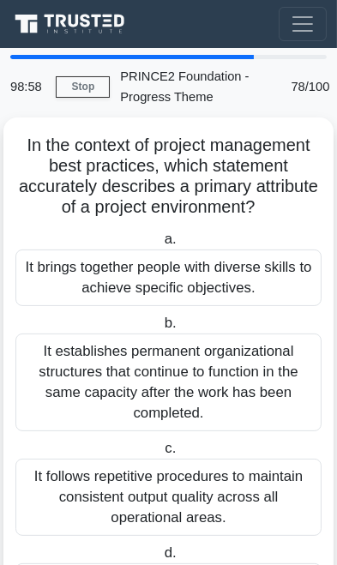
click at [234, 353] on div "It establishes permanent organizational structures that continue to function in…" at bounding box center [168, 383] width 306 height 98
click at [160, 329] on input "b. It establishes permanent organizational structures that continue to function…" at bounding box center [160, 323] width 0 height 11
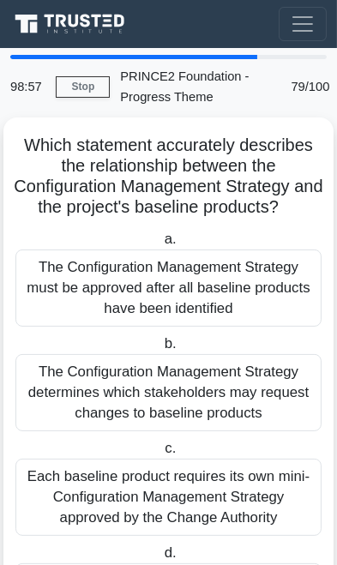
click at [233, 354] on div "The Configuration Management Strategy determines which stakeholders may request…" at bounding box center [168, 392] width 306 height 77
click at [160, 350] on input "b. The Configuration Management Strategy determines which stakeholders may requ…" at bounding box center [160, 344] width 0 height 11
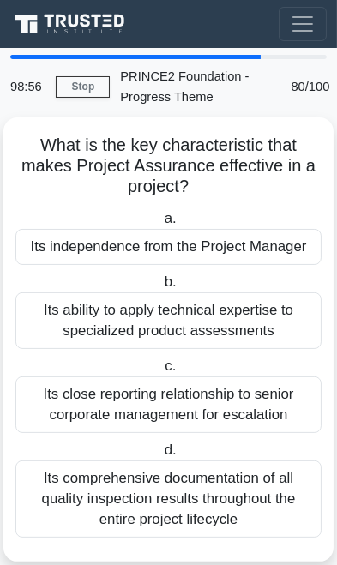
click at [231, 356] on label "c. Its close reporting relationship to senior corporate management for escalati…" at bounding box center [168, 394] width 306 height 77
click at [161, 361] on input "c. Its close reporting relationship to senior corporate management for escalati…" at bounding box center [161, 366] width 0 height 11
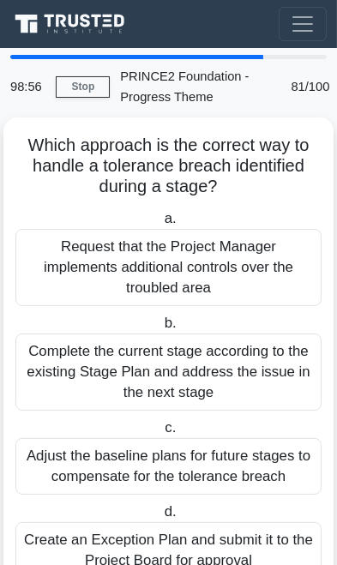
click at [231, 358] on div "Complete the current stage according to the existing Stage Plan and address the…" at bounding box center [168, 372] width 306 height 77
click at [160, 329] on input "b. Complete the current stage according to the existing Stage Plan and address …" at bounding box center [160, 323] width 0 height 11
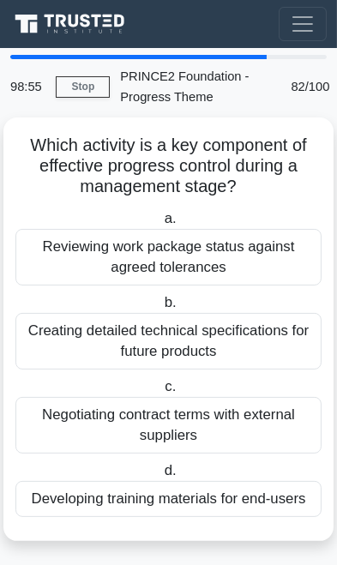
click at [231, 360] on div "Creating detailed technical specifications for future products" at bounding box center [168, 341] width 306 height 57
click at [160, 309] on input "b. Creating detailed technical specifications for future products" at bounding box center [160, 303] width 0 height 11
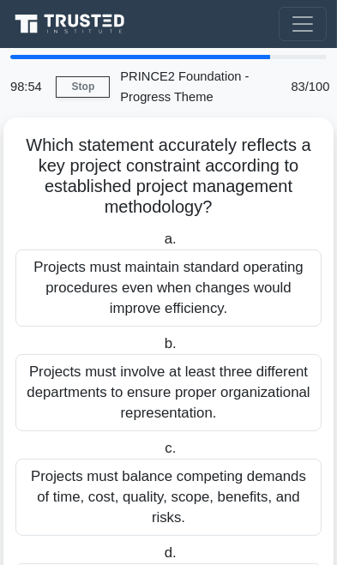
click at [232, 360] on div "Projects must involve at least three different departments to ensure proper org…" at bounding box center [168, 392] width 306 height 77
click at [160, 350] on input "b. Projects must involve at least three different departments to ensure proper …" at bounding box center [160, 344] width 0 height 11
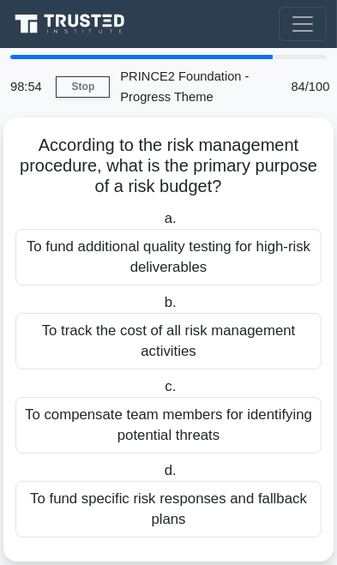
click at [233, 354] on div "To track the cost of all risk management activities" at bounding box center [168, 341] width 306 height 57
click at [160, 309] on input "b. To track the cost of all risk management activities" at bounding box center [160, 303] width 0 height 11
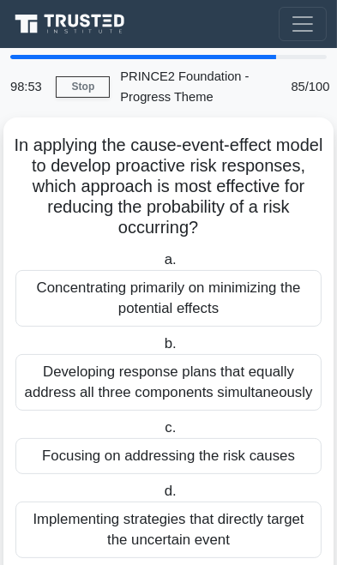
click at [235, 354] on div "Developing response plans that equally address all three components simultaneou…" at bounding box center [168, 382] width 306 height 57
click at [160, 350] on input "b. Developing response plans that equally address all three components simultan…" at bounding box center [160, 344] width 0 height 11
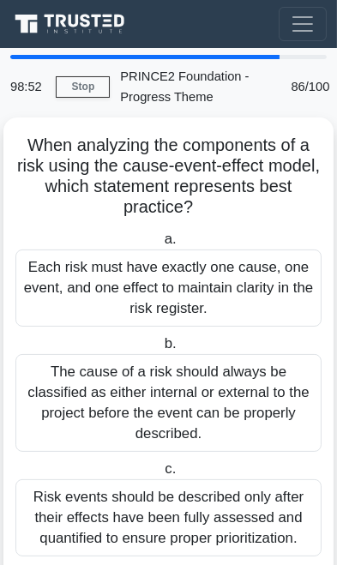
click at [234, 354] on div "The cause of a risk should always be classified as either internal or external …" at bounding box center [168, 403] width 306 height 98
click at [160, 350] on input "b. The cause of a risk should always be classified as either internal or extern…" at bounding box center [160, 344] width 0 height 11
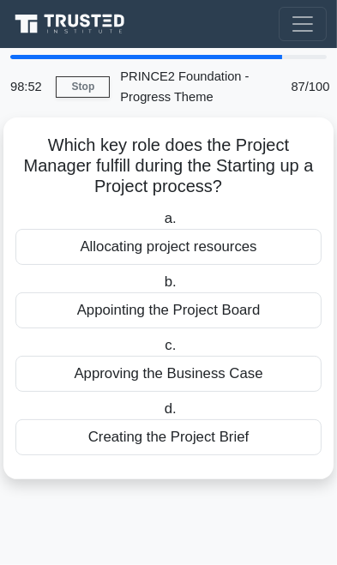
click at [232, 359] on div "Approving the Business Case" at bounding box center [168, 374] width 306 height 36
click at [161, 352] on input "c. Approving the Business Case" at bounding box center [161, 346] width 0 height 11
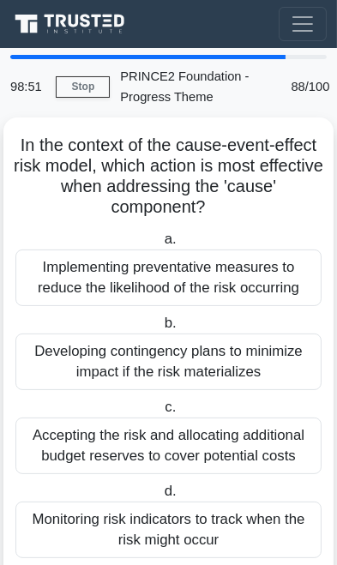
click at [233, 354] on div "Developing contingency plans to minimize impact if the risk materializes" at bounding box center [168, 362] width 306 height 57
click at [160, 329] on input "b. Developing contingency plans to minimize impact if the risk materializes" at bounding box center [160, 323] width 0 height 11
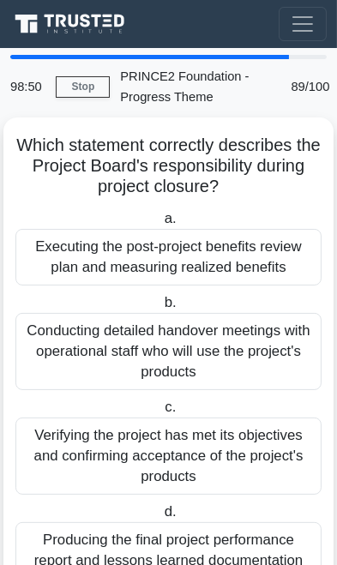
click at [235, 357] on div "Conducting detailed handover meetings with operational staff who will use the p…" at bounding box center [168, 351] width 306 height 77
click at [160, 309] on input "b. Conducting detailed handover meetings with operational staff who will use th…" at bounding box center [160, 303] width 0 height 11
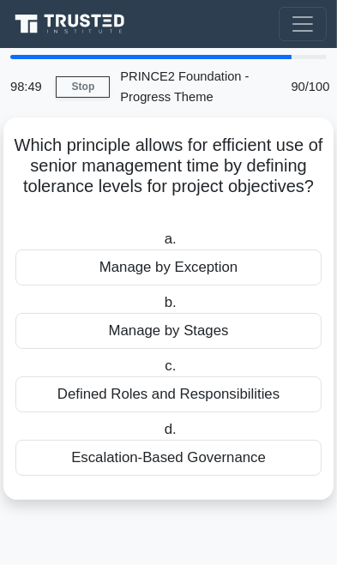
click at [233, 356] on label "c. Defined Roles and Responsibilities" at bounding box center [168, 384] width 306 height 57
click at [161, 361] on input "c. Defined Roles and Responsibilities" at bounding box center [161, 366] width 0 height 11
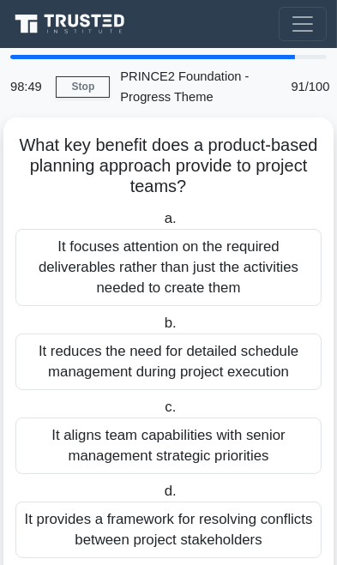
click at [231, 358] on div "It reduces the need for detailed schedule management during project execution" at bounding box center [168, 362] width 306 height 57
click at [160, 329] on input "b. It reduces the need for detailed schedule management during project execution" at bounding box center [160, 323] width 0 height 11
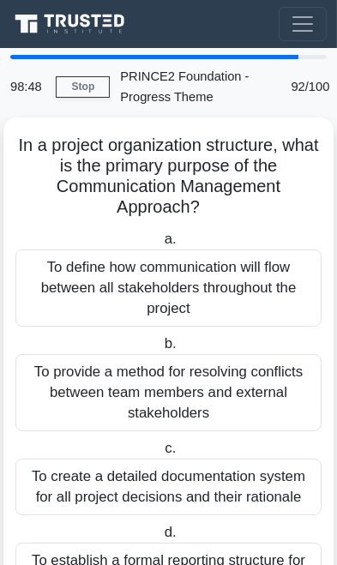
click at [233, 359] on div "To provide a method for resolving conflicts between team members and external s…" at bounding box center [168, 392] width 306 height 77
click at [160, 350] on input "b. To provide a method for resolving conflicts between team members and externa…" at bounding box center [160, 344] width 0 height 11
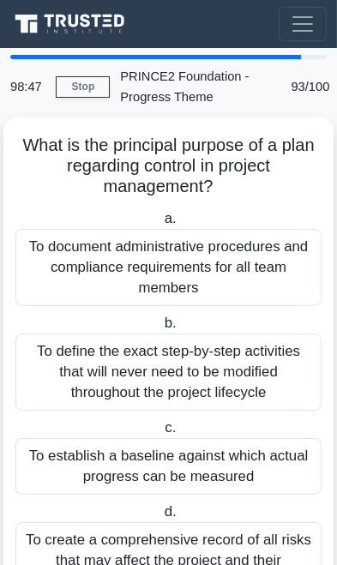
click at [232, 359] on div "To define the exact step-by-step activities that will never need to be modified…" at bounding box center [168, 372] width 306 height 77
click at [160, 329] on input "b. To define the exact step-by-step activities that will never need to be modif…" at bounding box center [160, 323] width 0 height 11
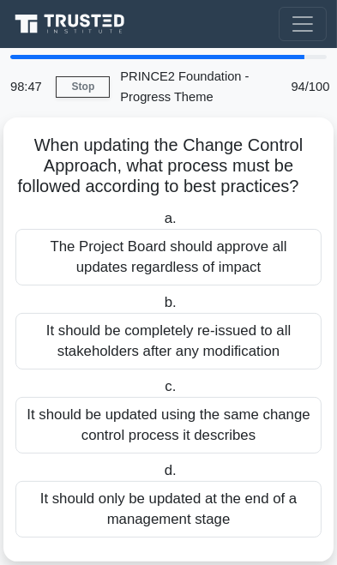
click at [227, 351] on div "It should be completely re-issued to all stakeholders after any modification" at bounding box center [168, 341] width 306 height 57
click at [160, 309] on input "b. It should be completely re-issued to all stakeholders after any modification" at bounding box center [160, 303] width 0 height 11
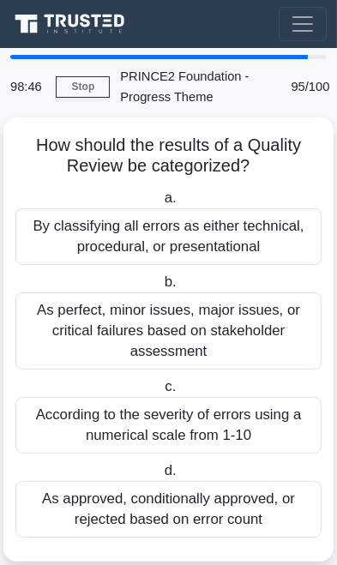
click at [226, 353] on div "As perfect, minor issues, major issues, or critical failures based on stakehold…" at bounding box center [168, 330] width 306 height 77
click at [160, 288] on input "b. As perfect, minor issues, major issues, or critical failures based on stakeh…" at bounding box center [160, 282] width 0 height 11
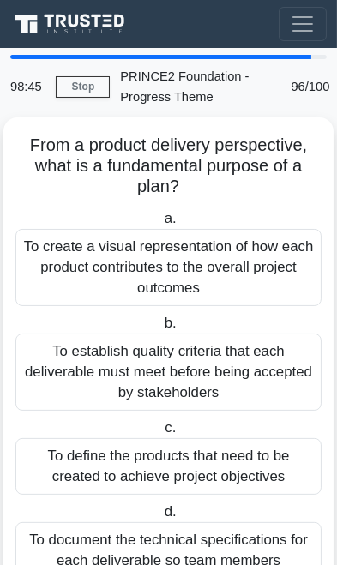
click at [230, 351] on div "To establish quality criteria that each deliverable must meet before being acce…" at bounding box center [168, 372] width 306 height 77
click at [160, 329] on input "b. To establish quality criteria that each deliverable must meet before being a…" at bounding box center [160, 323] width 0 height 11
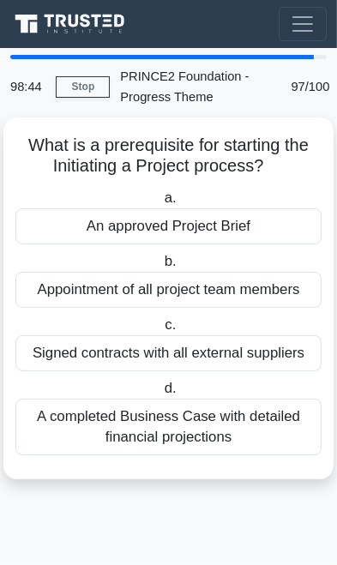
click at [226, 354] on div "Signed contracts with all external suppliers" at bounding box center [168, 353] width 306 height 36
click at [161, 331] on input "c. Signed contracts with all external suppliers" at bounding box center [161, 325] width 0 height 11
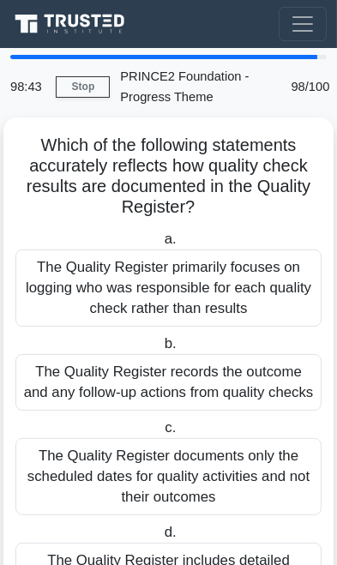
click at [232, 352] on label "b. The Quality Register records the outcome and any follow-up actions from qual…" at bounding box center [168, 372] width 306 height 77
click at [160, 350] on input "b. The Quality Register records the outcome and any follow-up actions from qual…" at bounding box center [160, 344] width 0 height 11
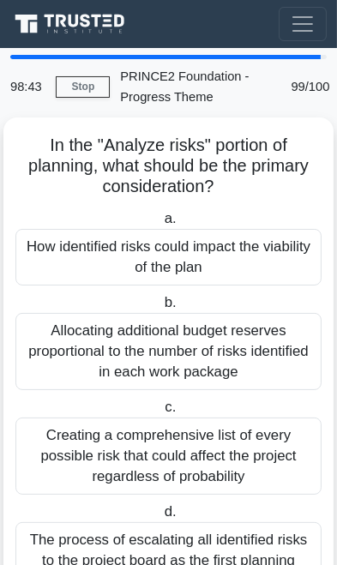
click at [234, 355] on div "Allocating additional budget reserves proportional to the number of risks ident…" at bounding box center [168, 351] width 306 height 77
click at [160, 309] on input "b. Allocating additional budget reserves proportional to the number of risks id…" at bounding box center [160, 303] width 0 height 11
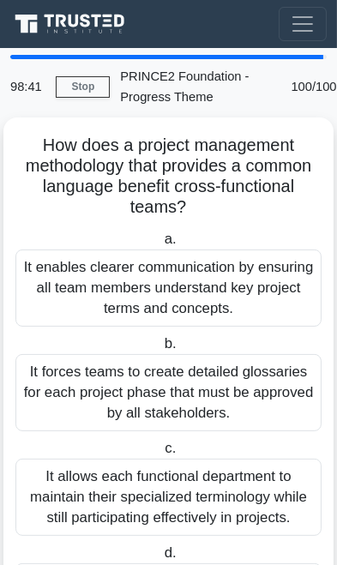
click at [197, 376] on div "It forces teams to create detailed glossaries for each project phase that must …" at bounding box center [168, 392] width 306 height 77
click at [160, 350] on input "b. It forces teams to create detailed glossaries for each project phase that mu…" at bounding box center [160, 344] width 0 height 11
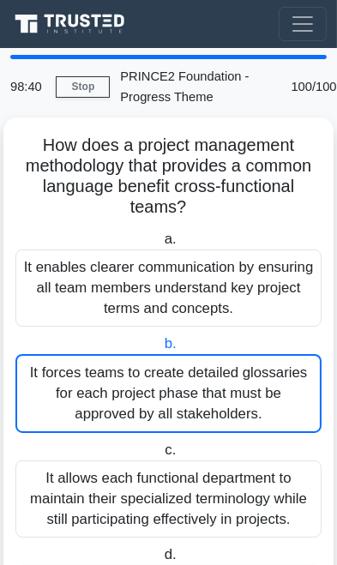
click at [79, 83] on link "Stop" at bounding box center [83, 86] width 54 height 21
click at [77, 85] on link "Stop" at bounding box center [83, 86] width 54 height 21
click at [208, 386] on div "It forces teams to create detailed glossaries for each project phase that must …" at bounding box center [168, 393] width 306 height 79
click at [160, 350] on input "b. It forces teams to create detailed glossaries for each project phase that mu…" at bounding box center [160, 344] width 0 height 11
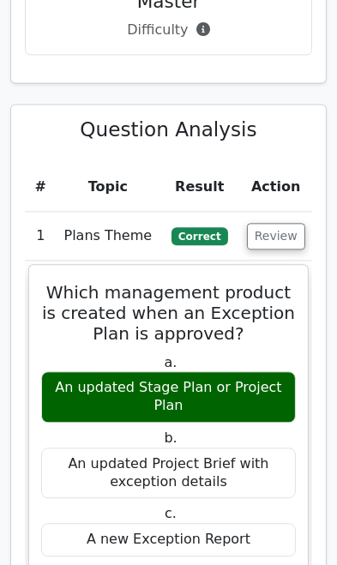
scroll to position [2160, 0]
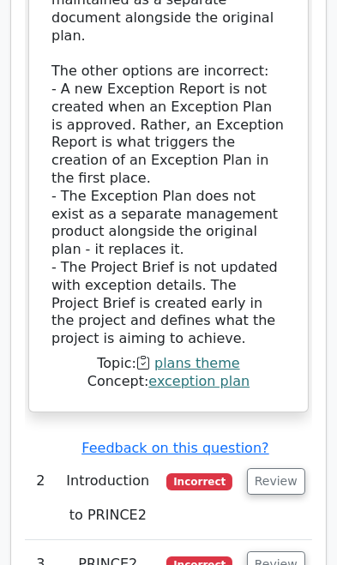
click at [268, 468] on button "Review" at bounding box center [276, 481] width 58 height 27
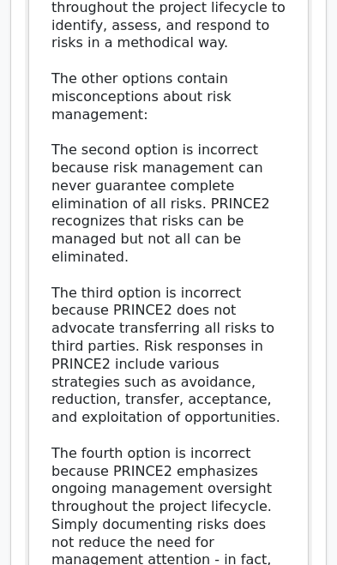
scroll to position [4436, 0]
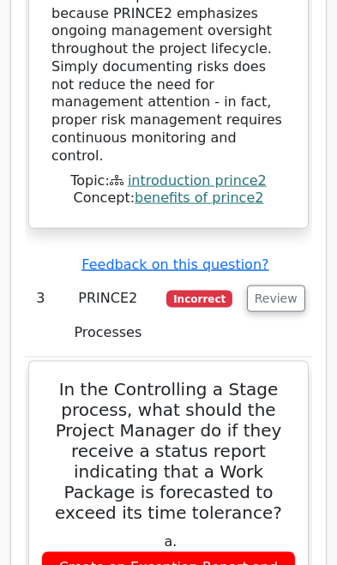
scroll to position [4928, 0]
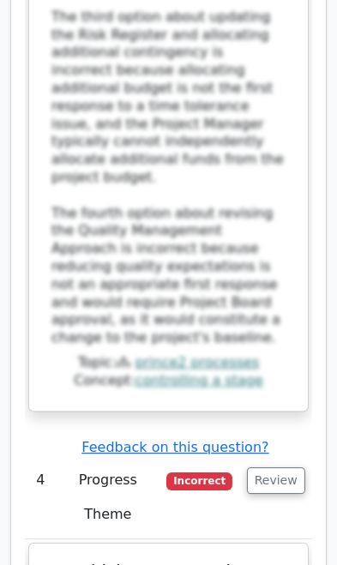
scroll to position [6506, 0]
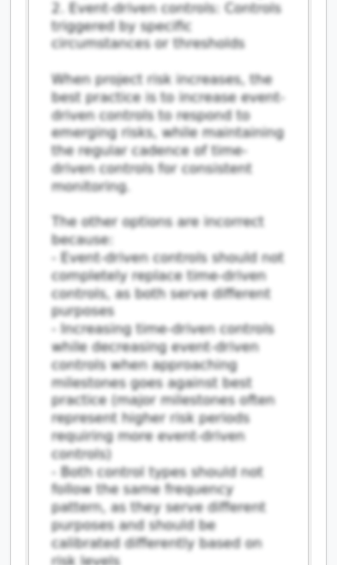
scroll to position [7950, 0]
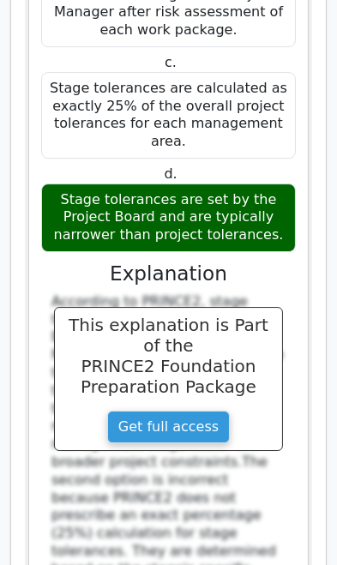
scroll to position [10581, 0]
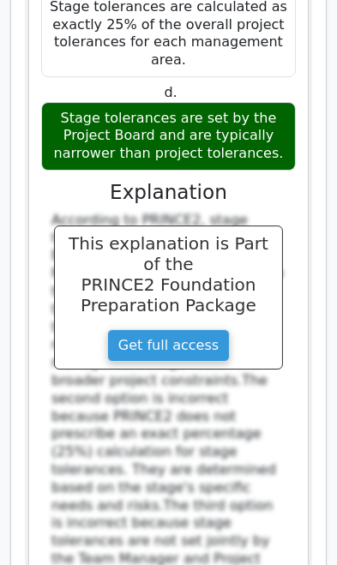
scroll to position [10664, 0]
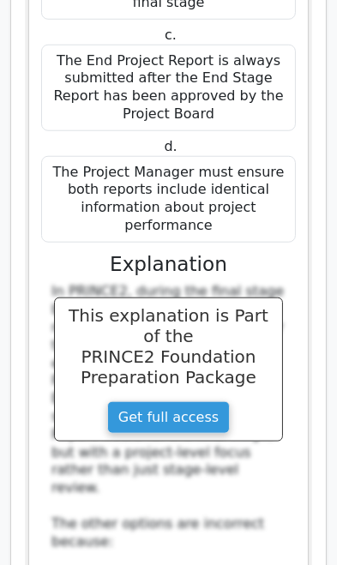
scroll to position [11991, 0]
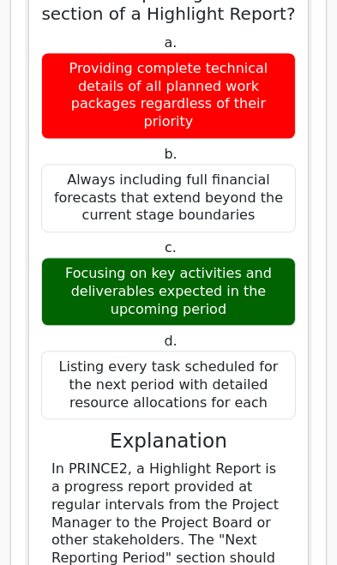
scroll to position [13244, 0]
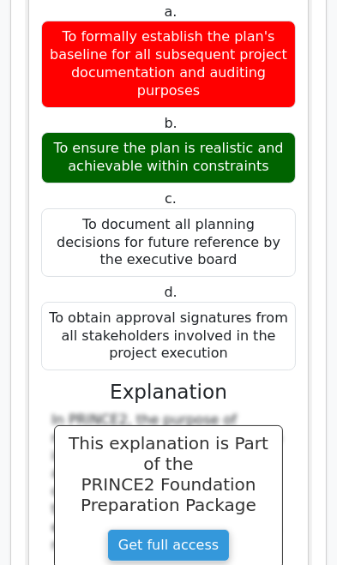
scroll to position [14687, 0]
